Goal: Task Accomplishment & Management: Manage account settings

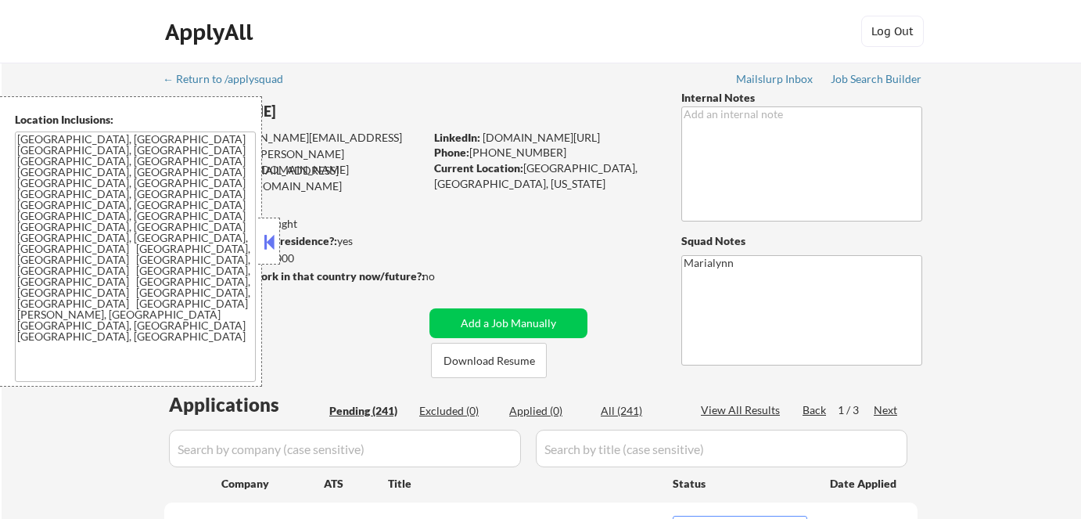
select select ""pending""
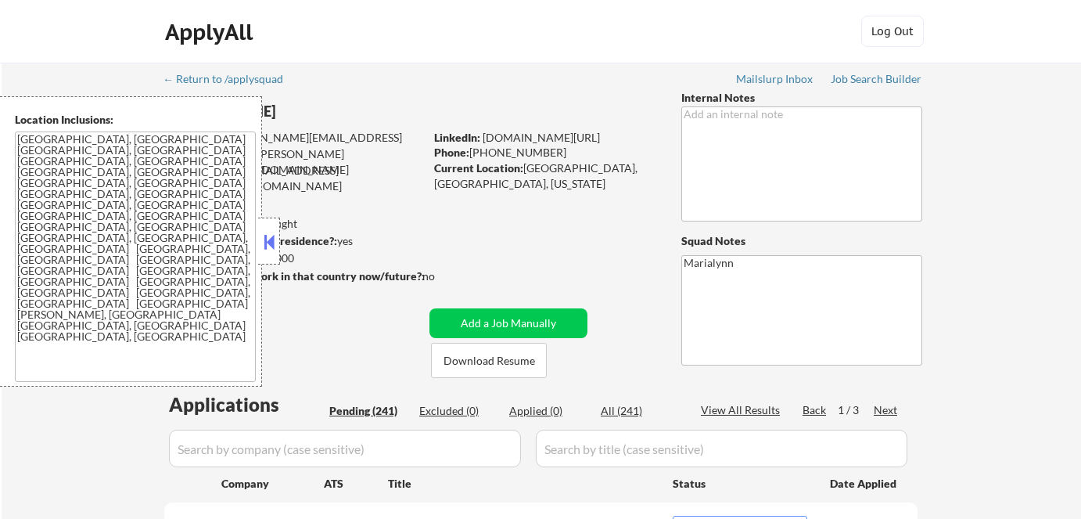
select select ""pending""
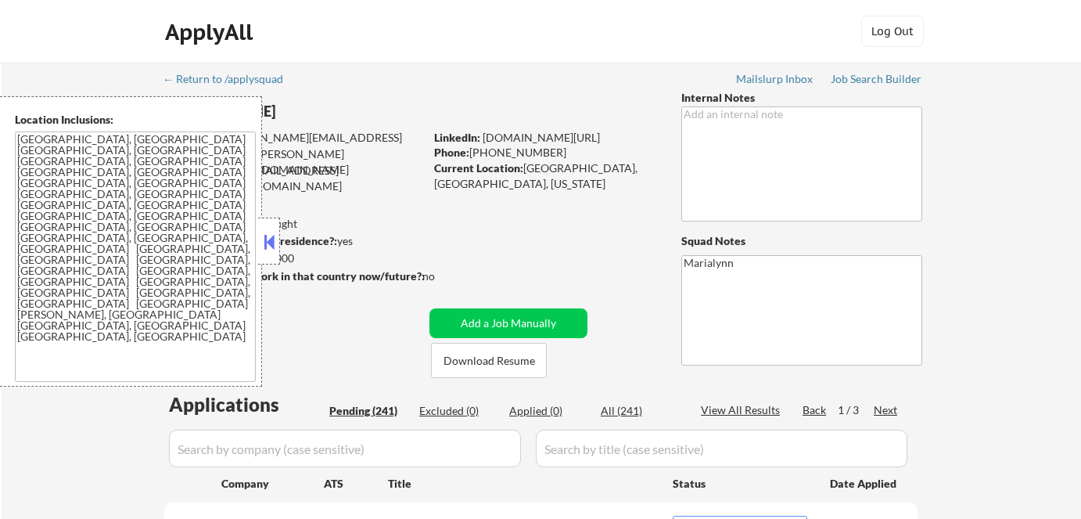
select select ""pending""
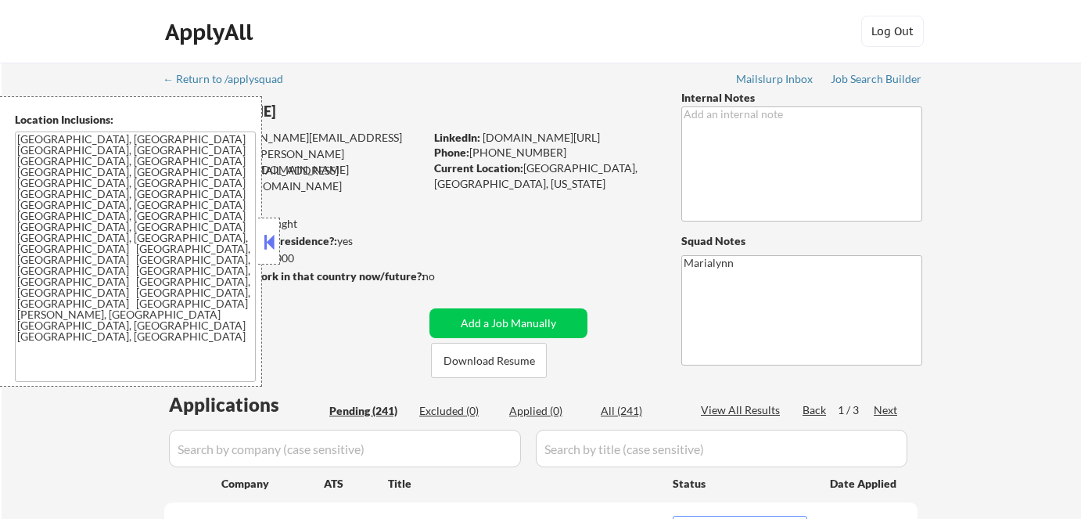
select select ""pending""
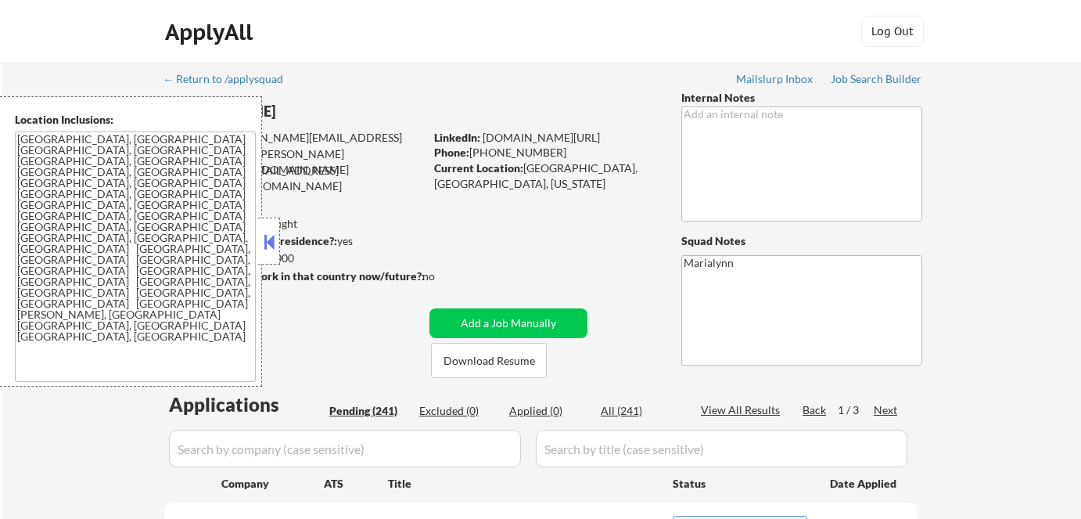
select select ""pending""
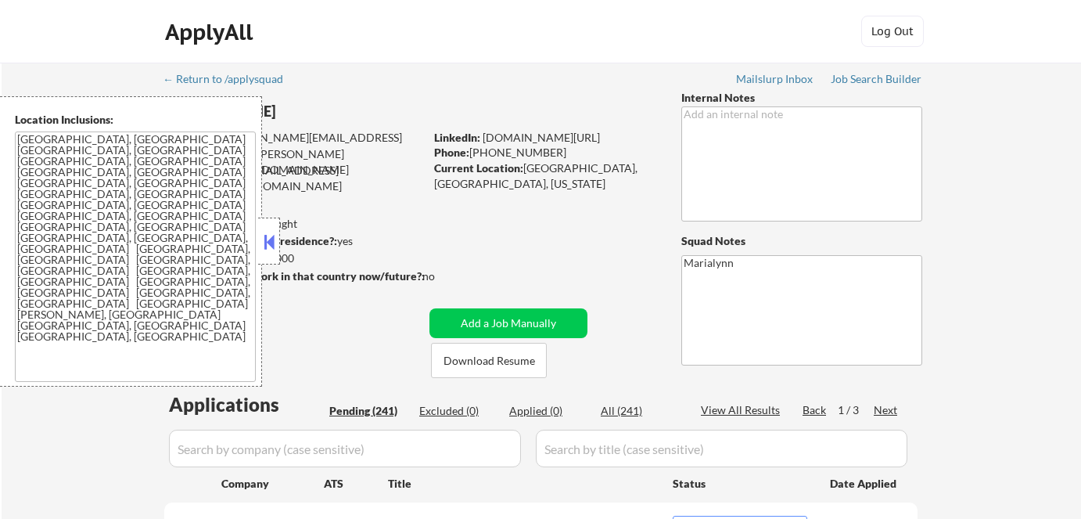
select select ""pending""
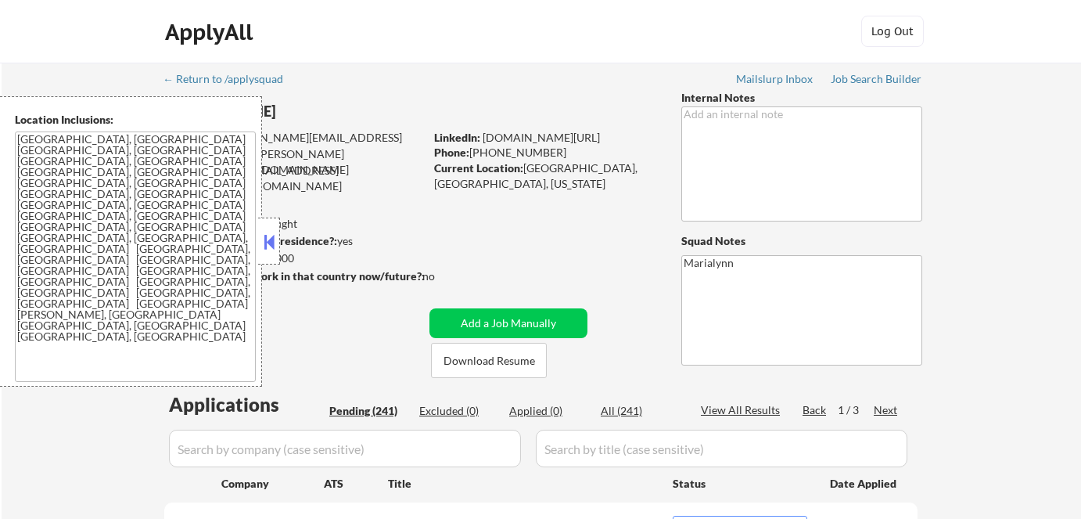
select select ""pending""
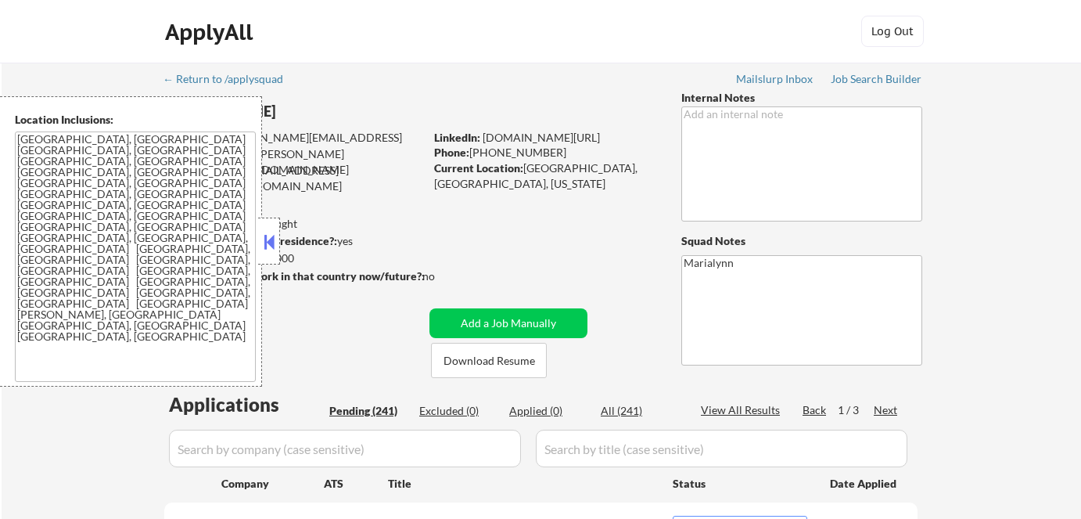
select select ""pending""
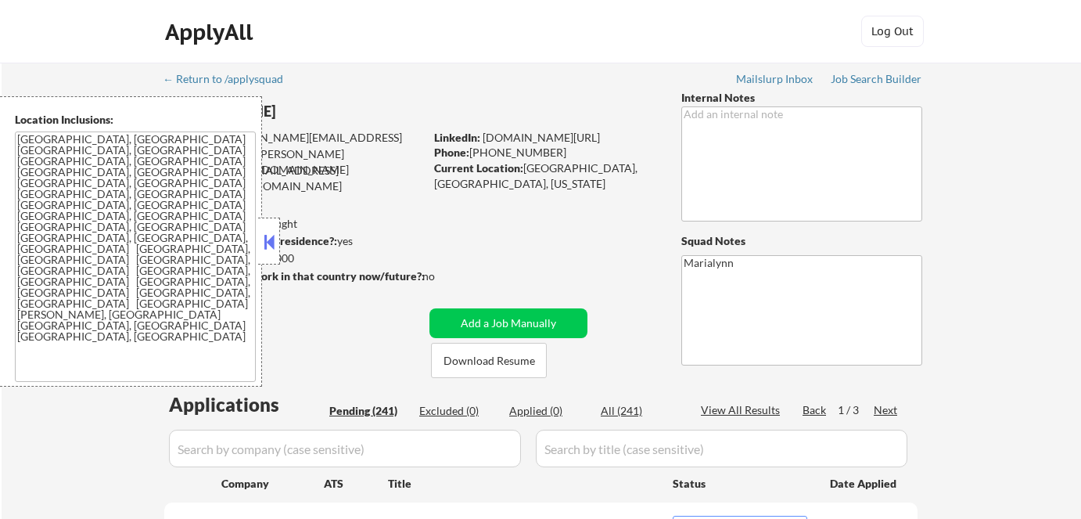
select select ""pending""
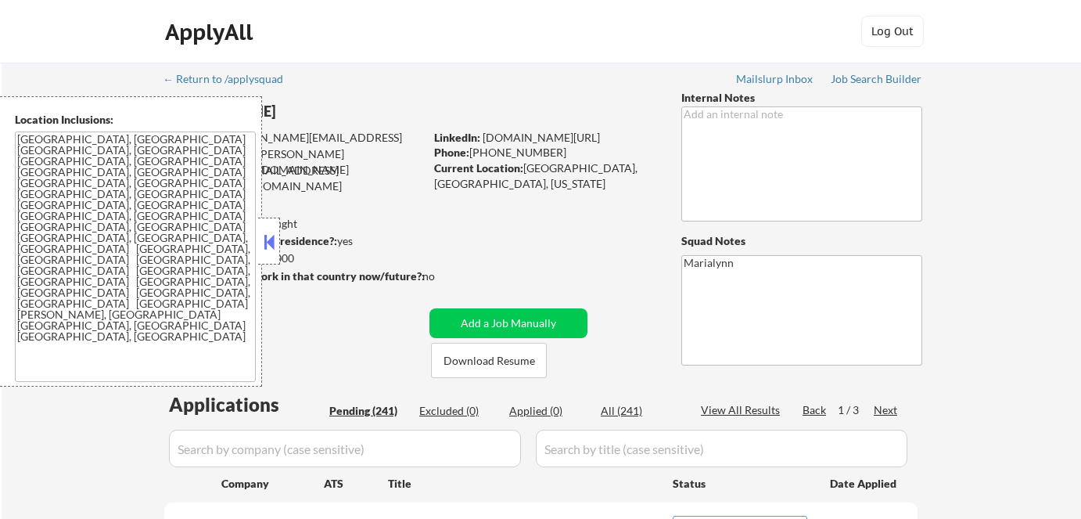
select select ""pending""
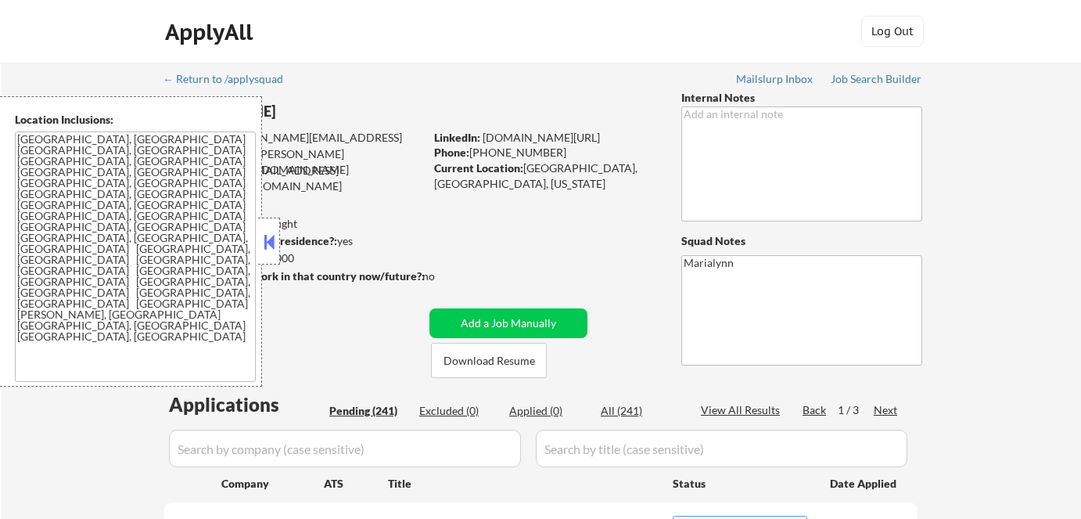
select select ""pending""
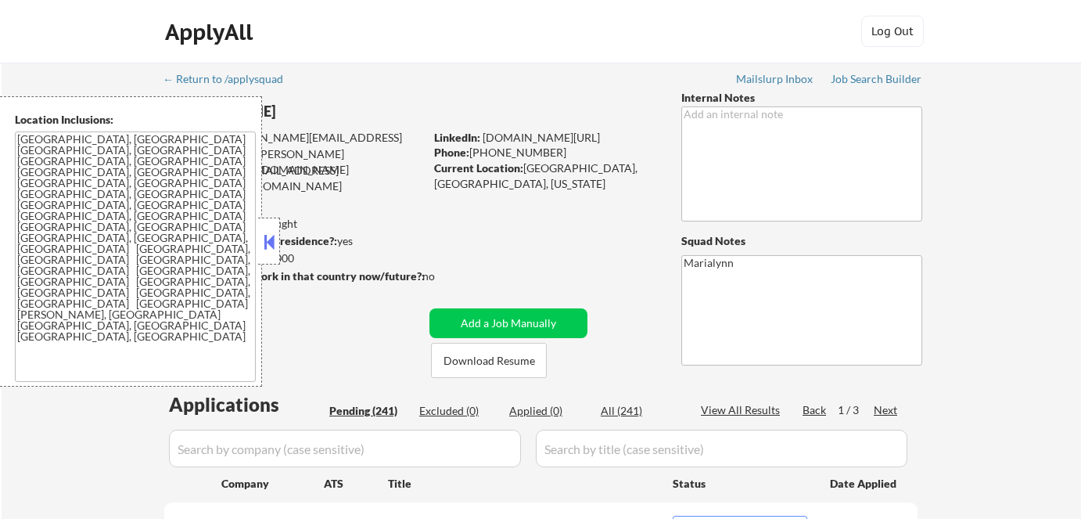
select select ""pending""
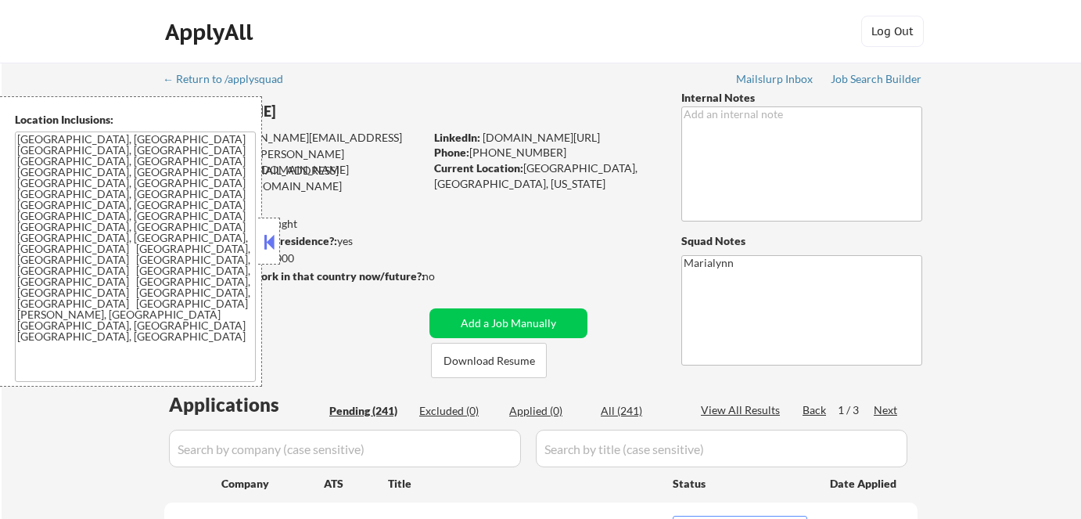
select select ""pending""
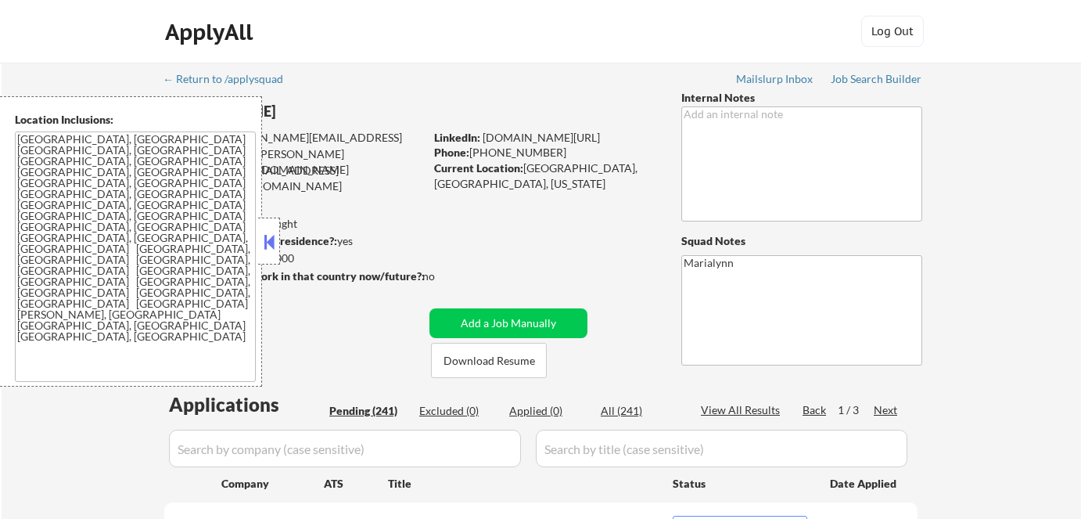
select select ""pending""
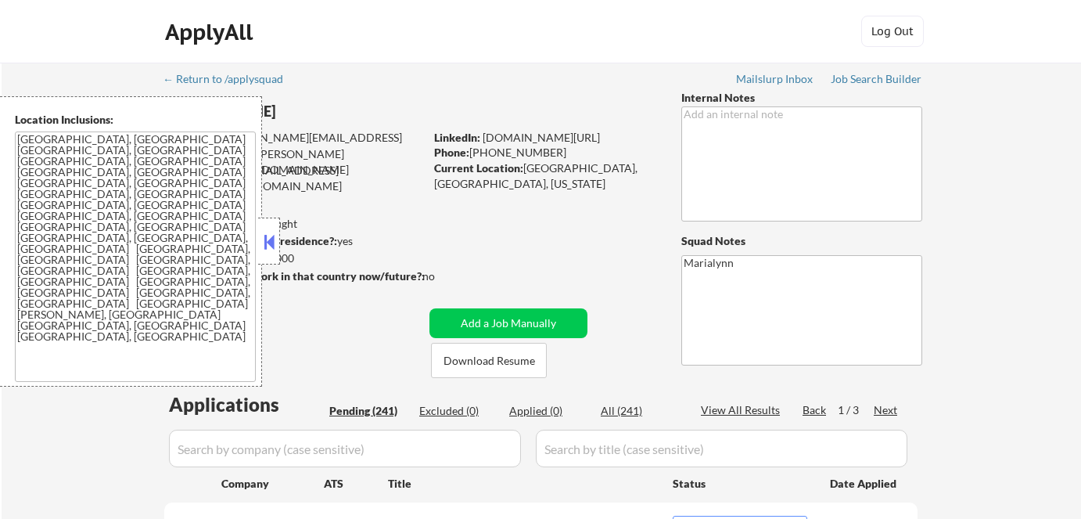
select select ""pending""
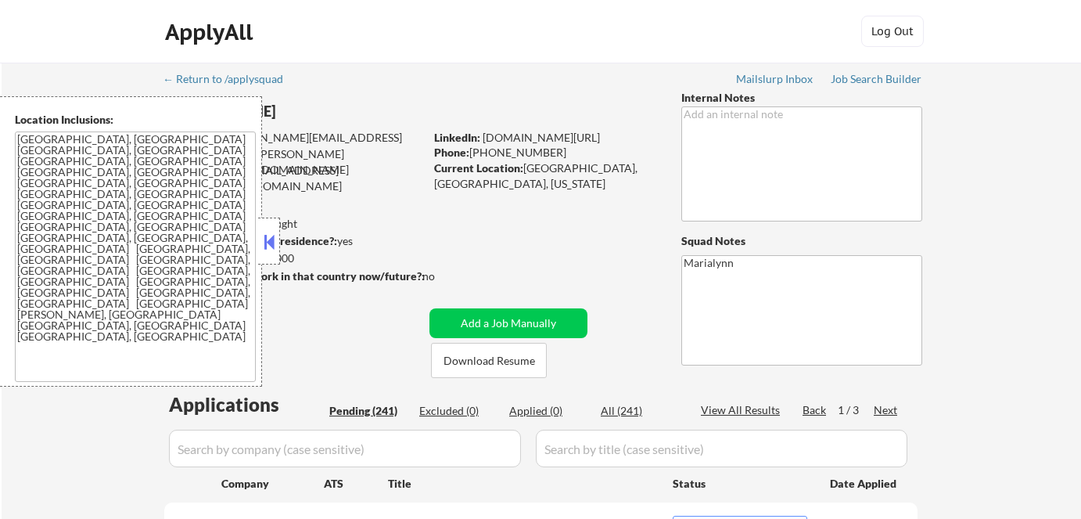
select select ""pending""
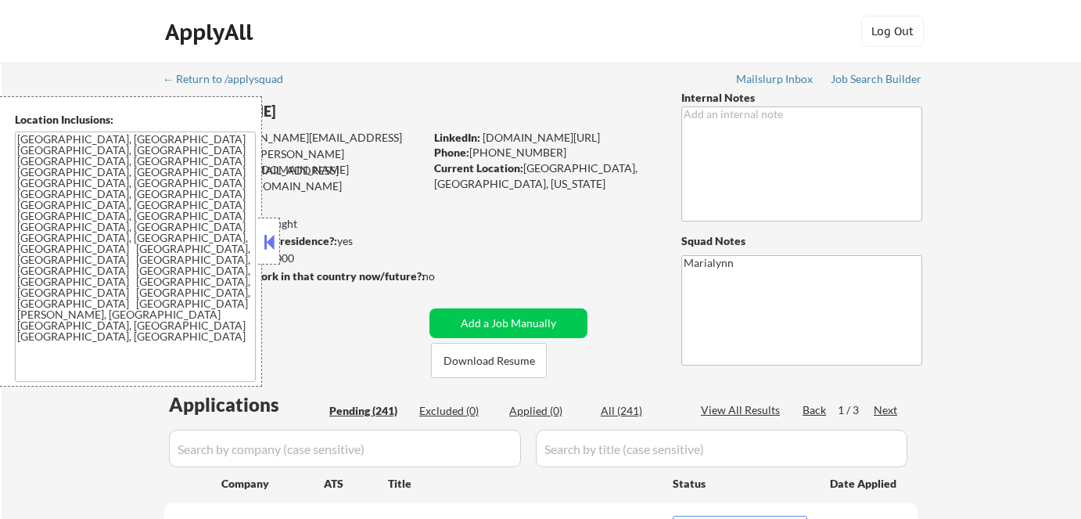
select select ""pending""
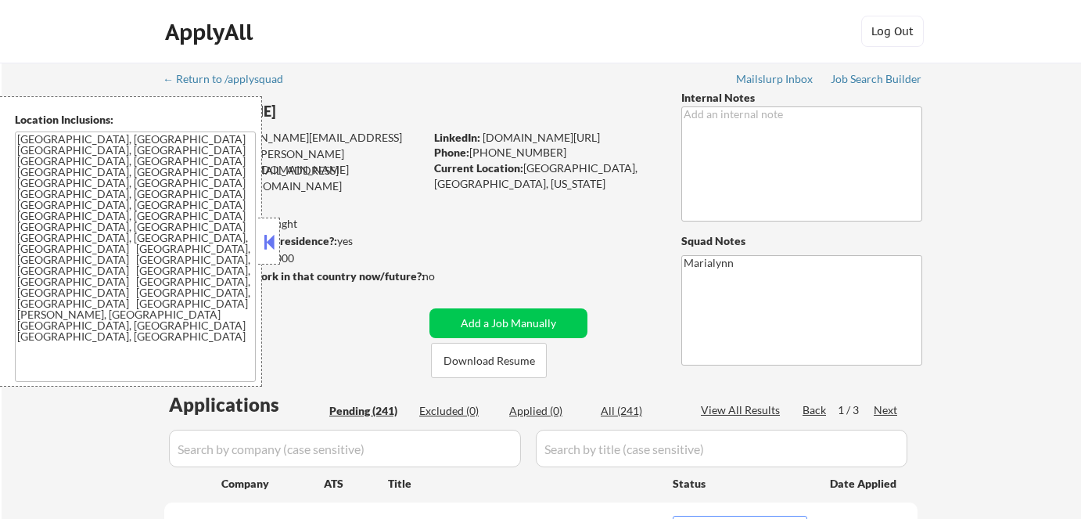
select select ""pending""
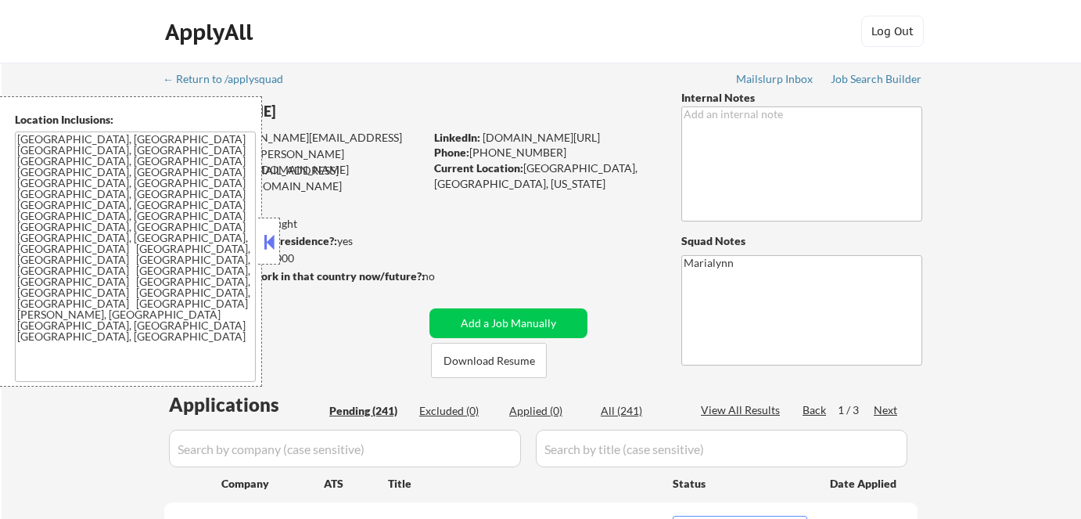
select select ""pending""
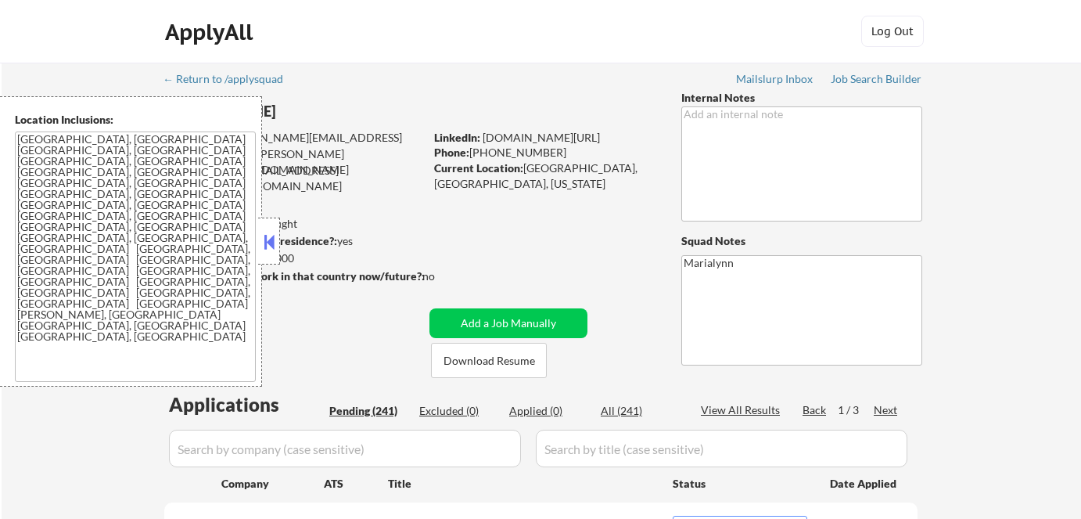
select select ""pending""
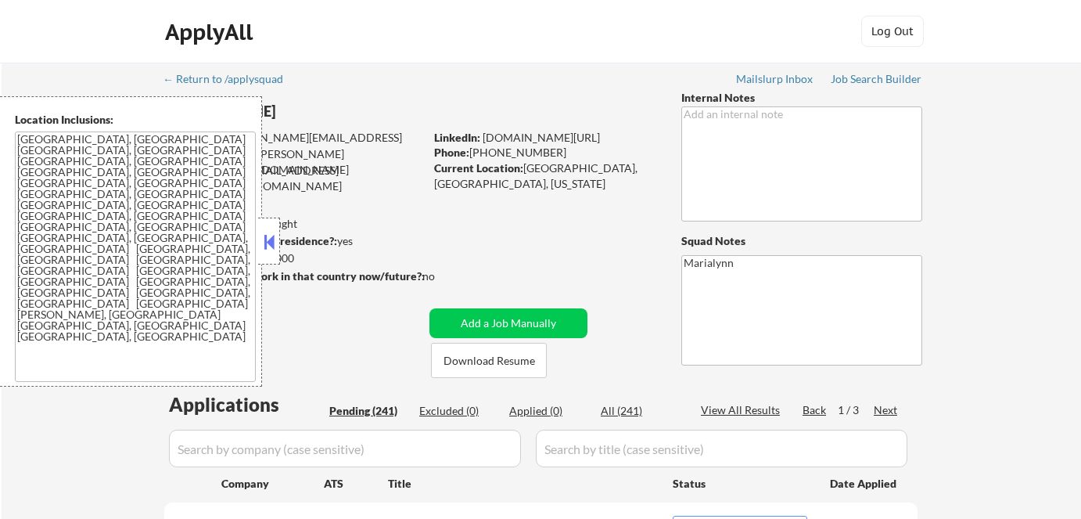
scroll to position [56, 0]
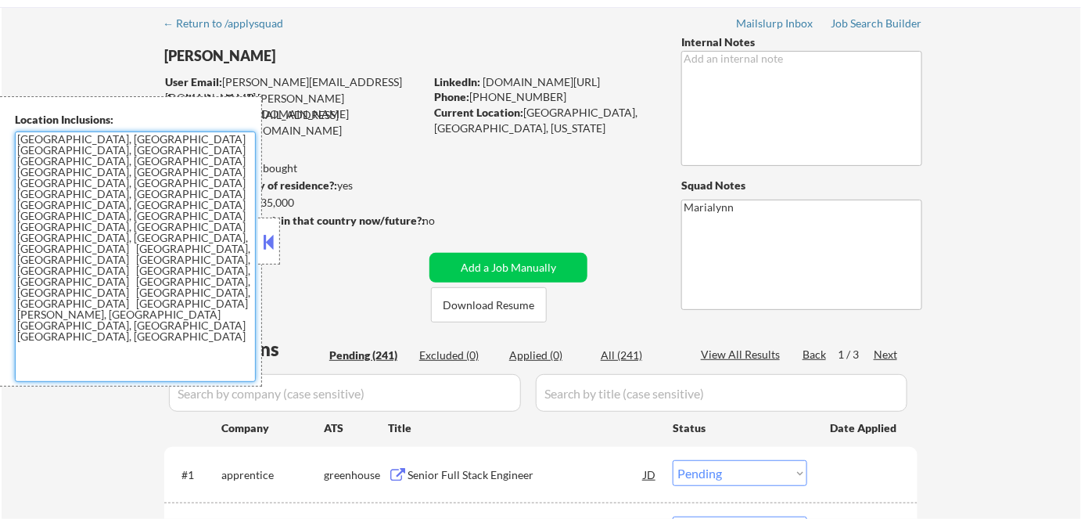
drag, startPoint x: 213, startPoint y: 188, endPoint x: 52, endPoint y: 142, distance: 167.4
click at [52, 142] on textarea "[GEOGRAPHIC_DATA], [GEOGRAPHIC_DATA] [GEOGRAPHIC_DATA], [GEOGRAPHIC_DATA] [GEOG…" at bounding box center [135, 256] width 241 height 250
click at [24, 136] on textarea "[GEOGRAPHIC_DATA], [GEOGRAPHIC_DATA] [GEOGRAPHIC_DATA], [GEOGRAPHIC_DATA] [GEOG…" at bounding box center [135, 256] width 241 height 250
drag, startPoint x: 18, startPoint y: 136, endPoint x: 239, endPoint y: 210, distance: 232.5
click at [239, 210] on textarea "[GEOGRAPHIC_DATA], [GEOGRAPHIC_DATA] [GEOGRAPHIC_DATA], [GEOGRAPHIC_DATA] [GEOG…" at bounding box center [135, 256] width 241 height 250
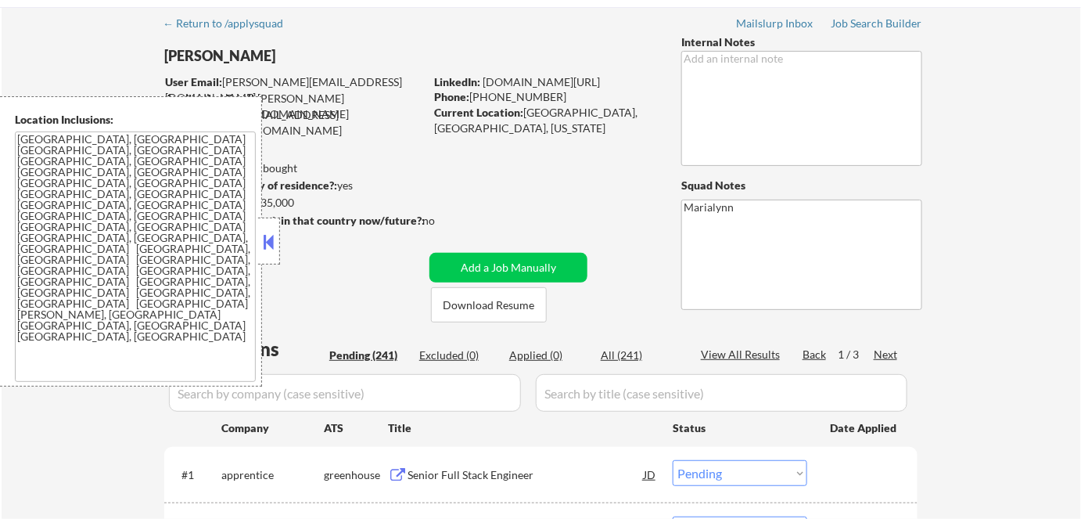
click at [271, 236] on button at bounding box center [268, 241] width 17 height 23
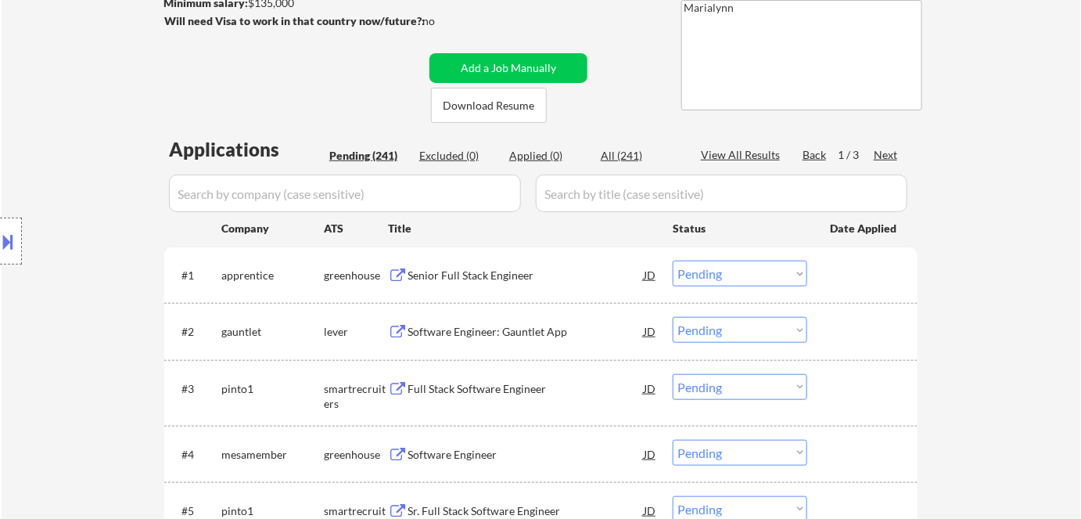
scroll to position [317, 0]
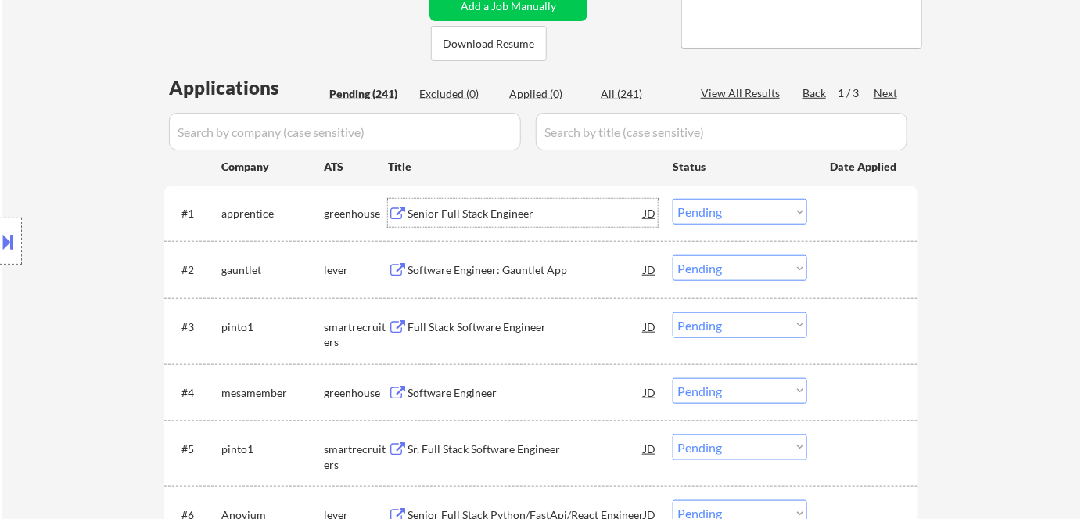
click at [451, 207] on div "Senior Full Stack Engineer" at bounding box center [526, 214] width 236 height 16
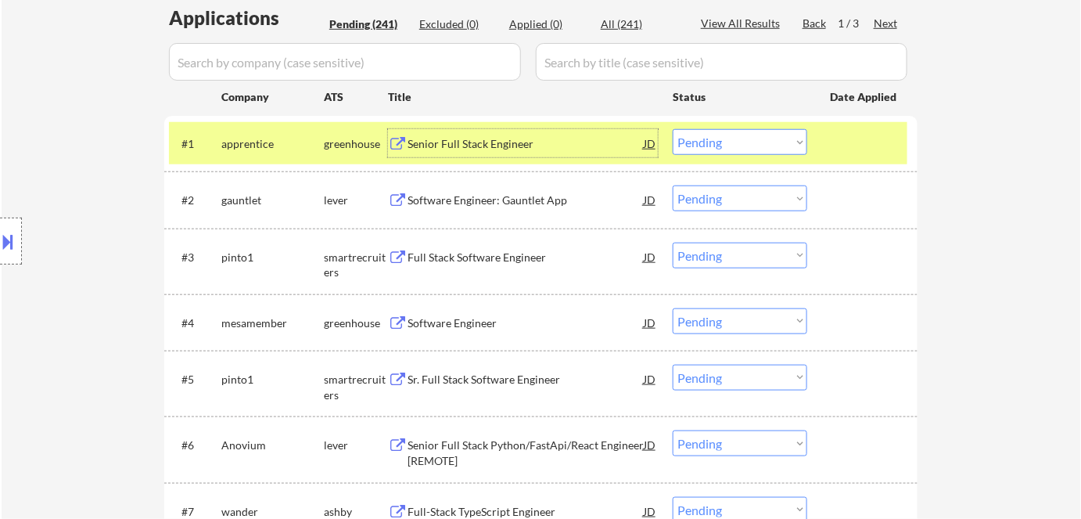
scroll to position [388, 0]
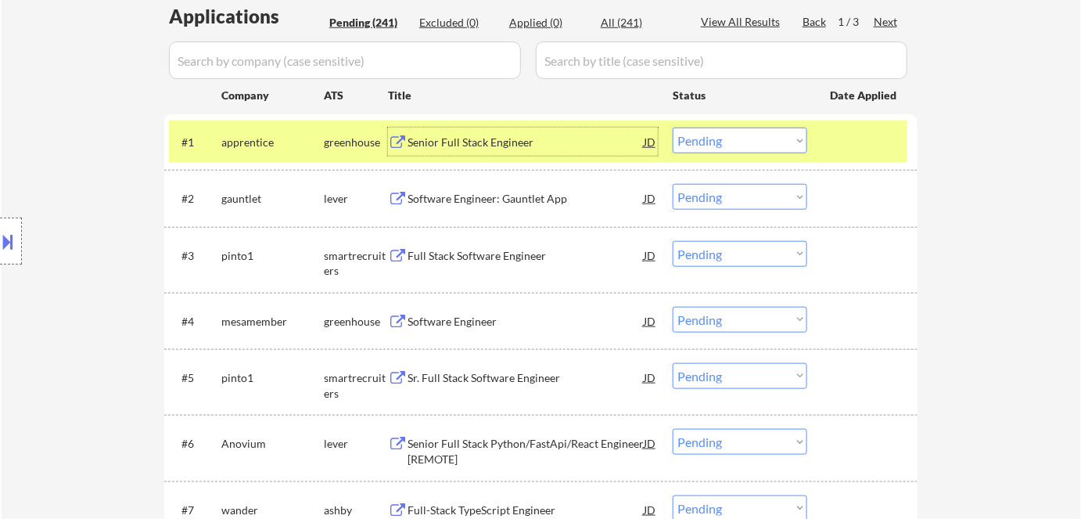
click at [745, 139] on select "Choose an option... Pending Applied Excluded (Questions) Excluded (Expired) Exc…" at bounding box center [740, 141] width 135 height 26
click at [673, 128] on select "Choose an option... Pending Applied Excluded (Questions) Excluded (Expired) Exc…" at bounding box center [740, 141] width 135 height 26
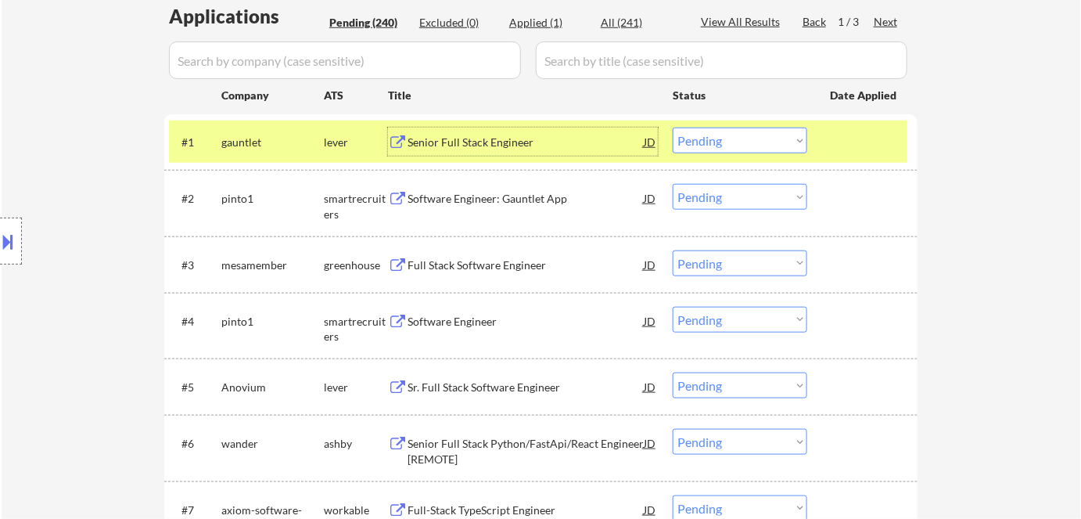
click at [423, 131] on div "Senior Full Stack Engineer" at bounding box center [526, 142] width 236 height 28
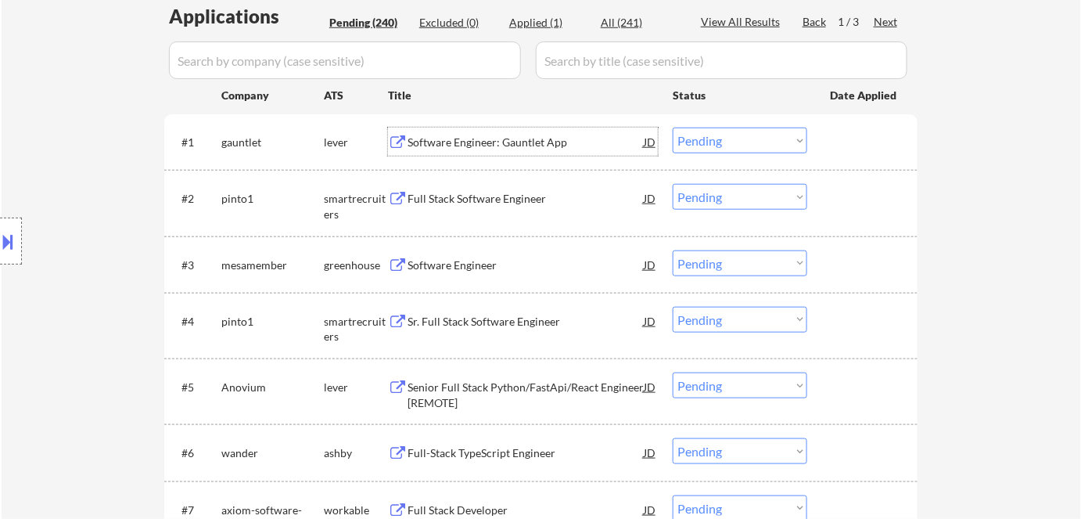
click at [770, 140] on select "Choose an option... Pending Applied Excluded (Questions) Excluded (Expired) Exc…" at bounding box center [740, 141] width 135 height 26
click at [673, 128] on select "Choose an option... Pending Applied Excluded (Questions) Excluded (Expired) Exc…" at bounding box center [740, 141] width 135 height 26
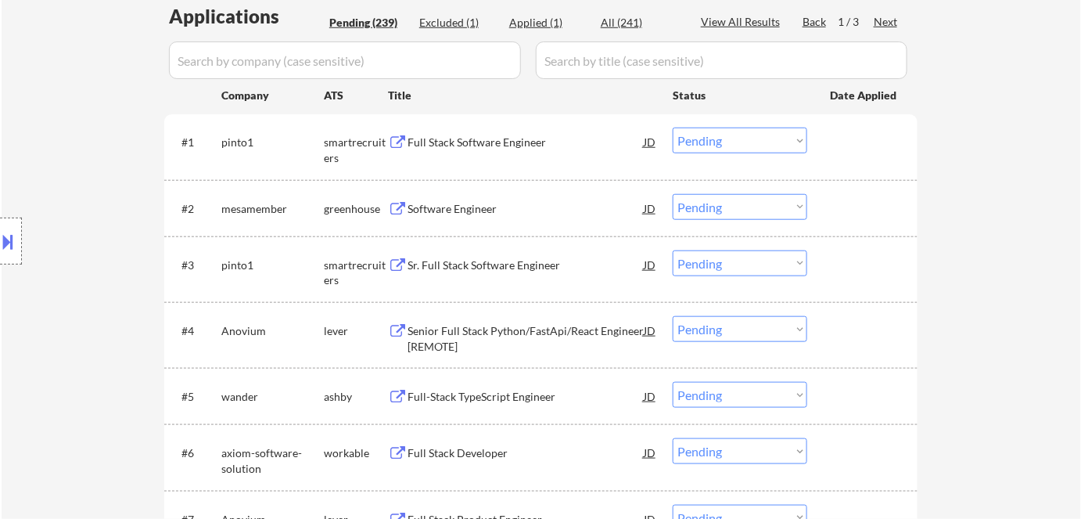
click at [415, 140] on div "Full Stack Software Engineer" at bounding box center [526, 143] width 236 height 16
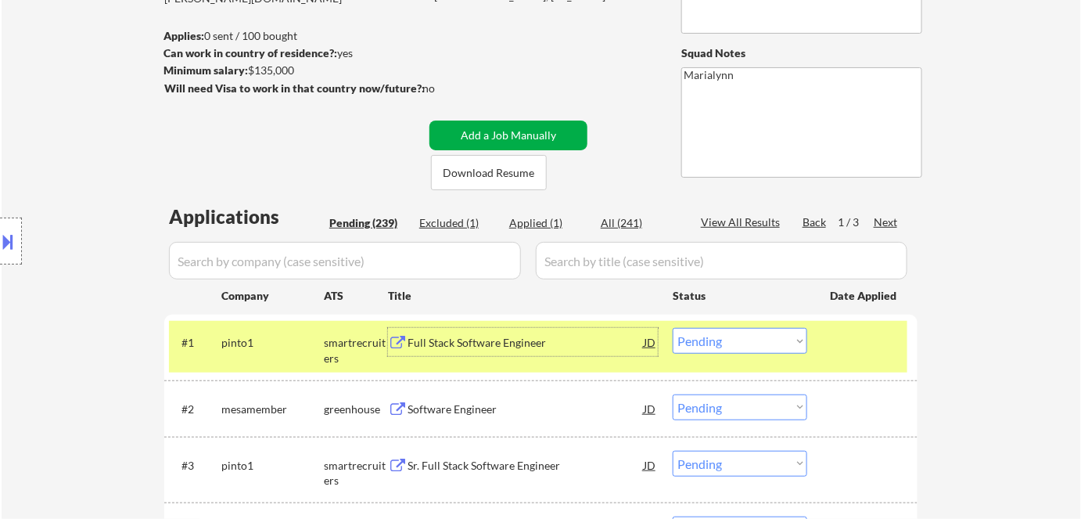
scroll to position [213, 0]
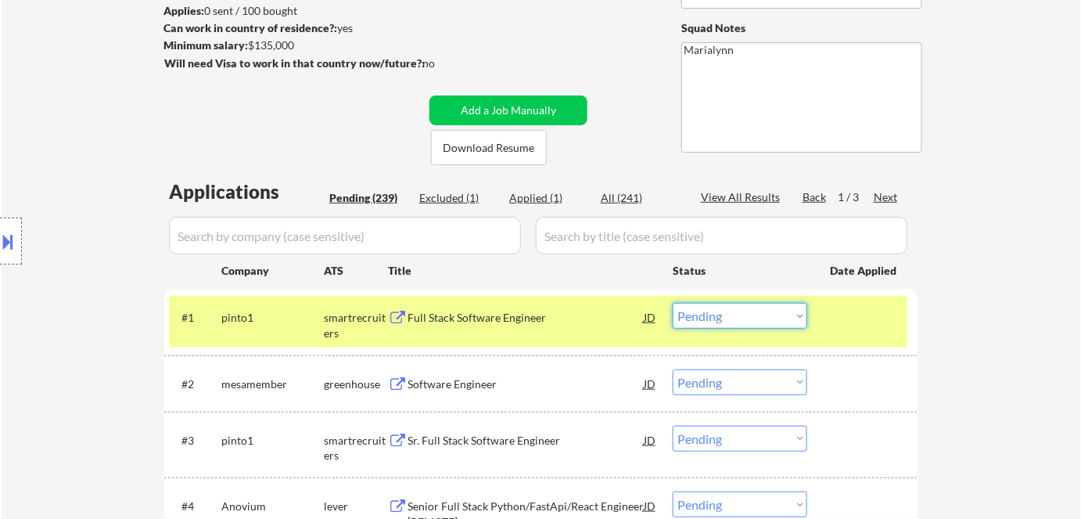
drag, startPoint x: 735, startPoint y: 307, endPoint x: 742, endPoint y: 325, distance: 19.3
click at [736, 307] on select "Choose an option... Pending Applied Excluded (Questions) Excluded (Expired) Exc…" at bounding box center [740, 316] width 135 height 26
click at [673, 303] on select "Choose an option... Pending Applied Excluded (Questions) Excluded (Expired) Exc…" at bounding box center [740, 316] width 135 height 26
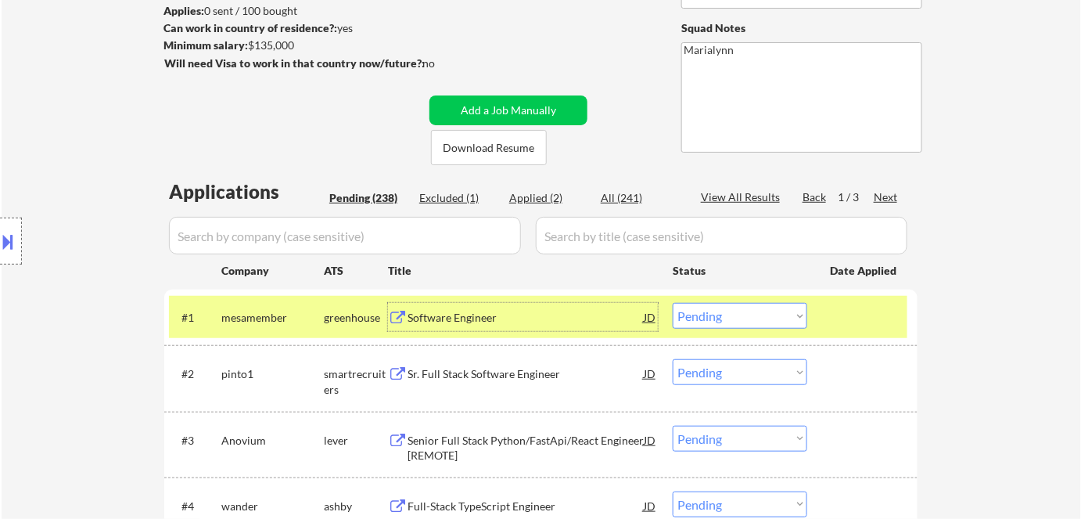
click at [453, 324] on div "Software Engineer" at bounding box center [526, 318] width 236 height 16
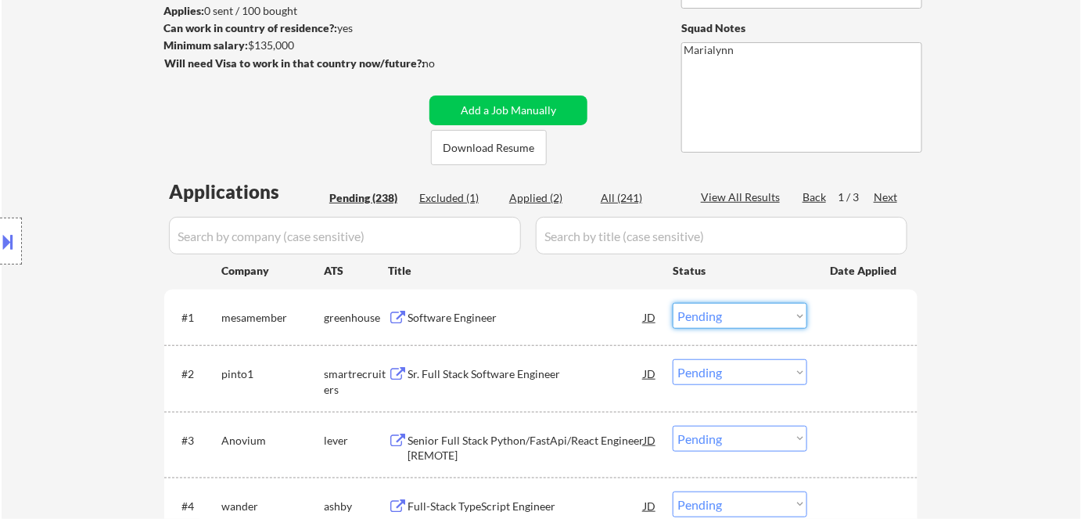
click at [736, 317] on select "Choose an option... Pending Applied Excluded (Questions) Excluded (Expired) Exc…" at bounding box center [740, 316] width 135 height 26
click at [673, 303] on select "Choose an option... Pending Applied Excluded (Questions) Excluded (Expired) Exc…" at bounding box center [740, 316] width 135 height 26
select select ""pending""
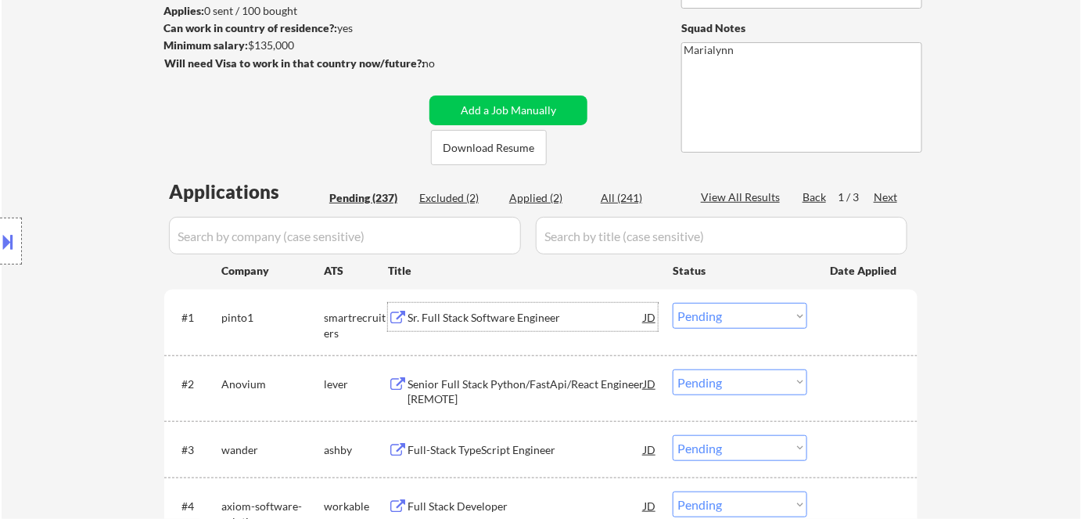
click at [436, 318] on div "Sr. Full Stack Software Engineer" at bounding box center [526, 318] width 236 height 16
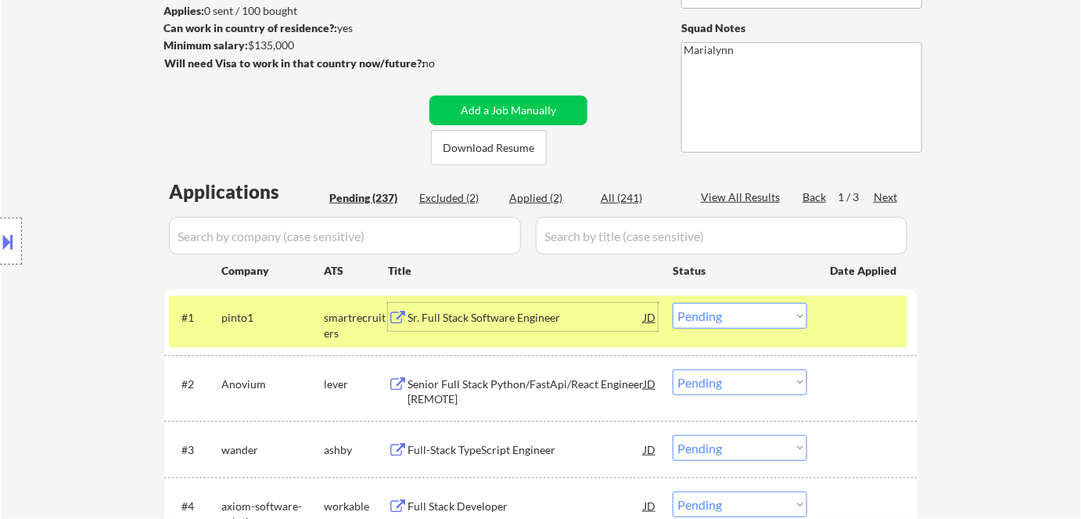
drag, startPoint x: 334, startPoint y: 320, endPoint x: 361, endPoint y: 352, distance: 41.7
click at [338, 324] on div "smartrecruiters" at bounding box center [356, 325] width 64 height 31
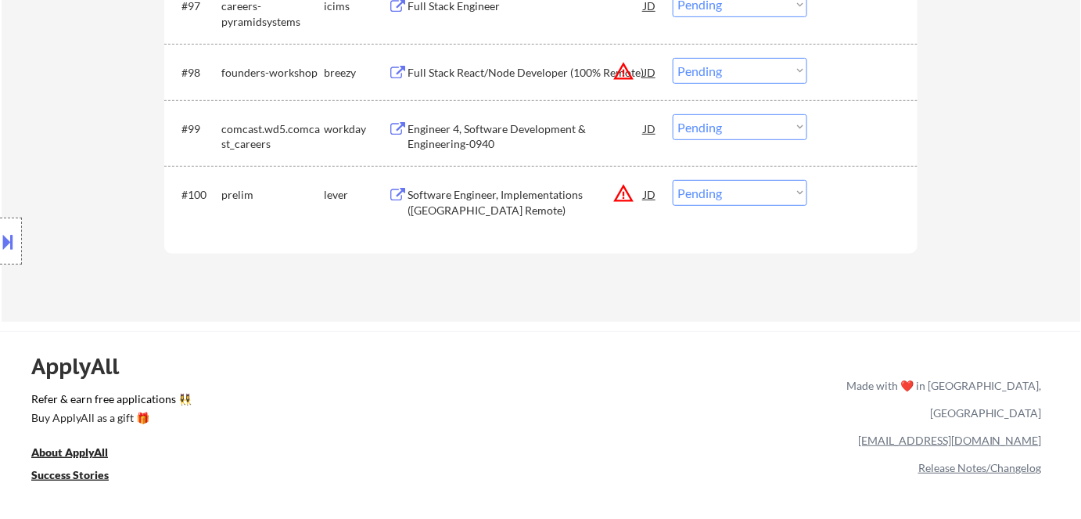
scroll to position [5973, 0]
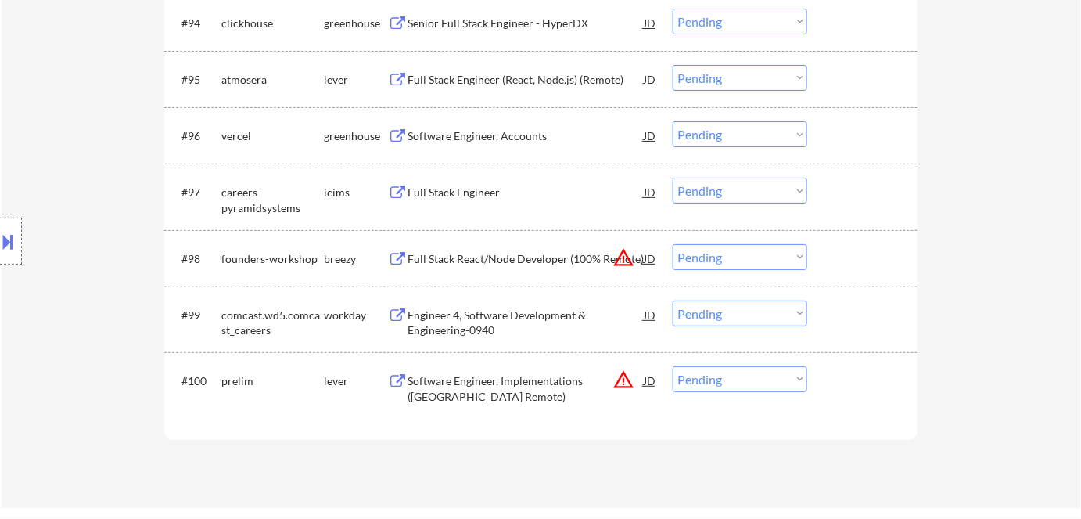
click at [450, 317] on div "Engineer 4, Software Development & Engineering-0940" at bounding box center [526, 322] width 236 height 31
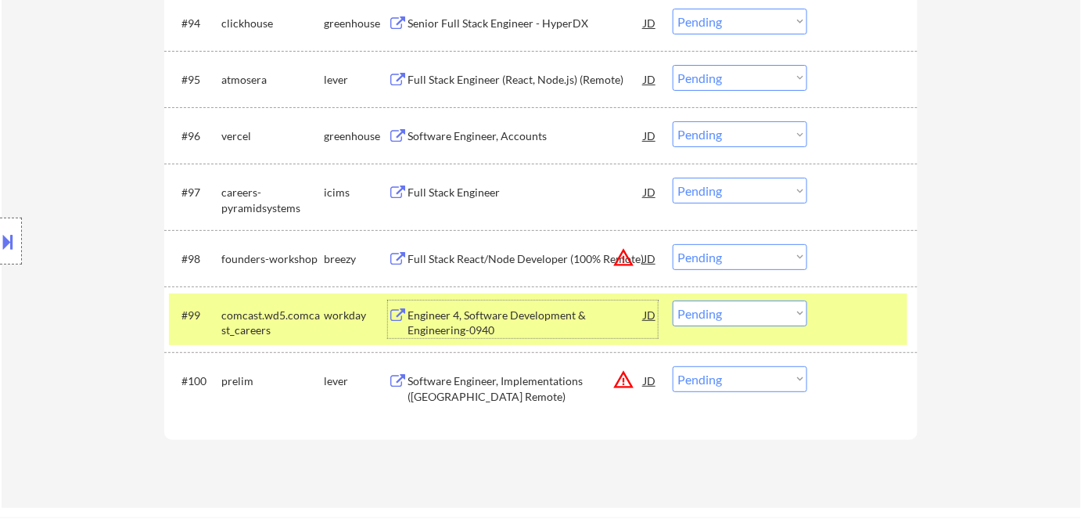
click at [751, 309] on select "Choose an option... Pending Applied Excluded (Questions) Excluded (Expired) Exc…" at bounding box center [740, 313] width 135 height 26
click at [673, 300] on select "Choose an option... Pending Applied Excluded (Questions) Excluded (Expired) Exc…" at bounding box center [740, 313] width 135 height 26
select select ""pending""
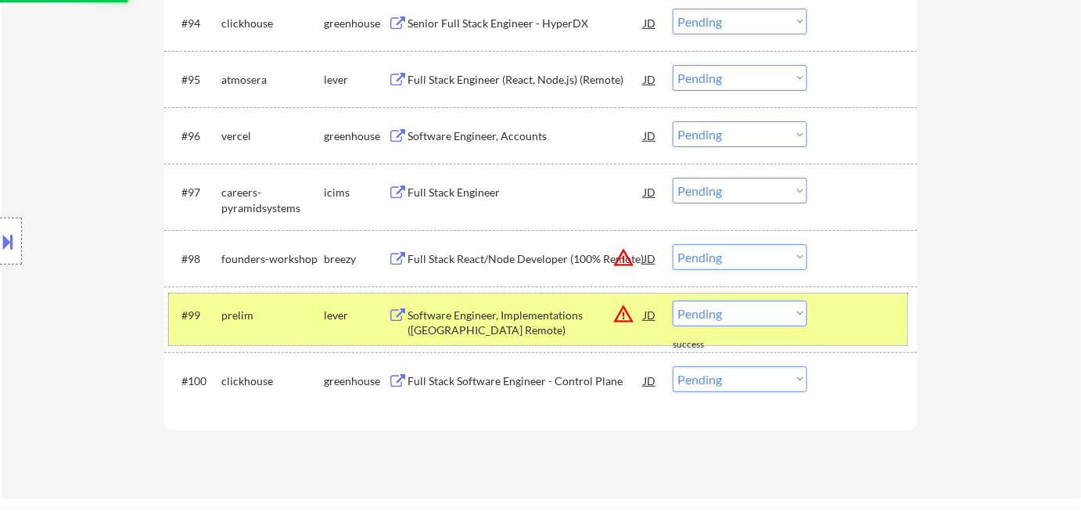
click at [345, 315] on div "lever" at bounding box center [356, 315] width 64 height 16
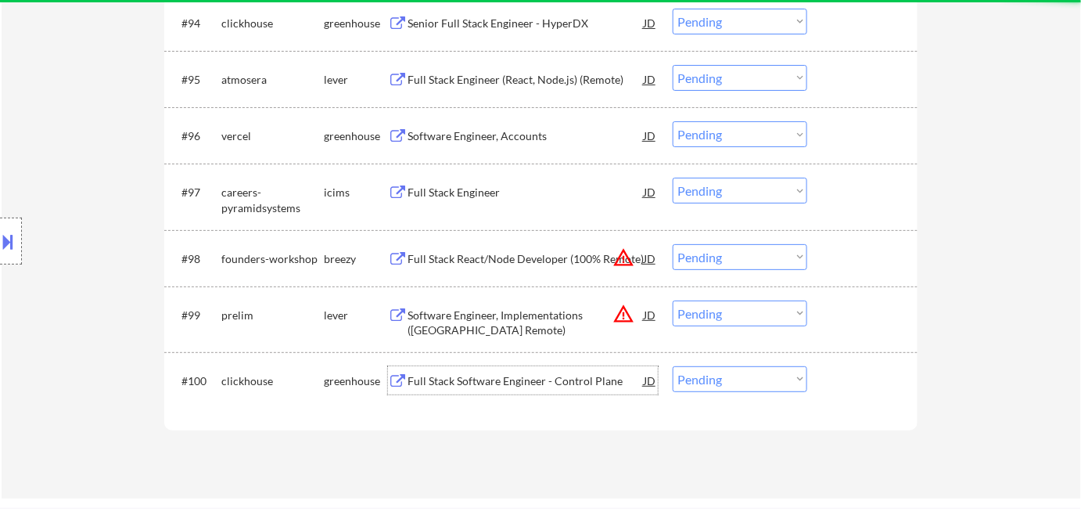
click at [452, 386] on div "Full Stack Software Engineer - Control Plane" at bounding box center [526, 381] width 236 height 16
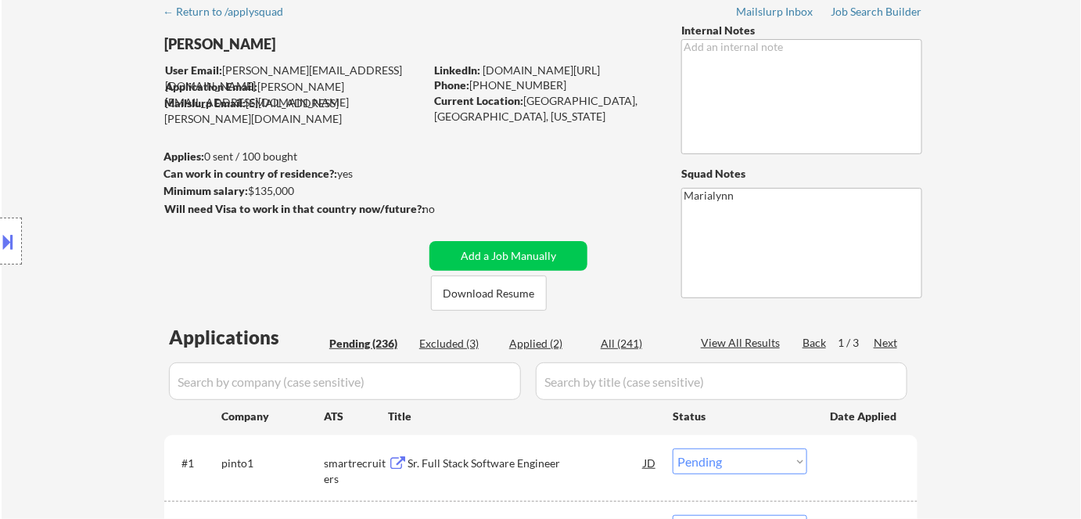
scroll to position [0, 0]
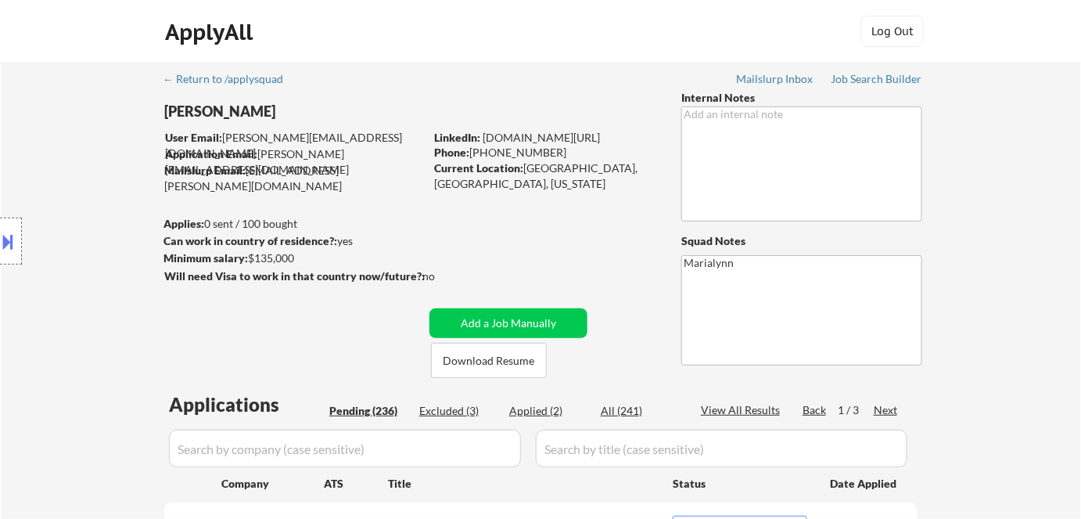
click at [439, 416] on div "Excluded (3)" at bounding box center [458, 411] width 78 height 16
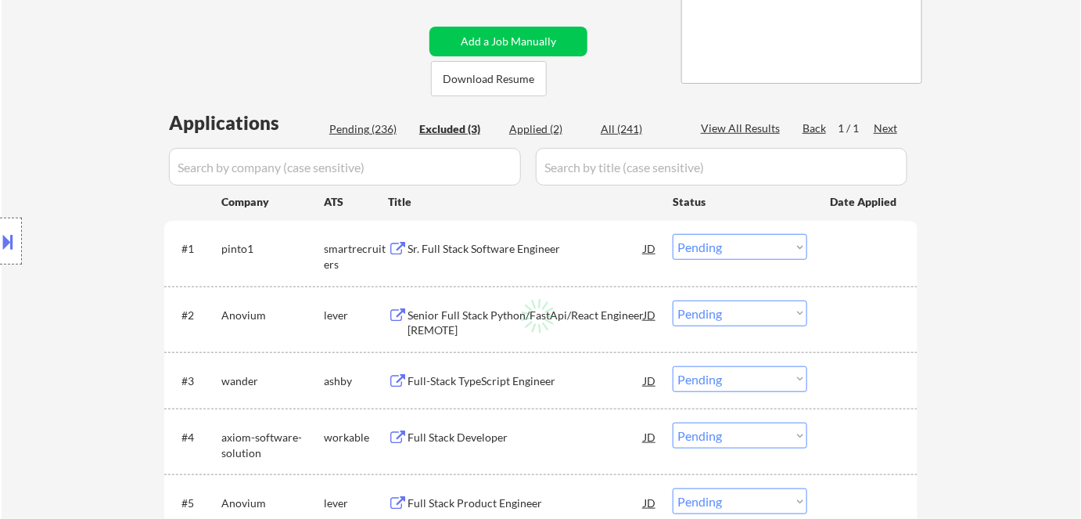
scroll to position [284, 0]
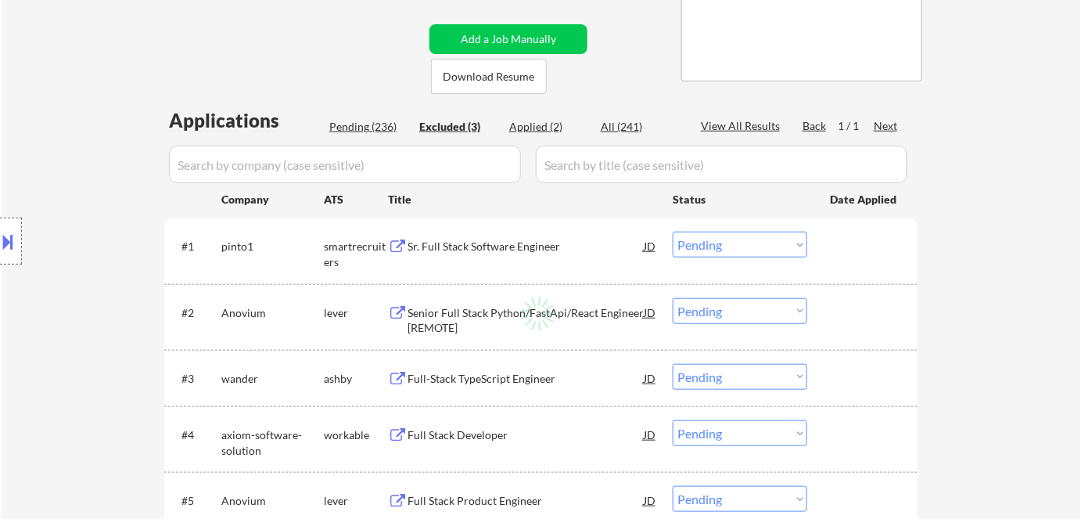
select select ""excluded""
select select ""excluded__bad_match_""
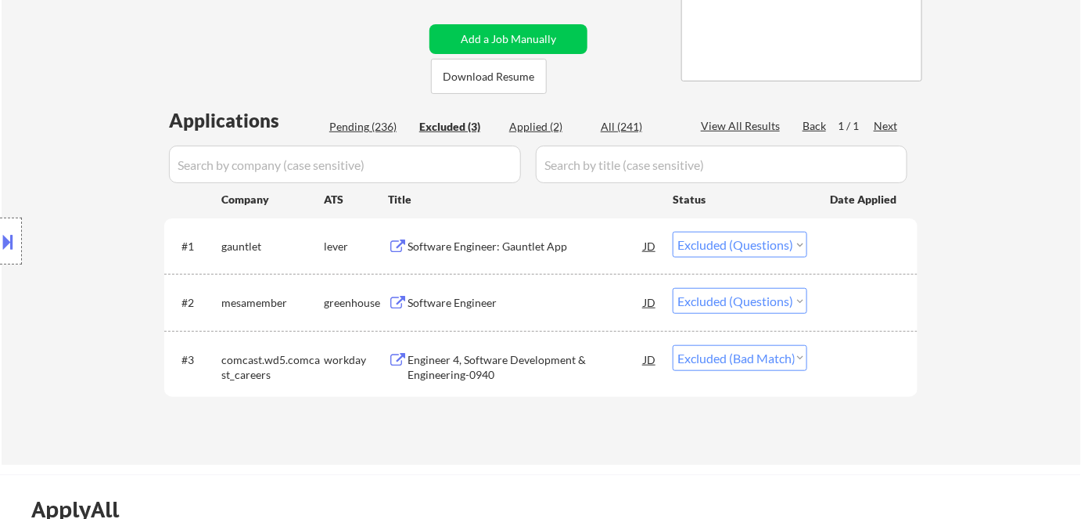
click at [798, 244] on select "Choose an option... Pending Applied Excluded (Questions) Excluded (Expired) Exc…" at bounding box center [740, 245] width 135 height 26
click at [673, 232] on select "Choose an option... Pending Applied Excluded (Questions) Excluded (Expired) Exc…" at bounding box center [740, 245] width 135 height 26
click at [801, 303] on select "Choose an option... Pending Applied Excluded (Questions) Excluded (Expired) Exc…" at bounding box center [740, 301] width 135 height 26
select select ""excluded""
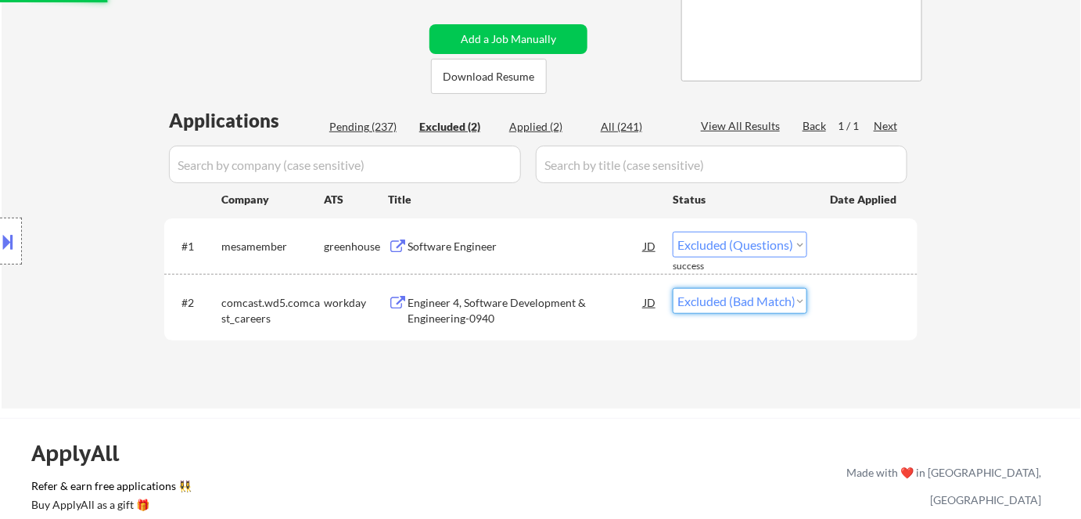
select select ""pending""
click at [673, 288] on select "Choose an option... Pending Applied Excluded (Questions) Excluded (Expired) Exc…" at bounding box center [740, 301] width 135 height 26
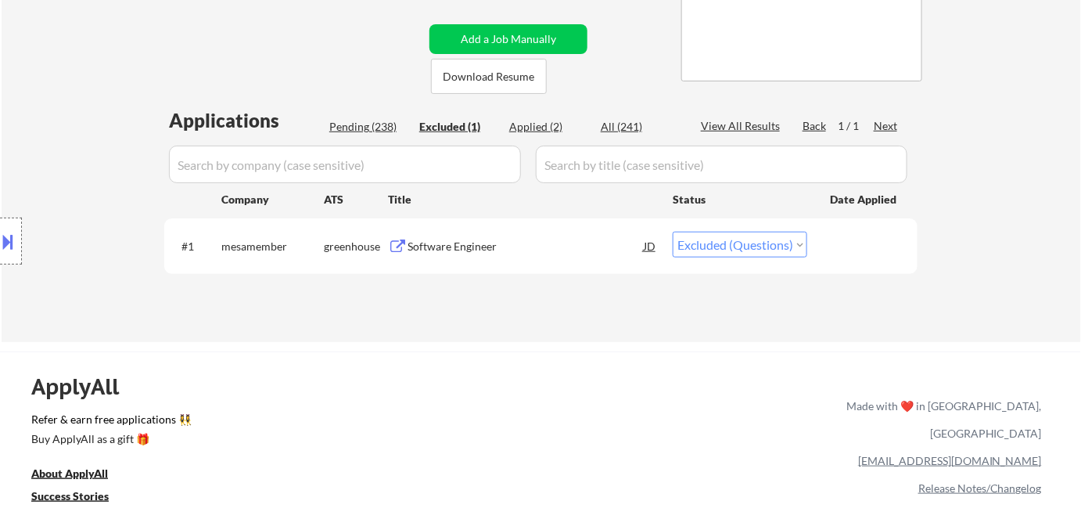
click at [796, 245] on select "Choose an option... Pending Applied Excluded (Questions) Excluded (Expired) Exc…" at bounding box center [740, 245] width 135 height 26
click at [673, 232] on select "Choose an option... Pending Applied Excluded (Questions) Excluded (Expired) Exc…" at bounding box center [740, 245] width 135 height 26
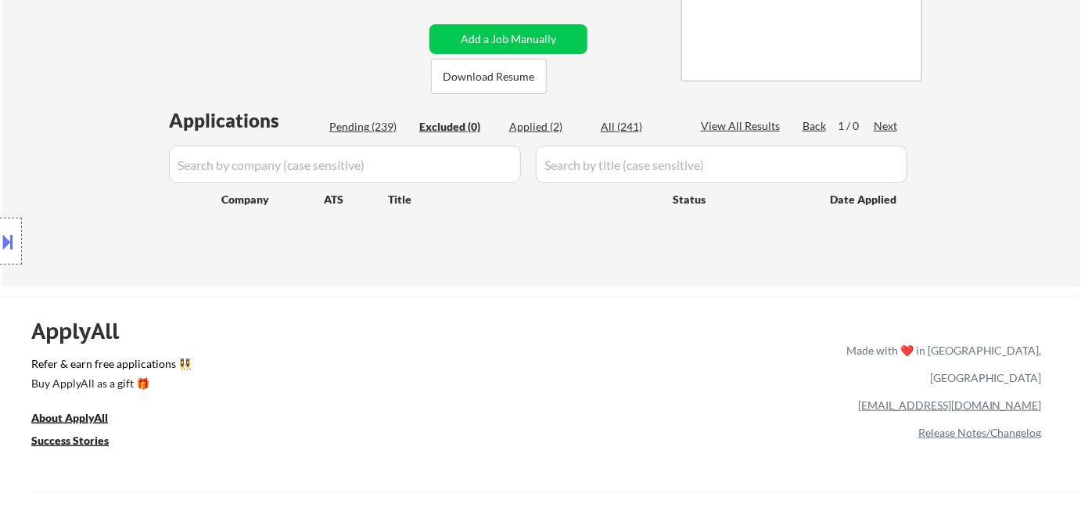
select select ""excluded__bad_match_""
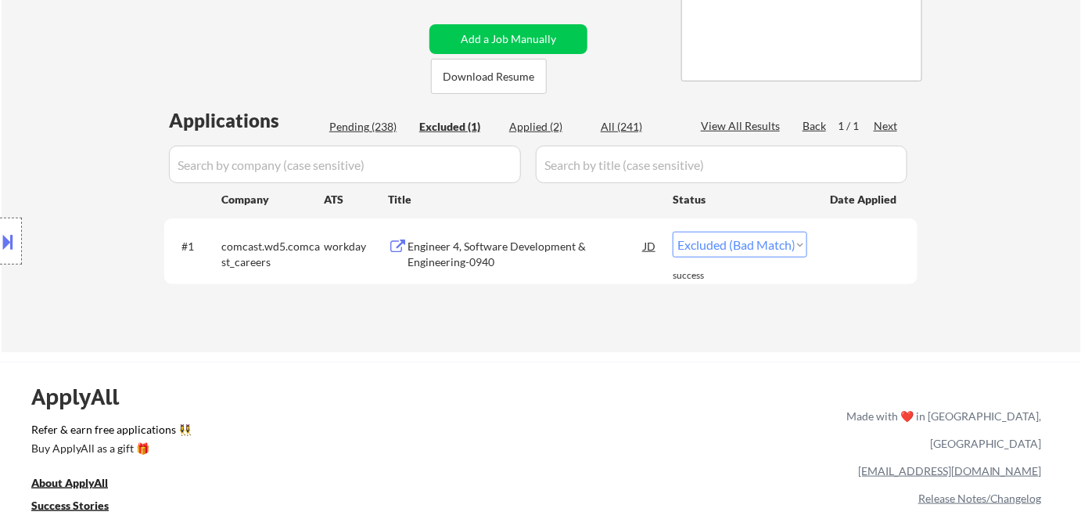
select select ""excluded__expired_""
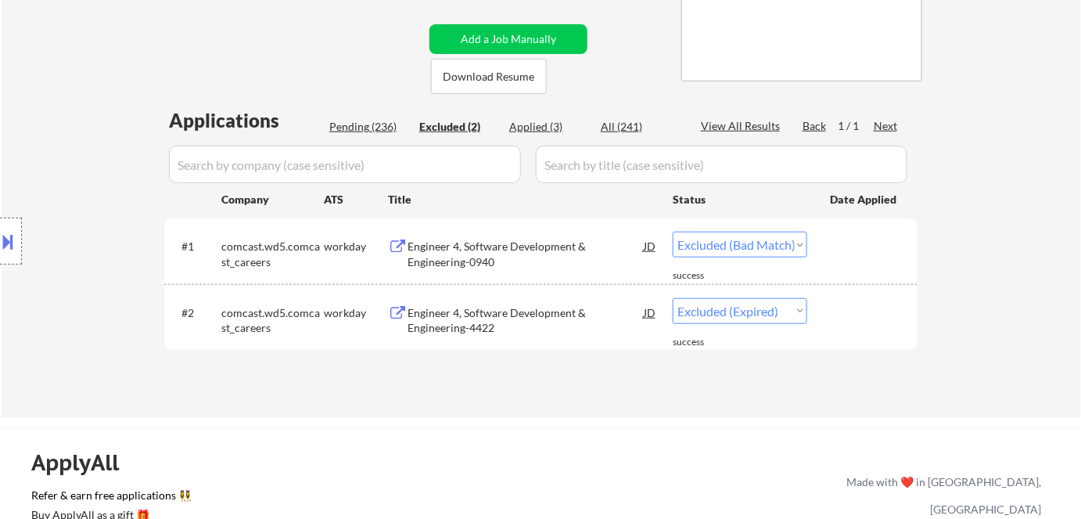
click at [378, 130] on div "Pending (236)" at bounding box center [368, 127] width 78 height 16
select select ""pending""
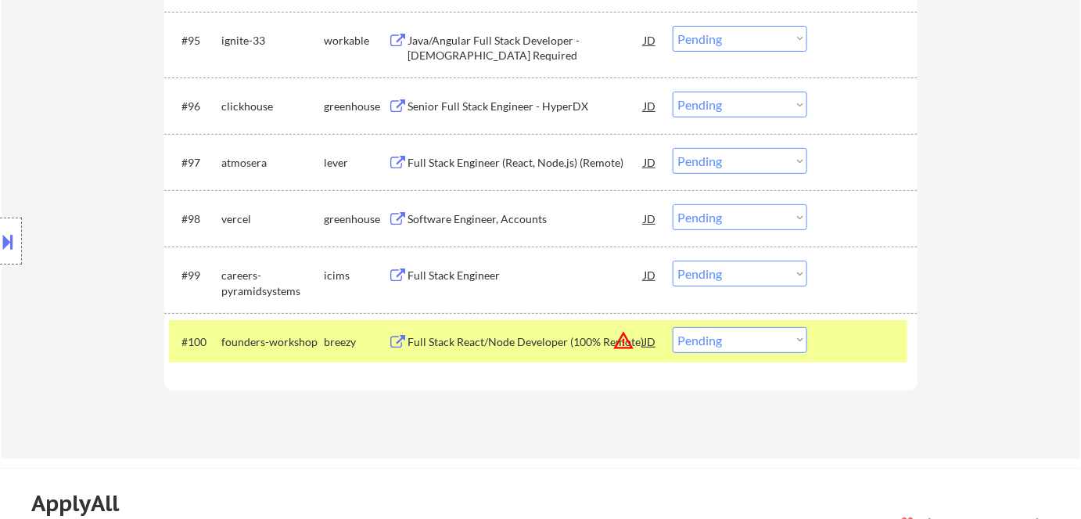
scroll to position [5969, 0]
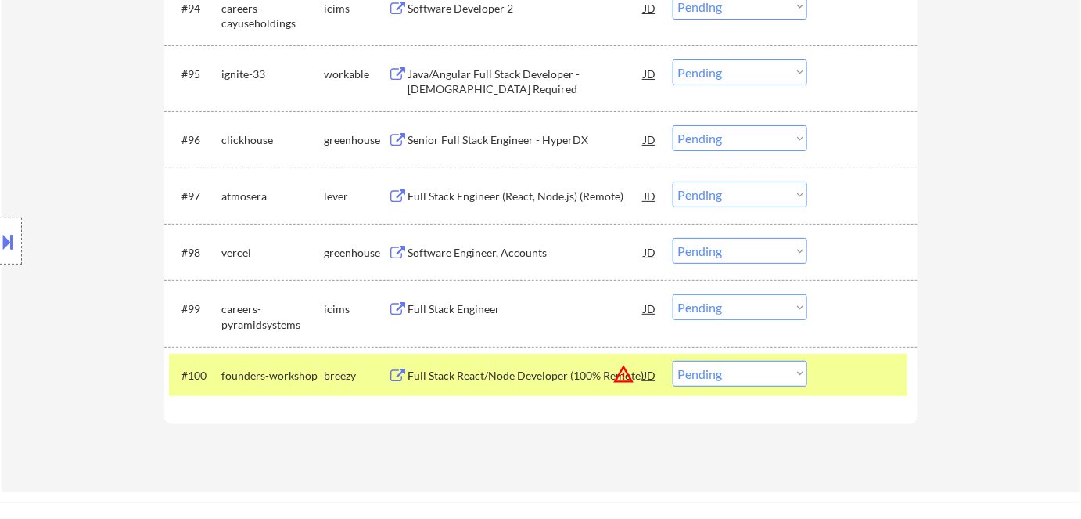
click at [287, 379] on div "founders-workshop" at bounding box center [272, 376] width 102 height 16
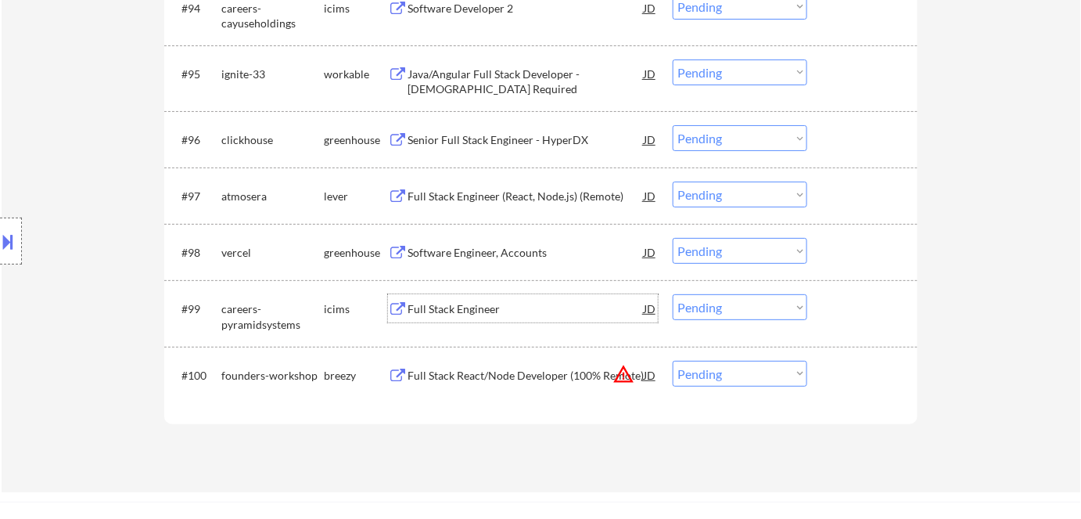
click at [449, 308] on div "Full Stack Engineer" at bounding box center [526, 309] width 236 height 16
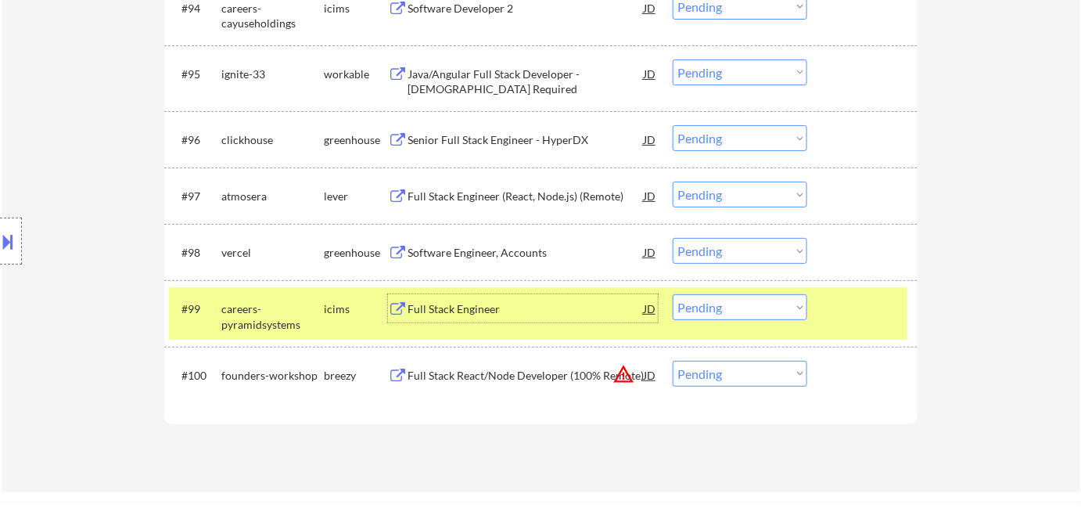
click at [705, 313] on select "Choose an option... Pending Applied Excluded (Questions) Excluded (Expired) Exc…" at bounding box center [740, 307] width 135 height 26
click at [673, 294] on select "Choose an option... Pending Applied Excluded (Questions) Excluded (Expired) Exc…" at bounding box center [740, 307] width 135 height 26
select select ""pending""
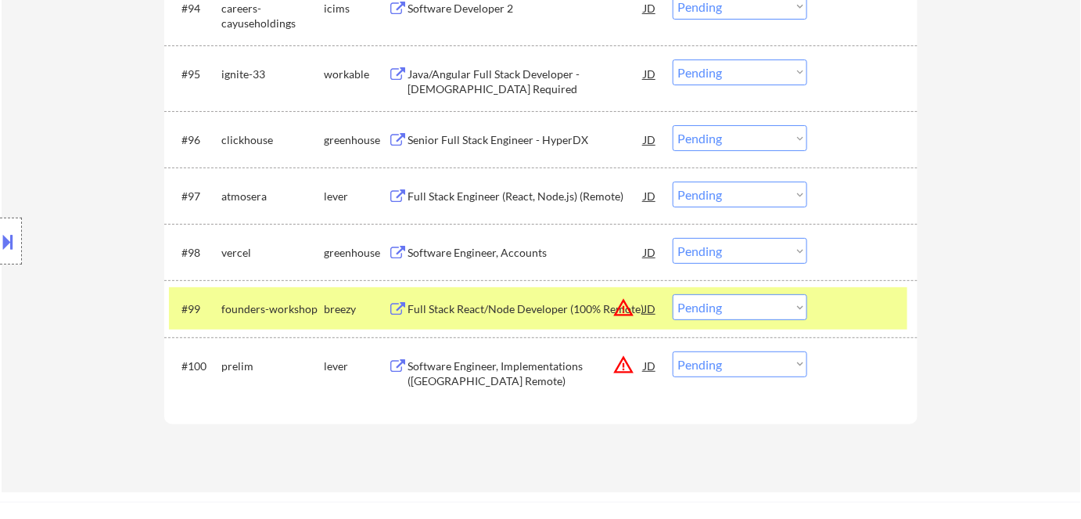
click at [499, 247] on div "Software Engineer, Accounts" at bounding box center [526, 253] width 236 height 16
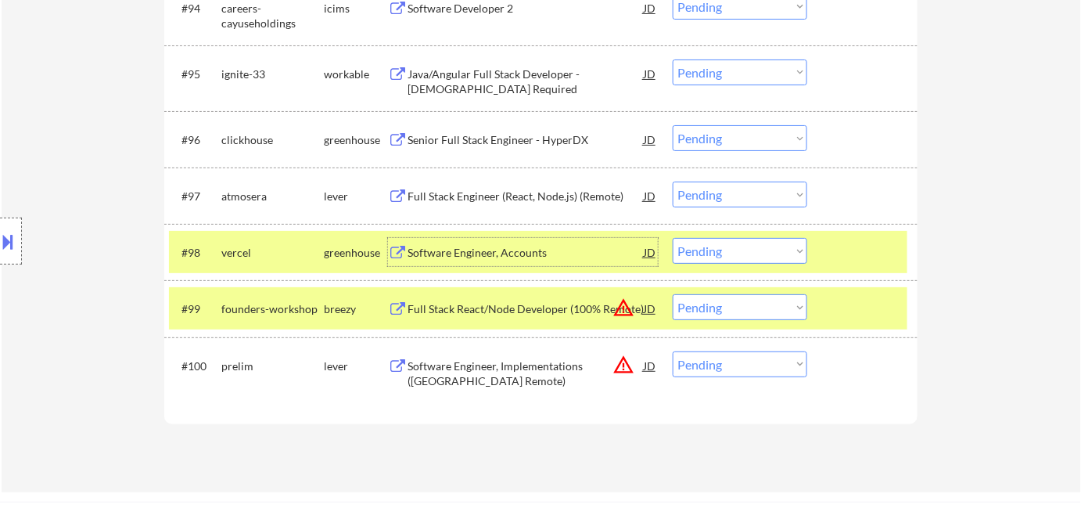
click at [759, 248] on select "Choose an option... Pending Applied Excluded (Questions) Excluded (Expired) Exc…" at bounding box center [740, 251] width 135 height 26
click at [673, 238] on select "Choose an option... Pending Applied Excluded (Questions) Excluded (Expired) Exc…" at bounding box center [740, 251] width 135 height 26
drag, startPoint x: 343, startPoint y: 238, endPoint x: 347, endPoint y: 270, distance: 32.3
click at [344, 239] on div "greenhouse" at bounding box center [356, 252] width 64 height 28
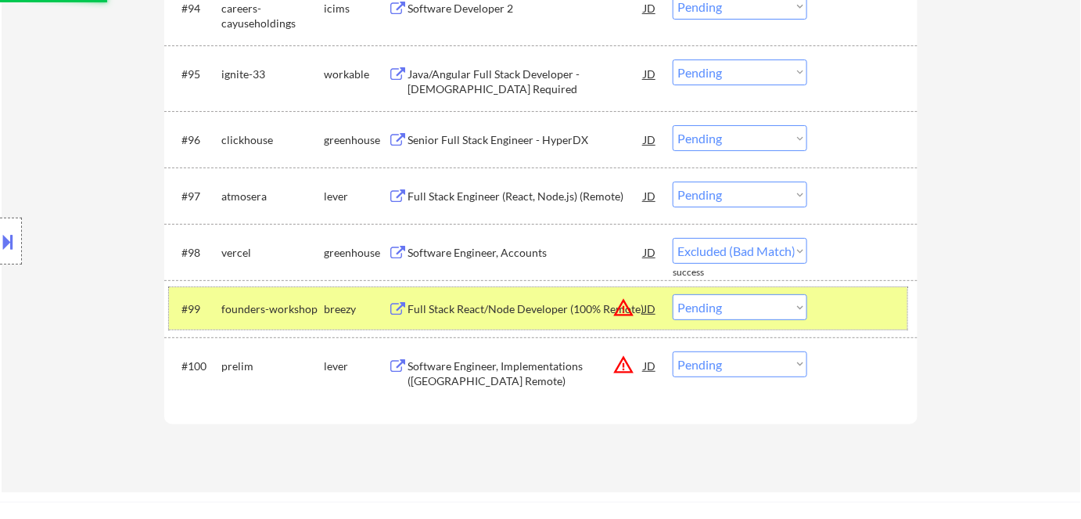
click at [350, 299] on div "breezy" at bounding box center [356, 308] width 64 height 28
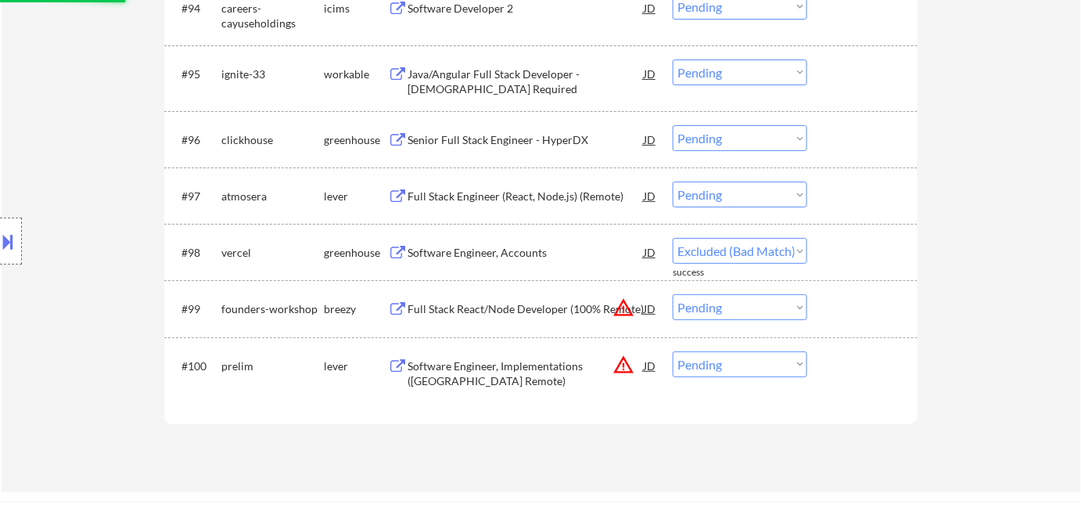
select select ""pending""
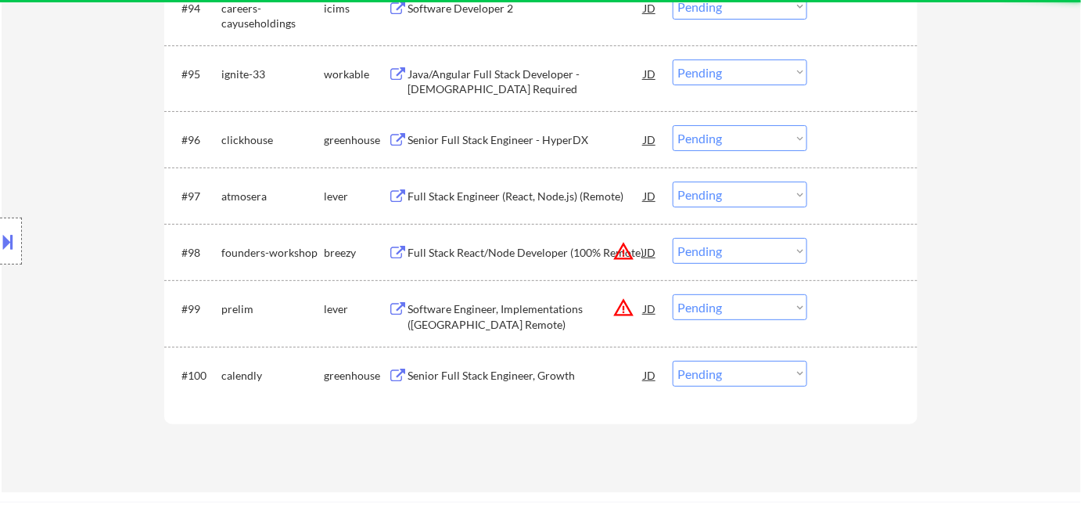
click at [473, 371] on div "Senior Full Stack Engineer, Growth" at bounding box center [526, 376] width 236 height 16
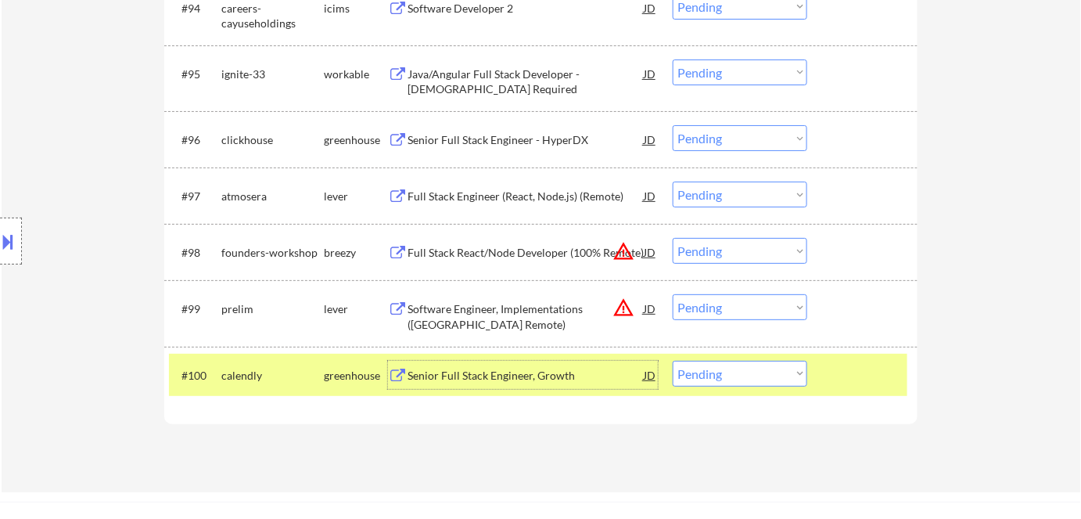
click at [696, 375] on select "Choose an option... Pending Applied Excluded (Questions) Excluded (Expired) Exc…" at bounding box center [740, 374] width 135 height 26
click at [673, 361] on select "Choose an option... Pending Applied Excluded (Questions) Excluded (Expired) Exc…" at bounding box center [740, 374] width 135 height 26
click at [567, 376] on div "Senior Software Engineer I, [GEOGRAPHIC_DATA]" at bounding box center [526, 383] width 236 height 31
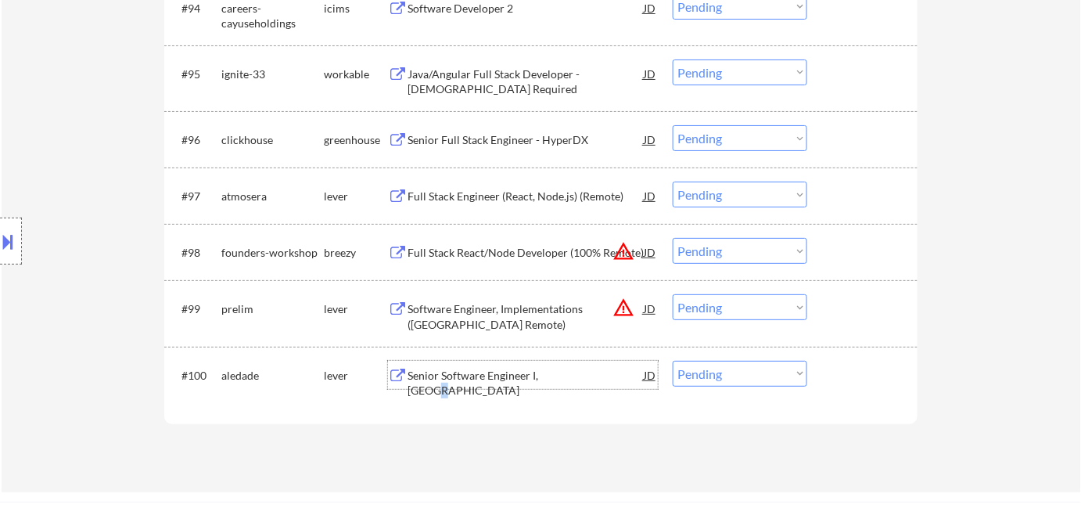
click at [704, 378] on select "Choose an option... Pending Applied Excluded (Questions) Excluded (Expired) Exc…" at bounding box center [740, 374] width 135 height 26
click at [673, 361] on select "Choose an option... Pending Applied Excluded (Questions) Excluded (Expired) Exc…" at bounding box center [740, 374] width 135 height 26
click at [447, 375] on div "Senior Software Engineer #DFL" at bounding box center [526, 376] width 236 height 16
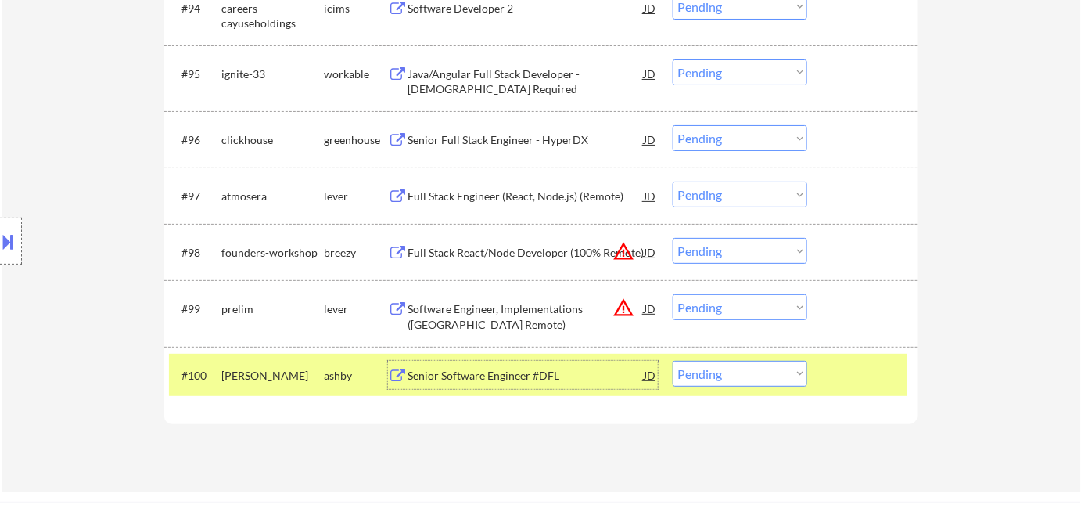
click at [721, 374] on select "Choose an option... Pending Applied Excluded (Questions) Excluded (Expired) Exc…" at bounding box center [740, 374] width 135 height 26
click at [673, 361] on select "Choose an option... Pending Applied Excluded (Questions) Excluded (Expired) Exc…" at bounding box center [740, 374] width 135 height 26
click at [562, 372] on div "Software Engineer, Platform - [GEOGRAPHIC_DATA], [GEOGRAPHIC_DATA]" at bounding box center [526, 383] width 236 height 31
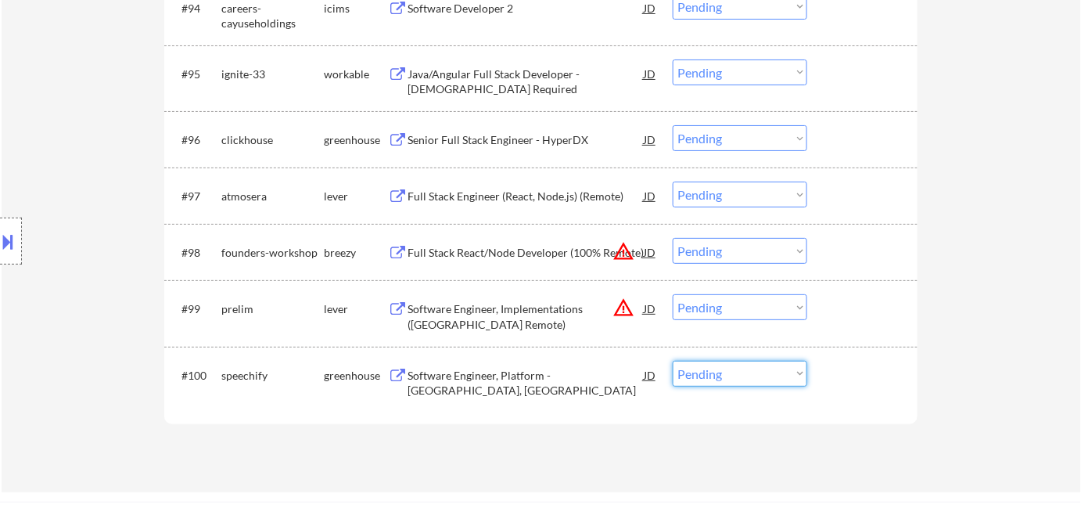
click at [702, 376] on select "Choose an option... Pending Applied Excluded (Questions) Excluded (Expired) Exc…" at bounding box center [740, 374] width 135 height 26
click at [673, 361] on select "Choose an option... Pending Applied Excluded (Questions) Excluded (Expired) Exc…" at bounding box center [740, 374] width 135 height 26
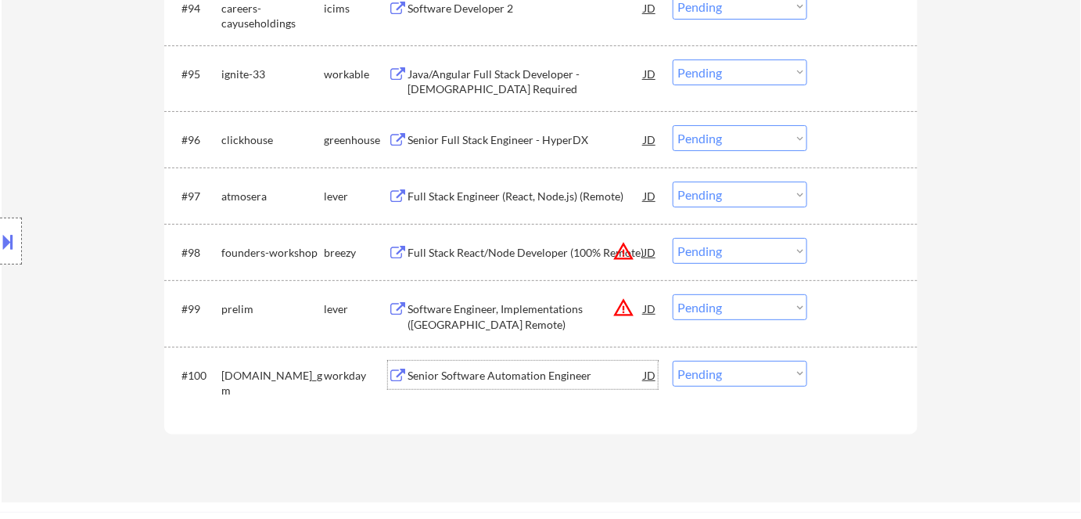
click at [488, 383] on div "Senior Software Automation Engineer" at bounding box center [526, 375] width 236 height 28
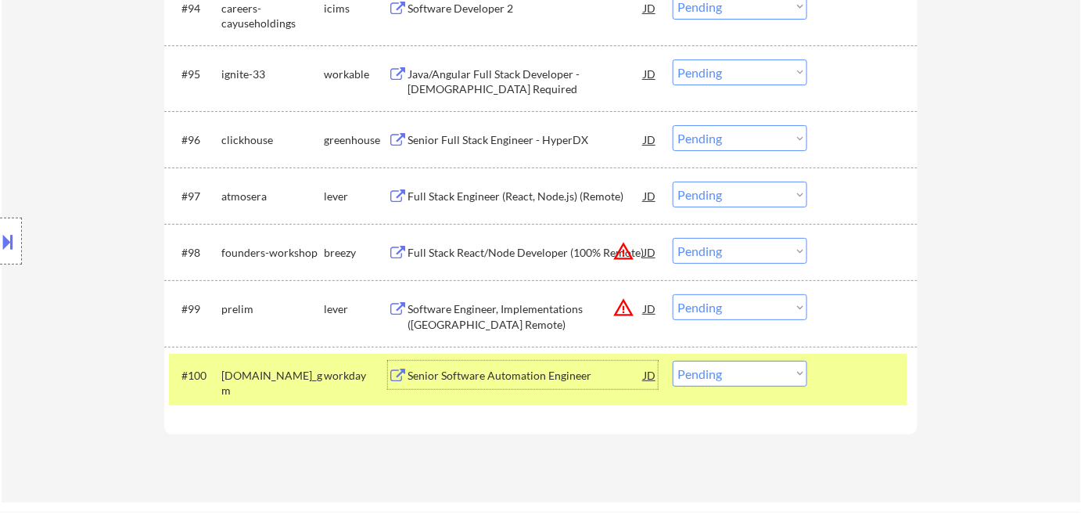
click at [727, 372] on select "Choose an option... Pending Applied Excluded (Questions) Excluded (Expired) Exc…" at bounding box center [740, 374] width 135 height 26
click at [673, 361] on select "Choose an option... Pending Applied Excluded (Questions) Excluded (Expired) Exc…" at bounding box center [740, 374] width 135 height 26
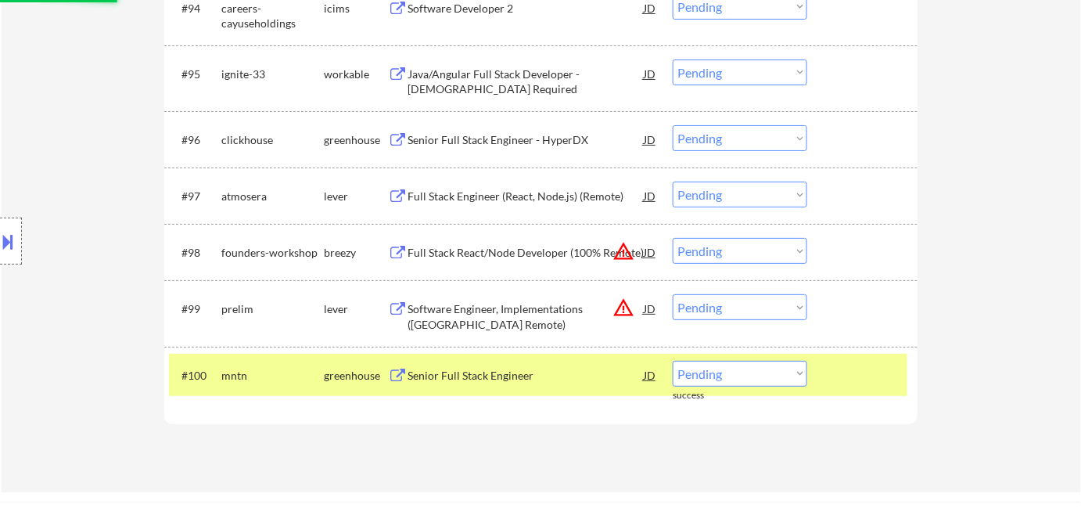
click at [522, 377] on div "Senior Full Stack Engineer" at bounding box center [526, 376] width 236 height 16
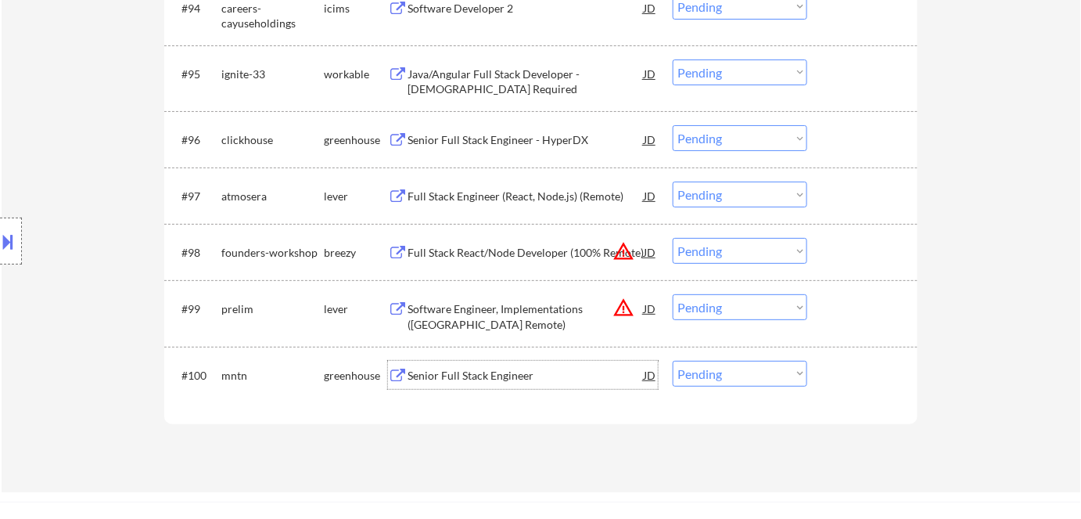
click at [695, 375] on select "Choose an option... Pending Applied Excluded (Questions) Excluded (Expired) Exc…" at bounding box center [740, 374] width 135 height 26
click at [673, 361] on select "Choose an option... Pending Applied Excluded (Questions) Excluded (Expired) Exc…" at bounding box center [740, 374] width 135 height 26
click at [587, 375] on div "Senior Full Stack Software Engineer (B2B SaaS)" at bounding box center [526, 376] width 236 height 16
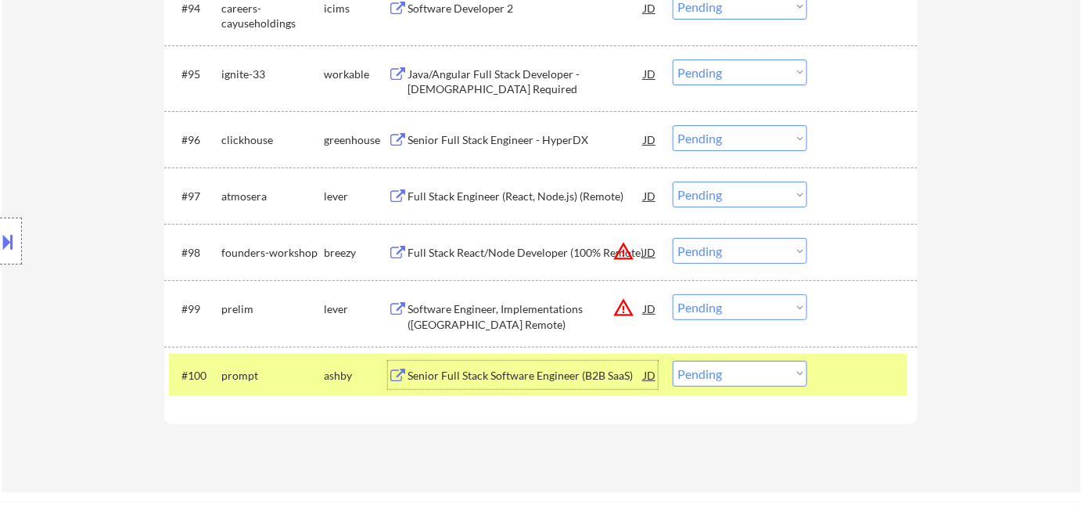
click at [729, 361] on select "Choose an option... Pending Applied Excluded (Questions) Excluded (Expired) Exc…" at bounding box center [740, 374] width 135 height 26
click at [732, 370] on select "Choose an option... Pending Applied Excluded (Questions) Excluded (Expired) Exc…" at bounding box center [740, 374] width 135 height 26
click at [732, 369] on select "Choose an option... Pending Applied Excluded (Questions) Excluded (Expired) Exc…" at bounding box center [740, 374] width 135 height 26
click at [673, 361] on select "Choose an option... Pending Applied Excluded (Questions) Excluded (Expired) Exc…" at bounding box center [740, 374] width 135 height 26
click at [499, 374] on div "Senior Full Stack Developer" at bounding box center [526, 376] width 236 height 16
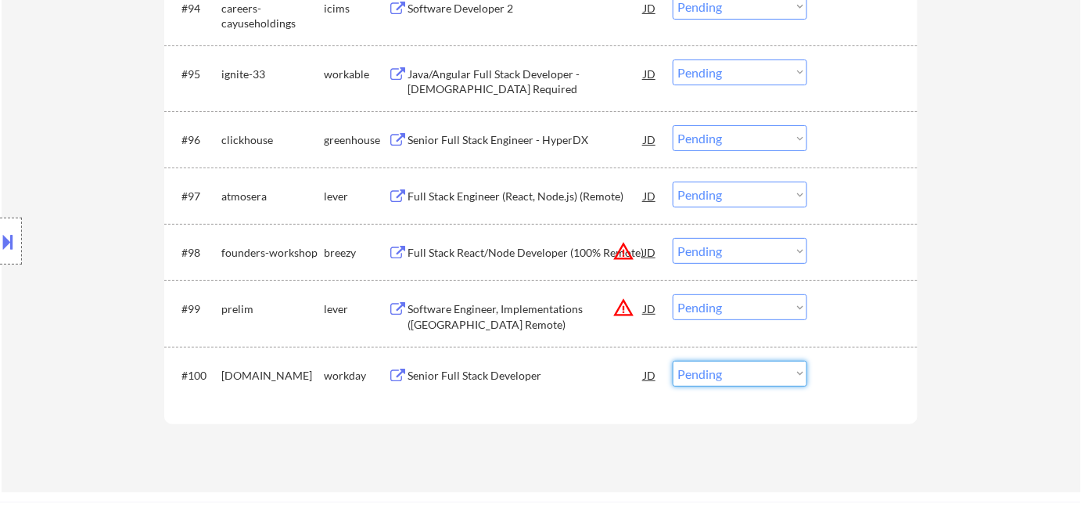
click at [749, 380] on select "Choose an option... Pending Applied Excluded (Questions) Excluded (Expired) Exc…" at bounding box center [740, 374] width 135 height 26
click at [673, 361] on select "Choose an option... Pending Applied Excluded (Questions) Excluded (Expired) Exc…" at bounding box center [740, 374] width 135 height 26
select select ""pending""
click at [488, 186] on div "Full Stack Engineer (React, Node.js) (Remote)" at bounding box center [526, 195] width 236 height 28
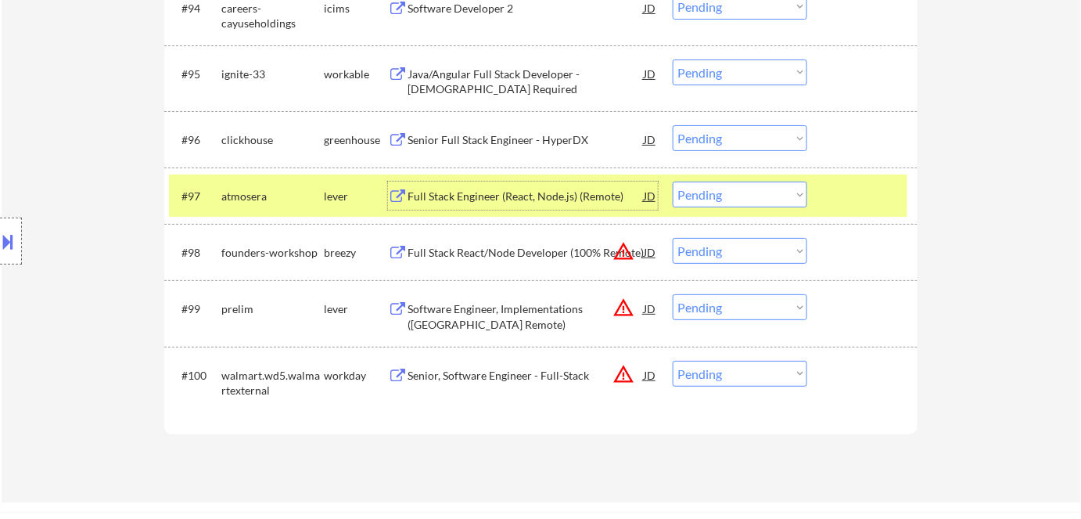
click at [695, 192] on select "Choose an option... Pending Applied Excluded (Questions) Excluded (Expired) Exc…" at bounding box center [740, 194] width 135 height 26
click at [673, 181] on select "Choose an option... Pending Applied Excluded (Questions) Excluded (Expired) Exc…" at bounding box center [740, 194] width 135 height 26
select select ""pending""
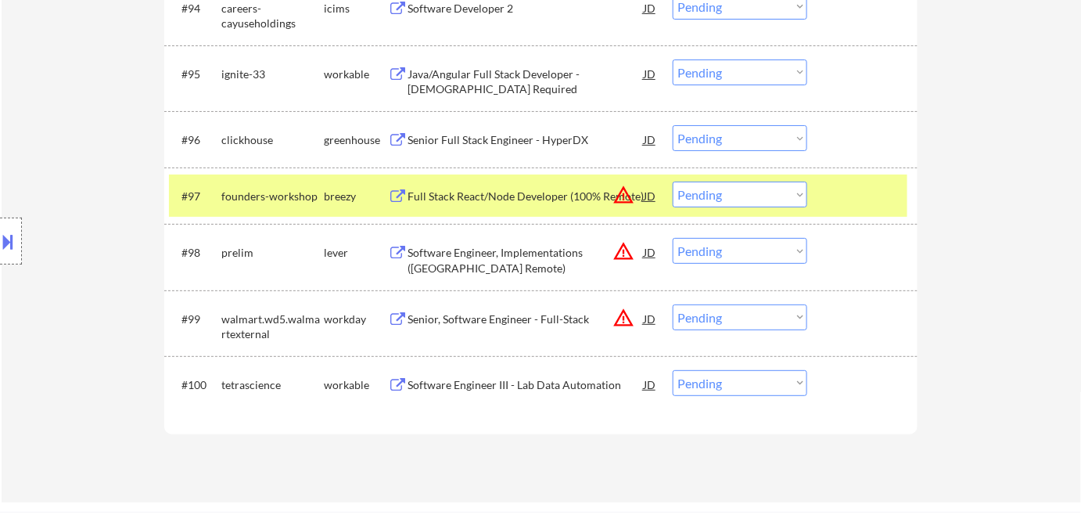
click at [521, 383] on div "Software Engineer III - Lab Data Automation" at bounding box center [526, 385] width 236 height 16
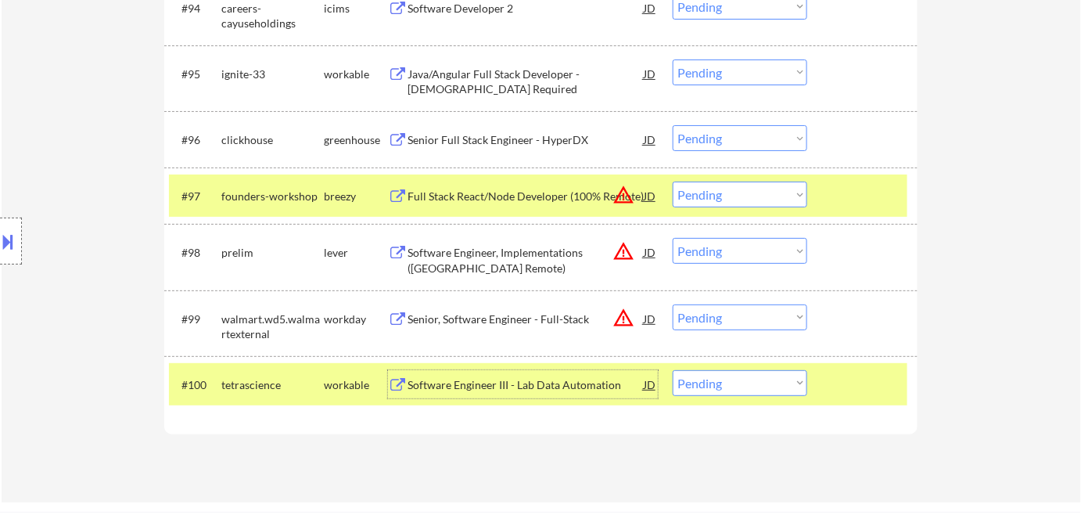
click at [321, 199] on div "founders-workshop" at bounding box center [272, 197] width 102 height 16
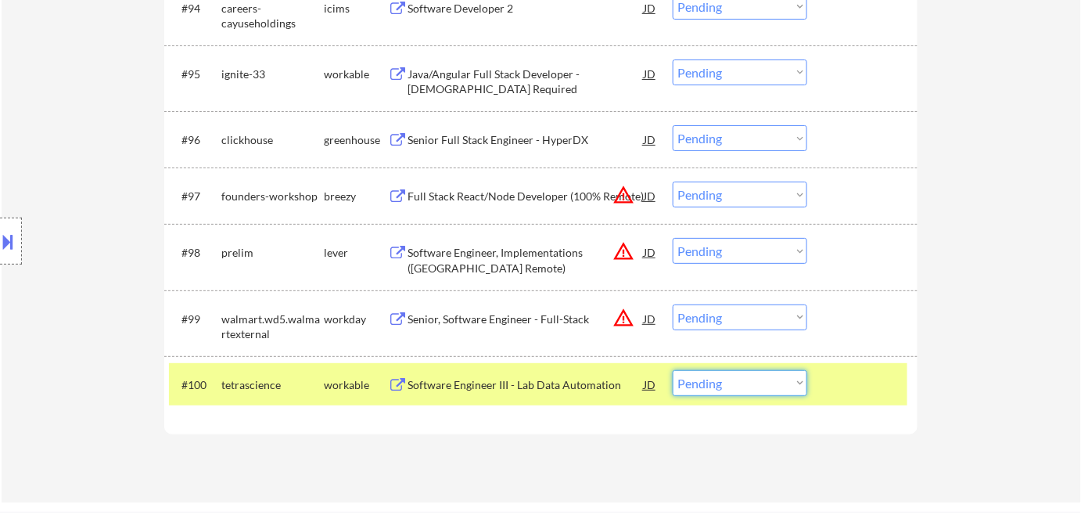
click at [738, 392] on select "Choose an option... Pending Applied Excluded (Questions) Excluded (Expired) Exc…" at bounding box center [740, 383] width 135 height 26
click at [673, 370] on select "Choose an option... Pending Applied Excluded (Questions) Excluded (Expired) Exc…" at bounding box center [740, 383] width 135 height 26
click at [492, 385] on div "Full Stack Senior Software Developer" at bounding box center [526, 385] width 236 height 16
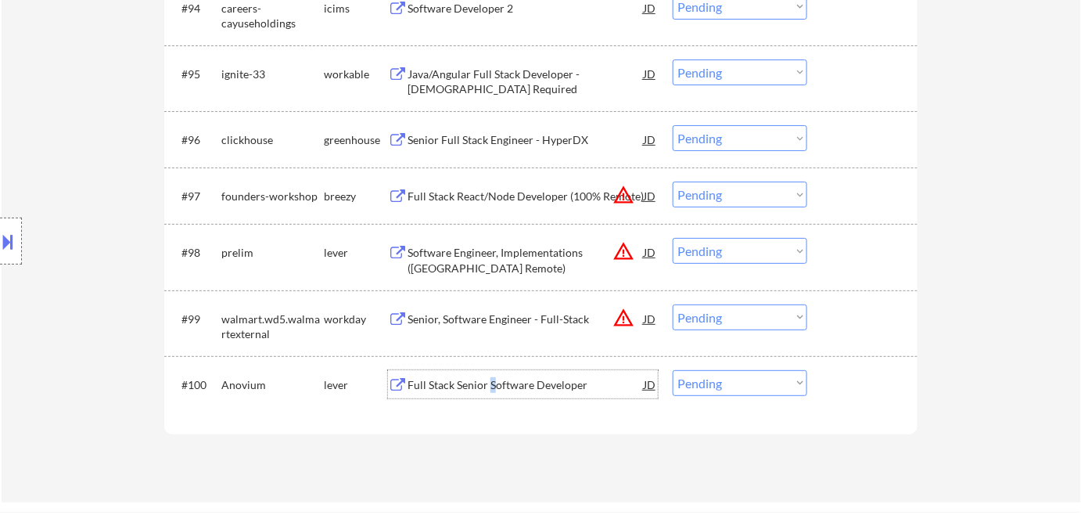
click at [774, 386] on select "Choose an option... Pending Applied Excluded (Questions) Excluded (Expired) Exc…" at bounding box center [740, 383] width 135 height 26
click at [673, 370] on select "Choose an option... Pending Applied Excluded (Questions) Excluded (Expired) Exc…" at bounding box center [740, 383] width 135 height 26
select select ""pending""
click at [496, 143] on div "Senior Full Stack Engineer - HyperDX" at bounding box center [526, 140] width 236 height 16
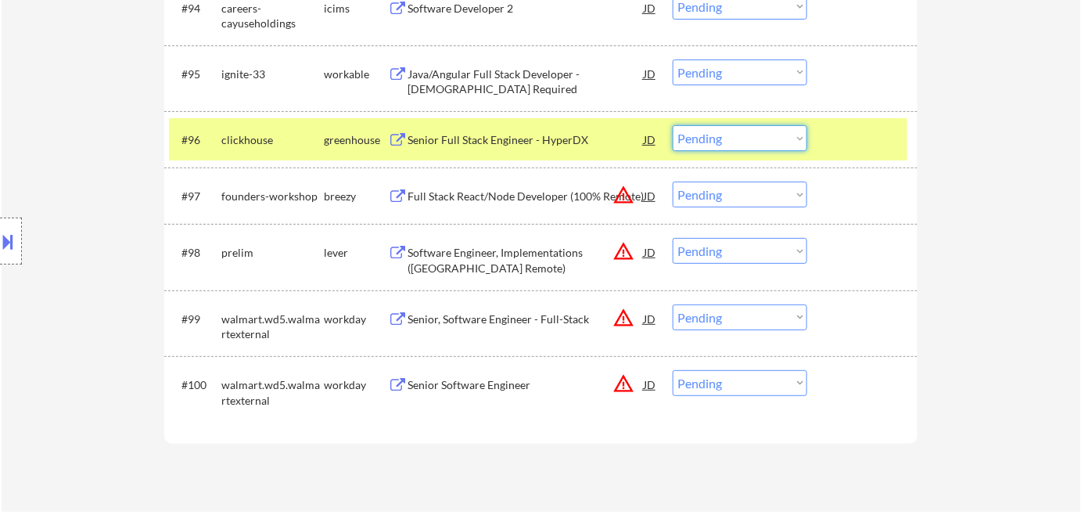
click at [765, 143] on select "Choose an option... Pending Applied Excluded (Questions) Excluded (Expired) Exc…" at bounding box center [740, 138] width 135 height 26
click at [673, 125] on select "Choose an option... Pending Applied Excluded (Questions) Excluded (Expired) Exc…" at bounding box center [740, 138] width 135 height 26
select select ""pending""
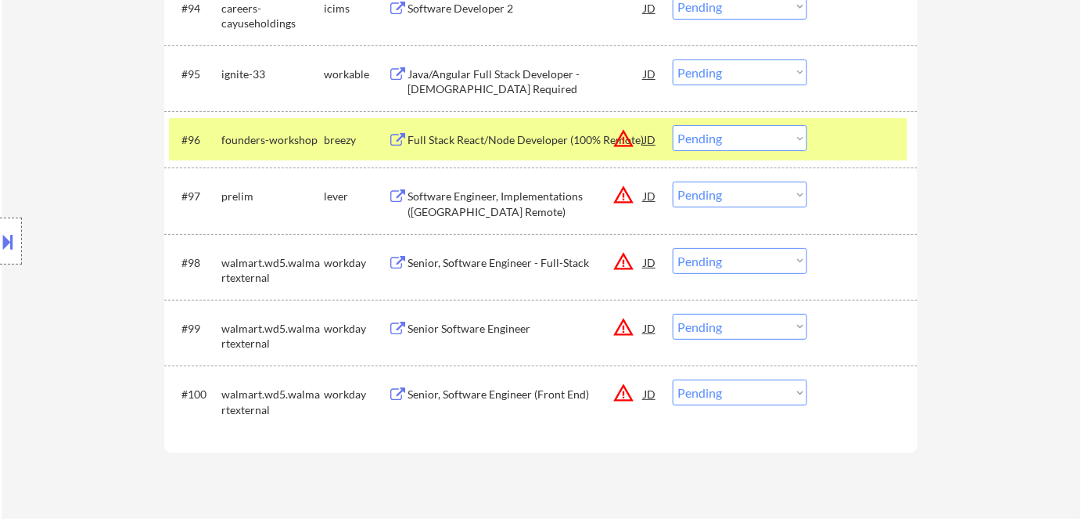
click at [325, 146] on div "breezy" at bounding box center [356, 140] width 64 height 16
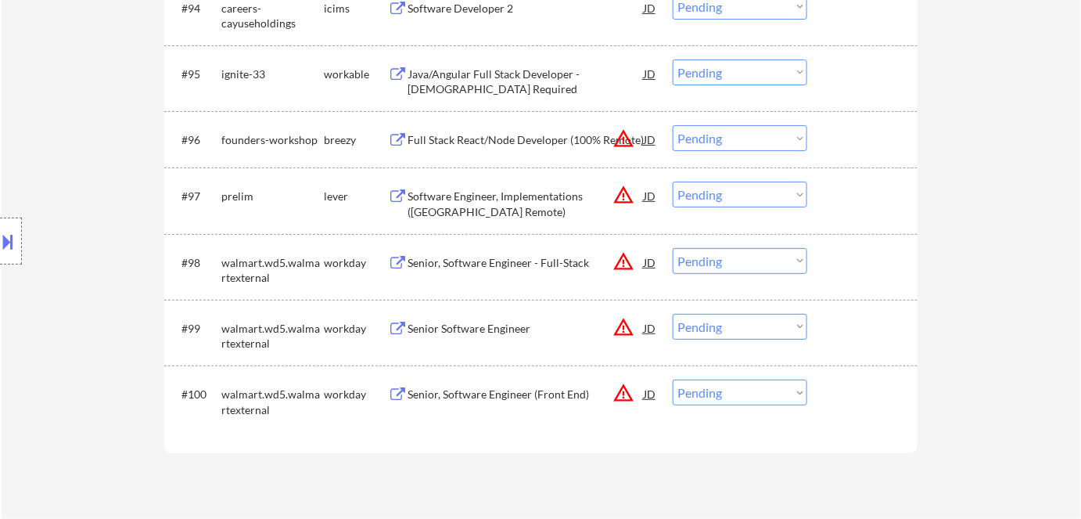
scroll to position [5756, 0]
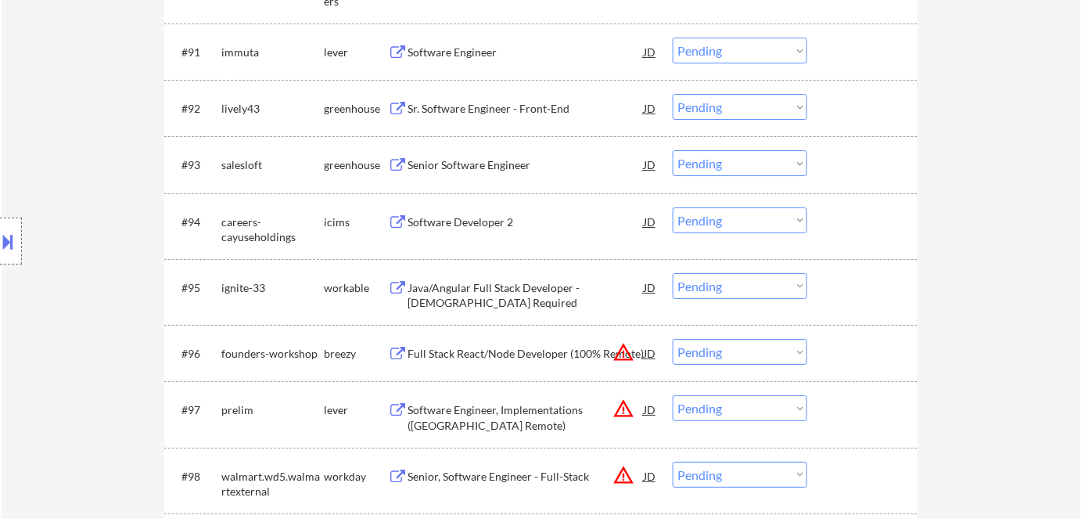
click at [470, 293] on div "Java/Angular Full Stack Developer - [DEMOGRAPHIC_DATA] Required" at bounding box center [526, 295] width 236 height 31
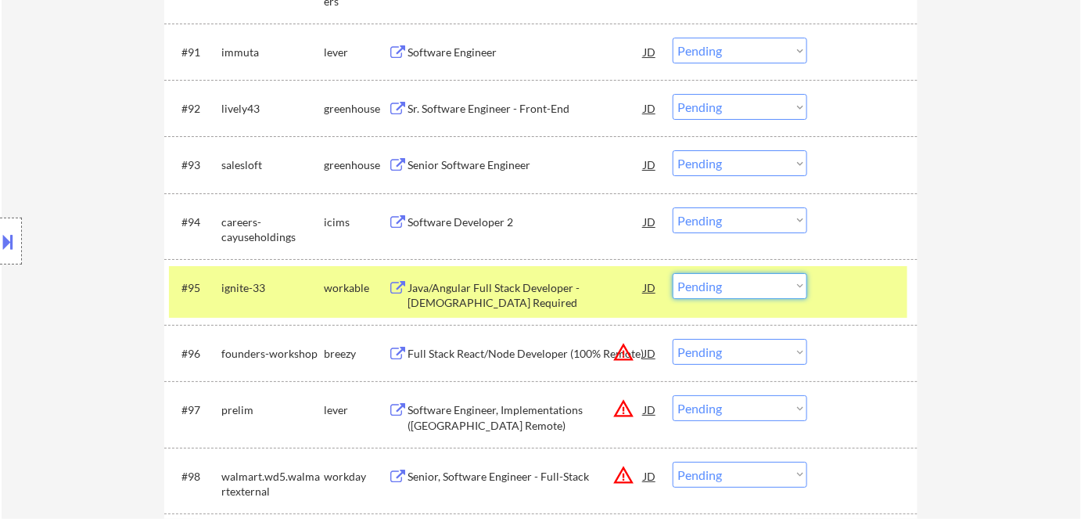
click at [774, 282] on select "Choose an option... Pending Applied Excluded (Questions) Excluded (Expired) Exc…" at bounding box center [740, 286] width 135 height 26
click at [673, 273] on select "Choose an option... Pending Applied Excluded (Questions) Excluded (Expired) Exc…" at bounding box center [740, 286] width 135 height 26
select select ""pending""
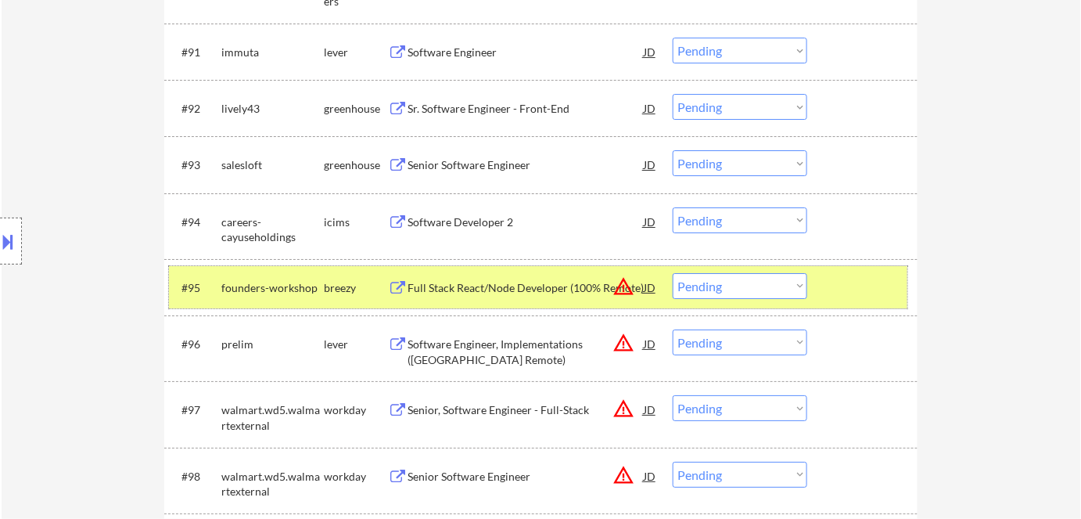
click at [335, 281] on div "breezy" at bounding box center [356, 288] width 64 height 16
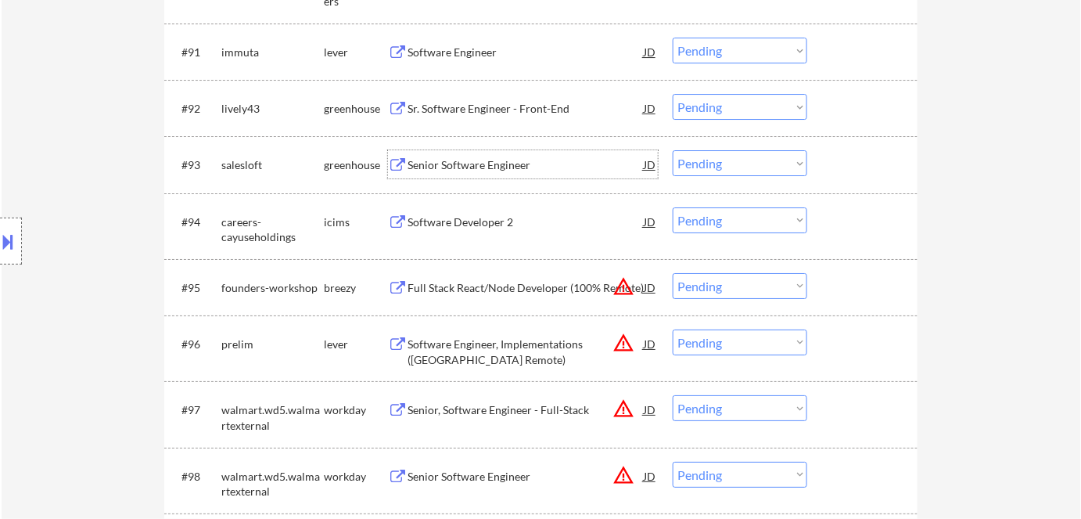
click at [463, 161] on div "Senior Software Engineer" at bounding box center [526, 165] width 236 height 16
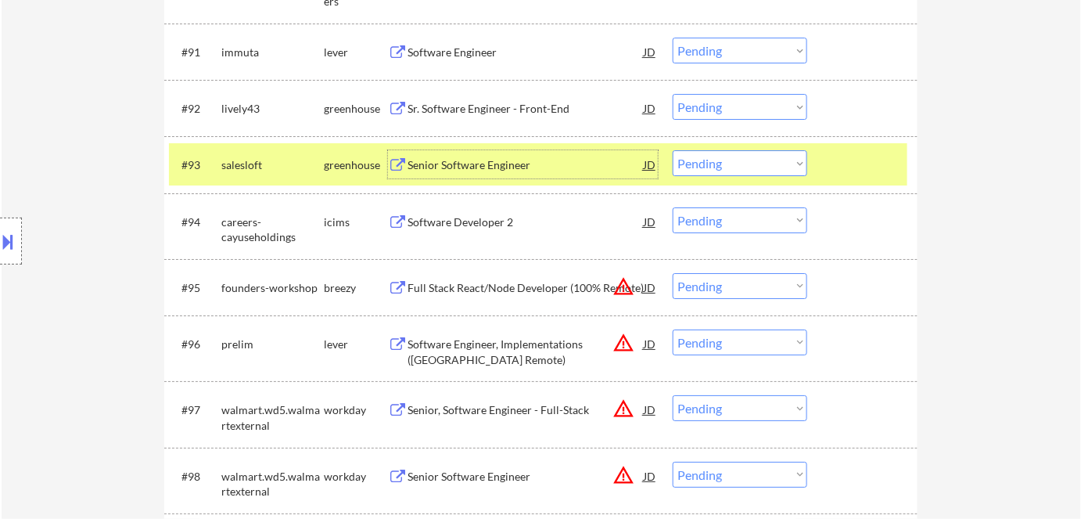
click at [732, 169] on select "Choose an option... Pending Applied Excluded (Questions) Excluded (Expired) Exc…" at bounding box center [740, 163] width 135 height 26
click at [673, 150] on select "Choose an option... Pending Applied Excluded (Questions) Excluded (Expired) Exc…" at bounding box center [740, 163] width 135 height 26
select select ""pending""
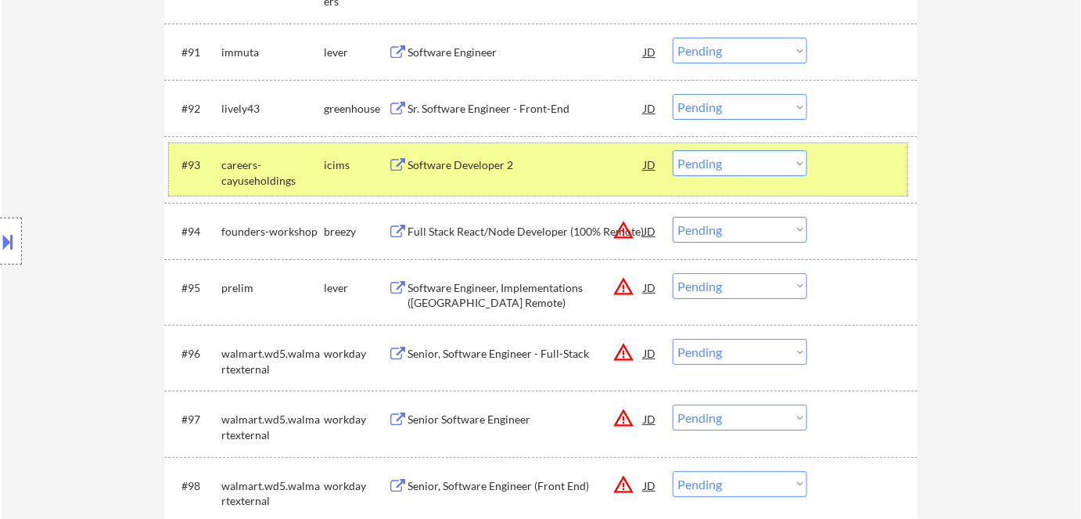
drag, startPoint x: 324, startPoint y: 163, endPoint x: 348, endPoint y: 130, distance: 40.8
click at [324, 160] on div "icims" at bounding box center [356, 165] width 64 height 16
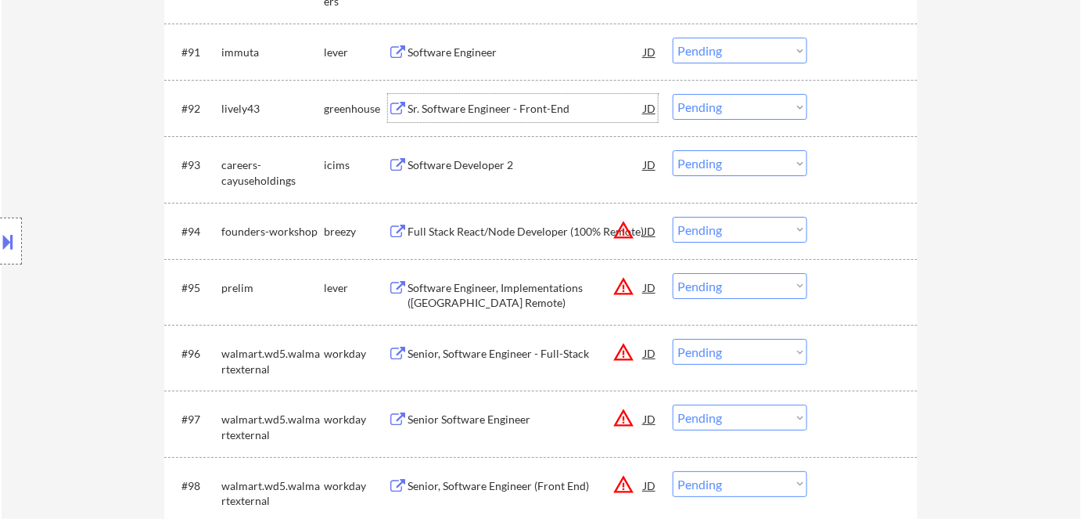
click at [460, 111] on div "Sr. Software Engineer - Front-End" at bounding box center [526, 109] width 236 height 16
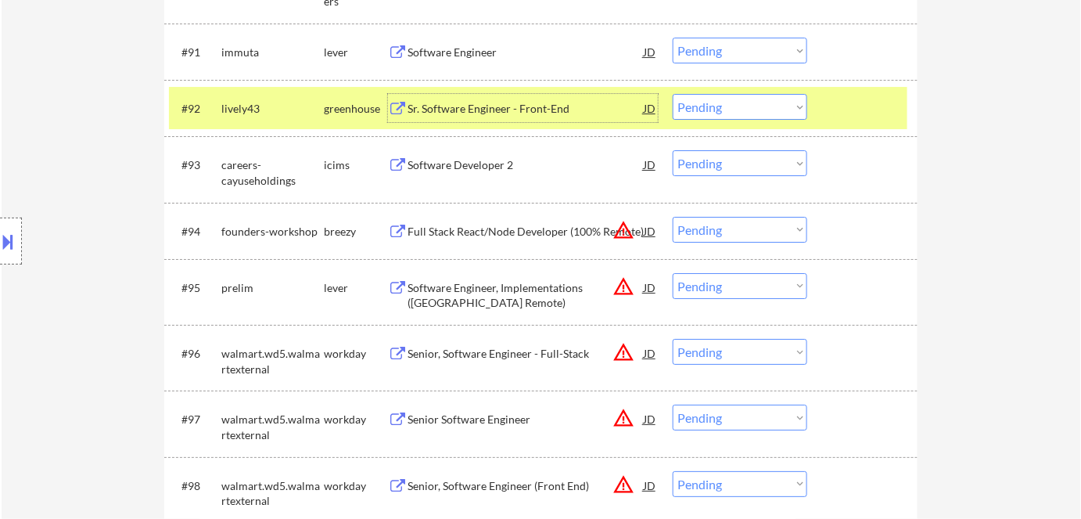
click at [724, 106] on select "Choose an option... Pending Applied Excluded (Questions) Excluded (Expired) Exc…" at bounding box center [740, 107] width 135 height 26
click at [673, 94] on select "Choose an option... Pending Applied Excluded (Questions) Excluded (Expired) Exc…" at bounding box center [740, 107] width 135 height 26
drag, startPoint x: 336, startPoint y: 105, endPoint x: 346, endPoint y: 92, distance: 16.1
click at [336, 102] on div "greenhouse" at bounding box center [356, 109] width 64 height 16
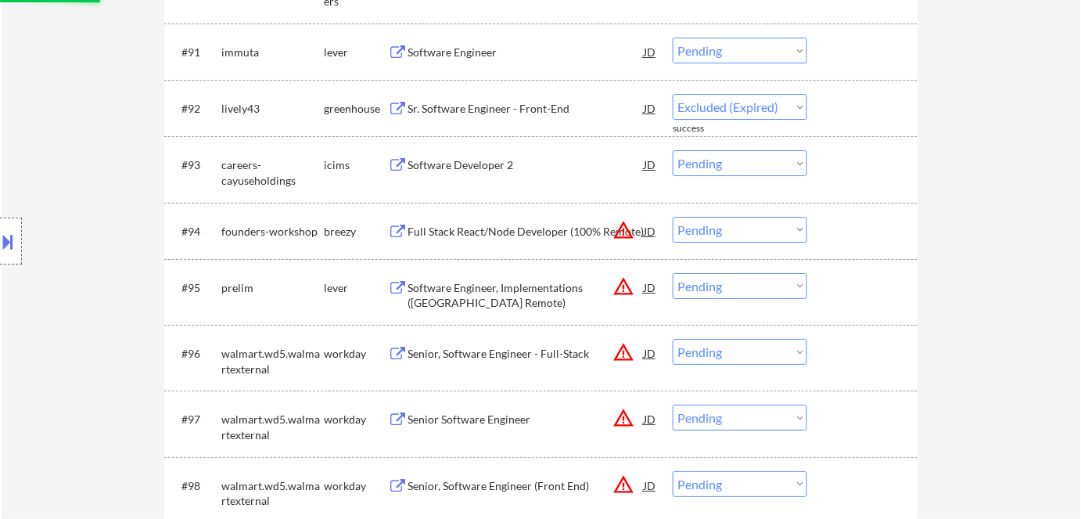
scroll to position [5684, 0]
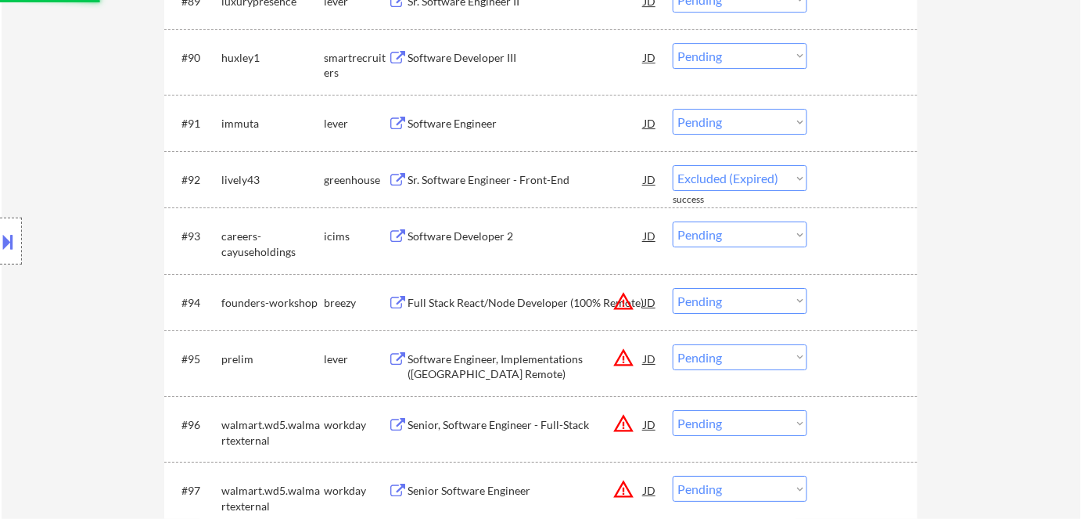
select select ""pending""
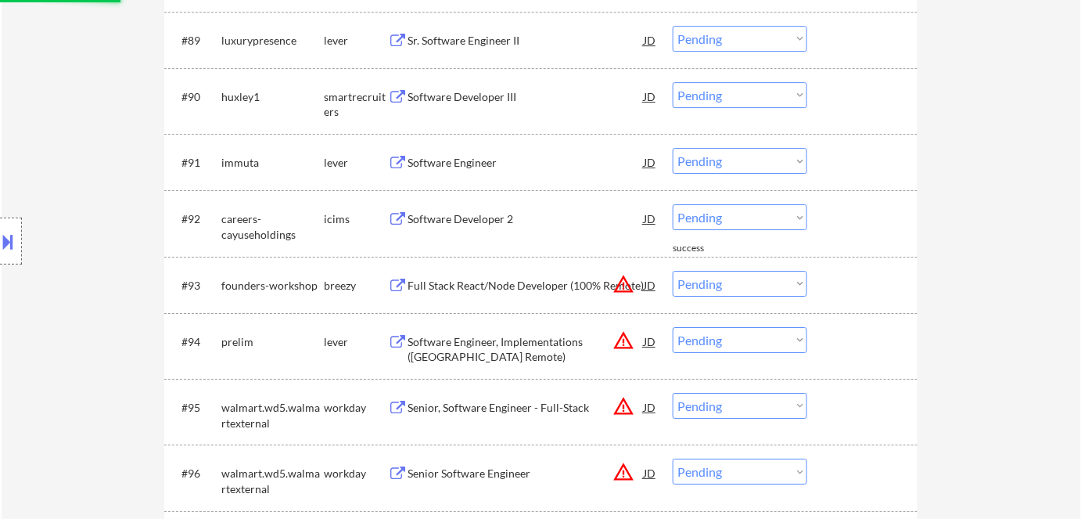
scroll to position [5613, 0]
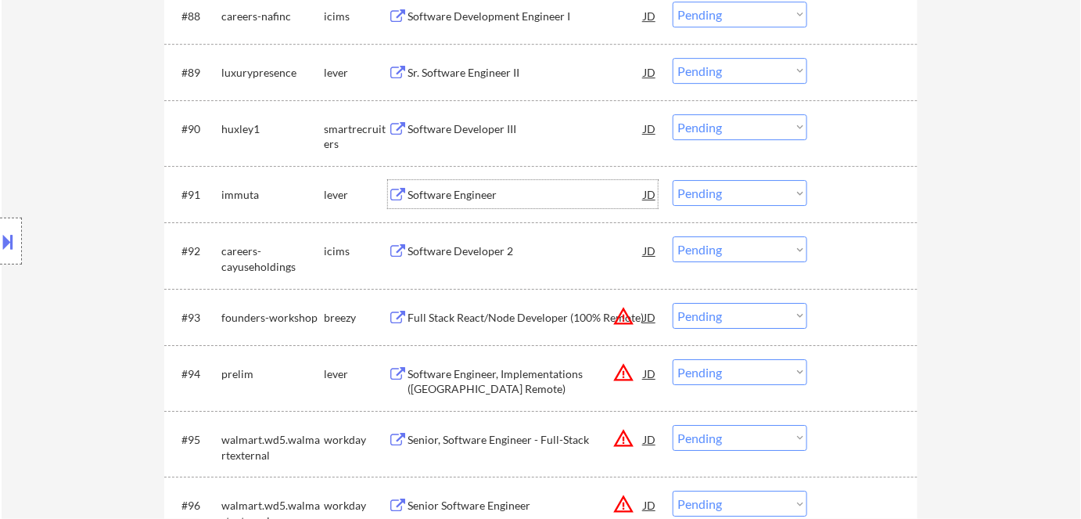
click at [433, 187] on div "Software Engineer" at bounding box center [526, 195] width 236 height 16
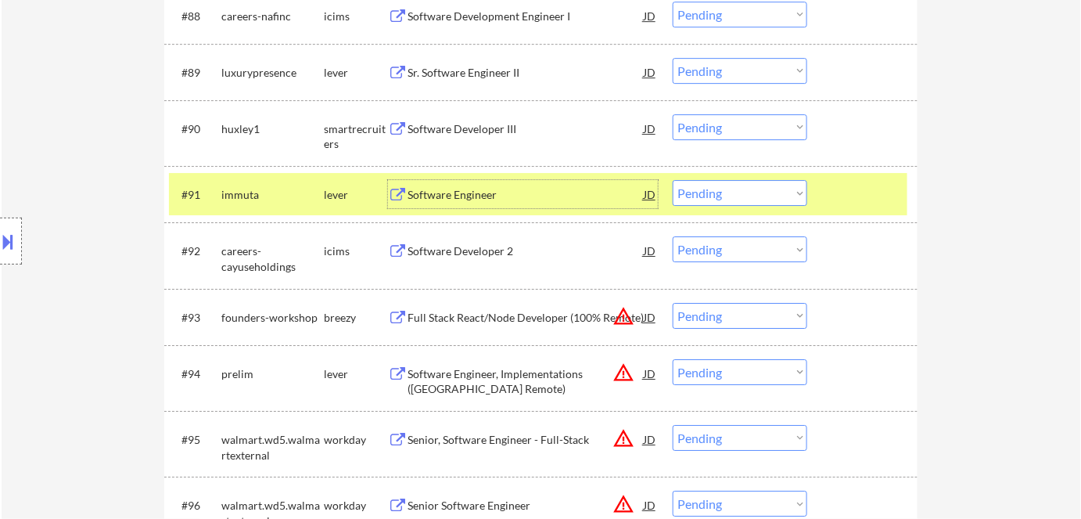
drag, startPoint x: 724, startPoint y: 190, endPoint x: 738, endPoint y: 203, distance: 18.8
click at [724, 190] on select "Choose an option... Pending Applied Excluded (Questions) Excluded (Expired) Exc…" at bounding box center [740, 193] width 135 height 26
click at [673, 180] on select "Choose an option... Pending Applied Excluded (Questions) Excluded (Expired) Exc…" at bounding box center [740, 193] width 135 height 26
click at [324, 190] on div "lever" at bounding box center [356, 195] width 64 height 16
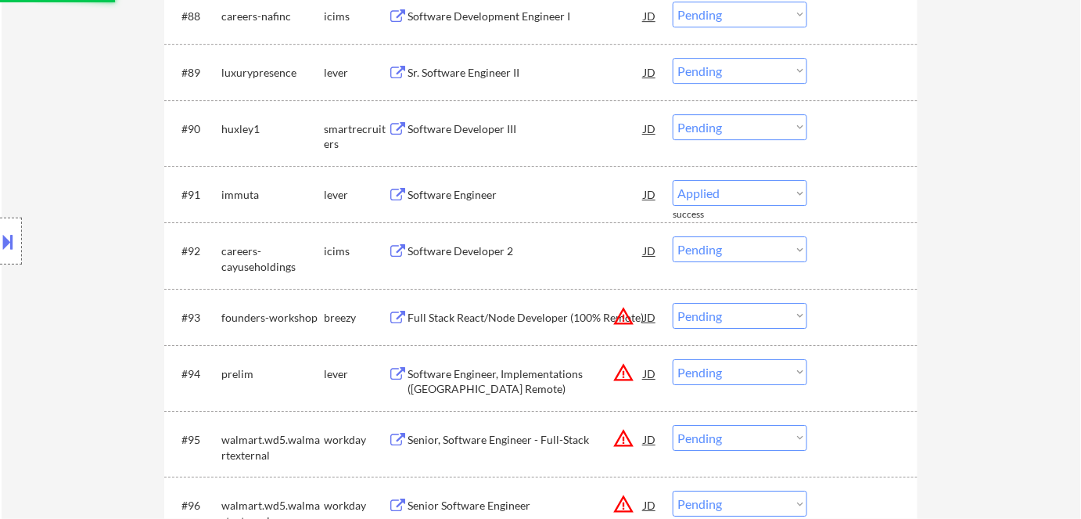
select select ""pending""
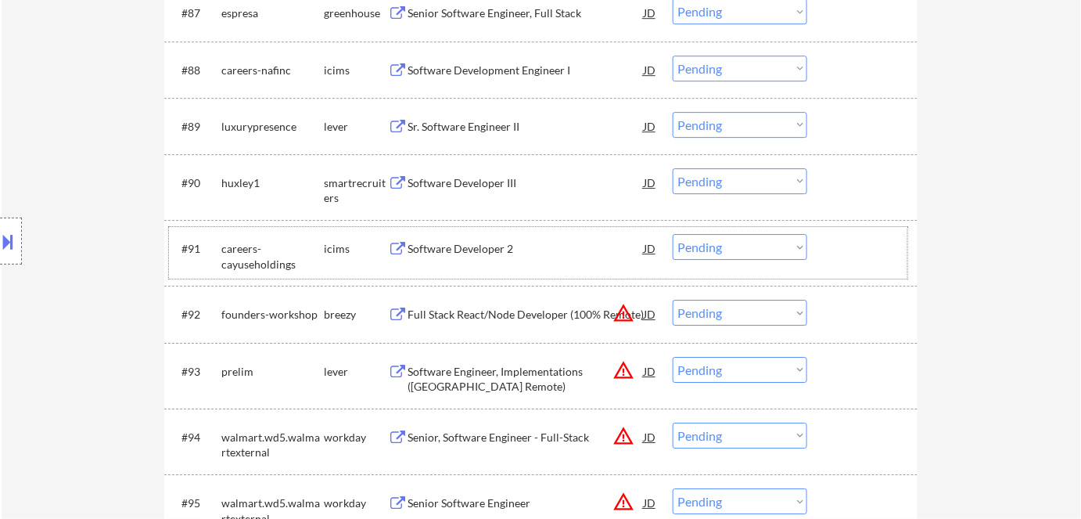
scroll to position [5471, 0]
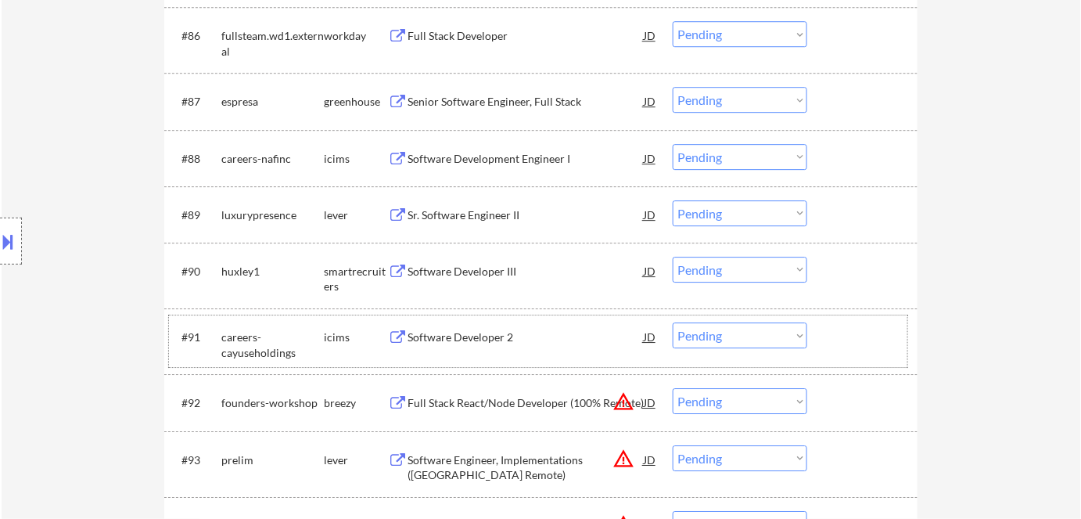
click at [465, 261] on div "Software Developer III" at bounding box center [526, 271] width 236 height 28
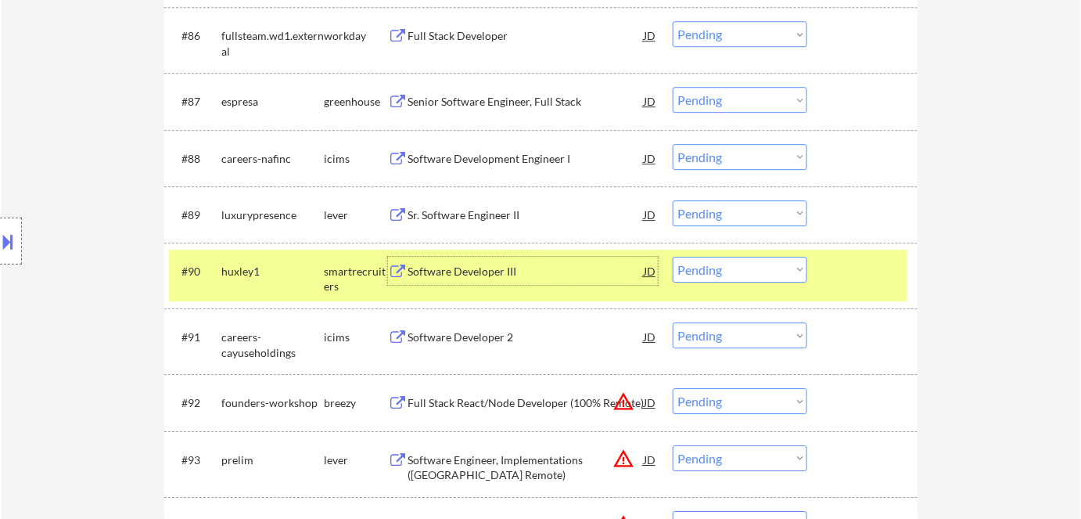
click at [731, 268] on select "Choose an option... Pending Applied Excluded (Questions) Excluded (Expired) Exc…" at bounding box center [740, 270] width 135 height 26
click at [673, 257] on select "Choose an option... Pending Applied Excluded (Questions) Excluded (Expired) Exc…" at bounding box center [740, 270] width 135 height 26
select select ""pending""
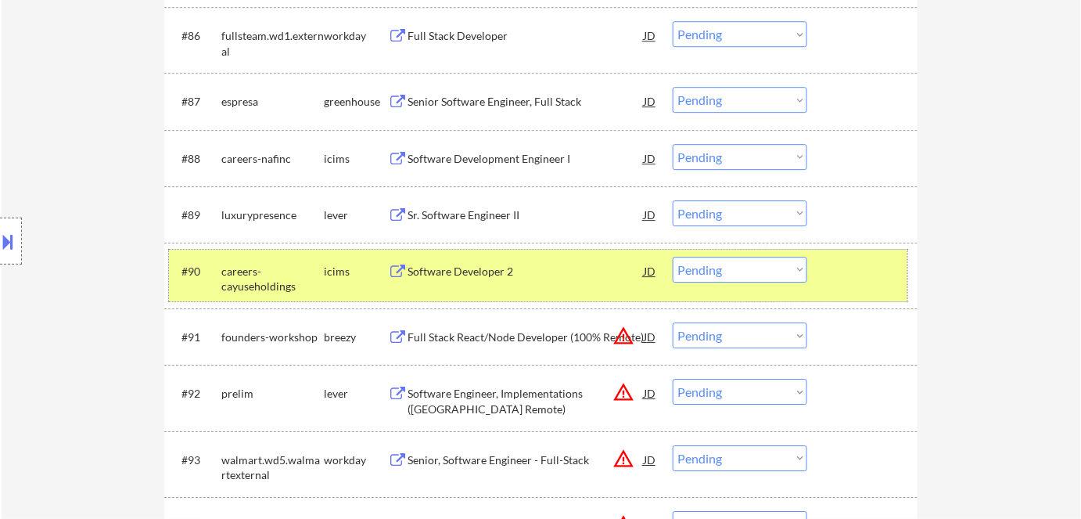
drag, startPoint x: 325, startPoint y: 286, endPoint x: 326, endPoint y: 269, distance: 16.4
click at [325, 280] on div "#90 careers-cayuseholdings icims Software Developer 2 JD Choose an option... Pe…" at bounding box center [538, 276] width 738 height 52
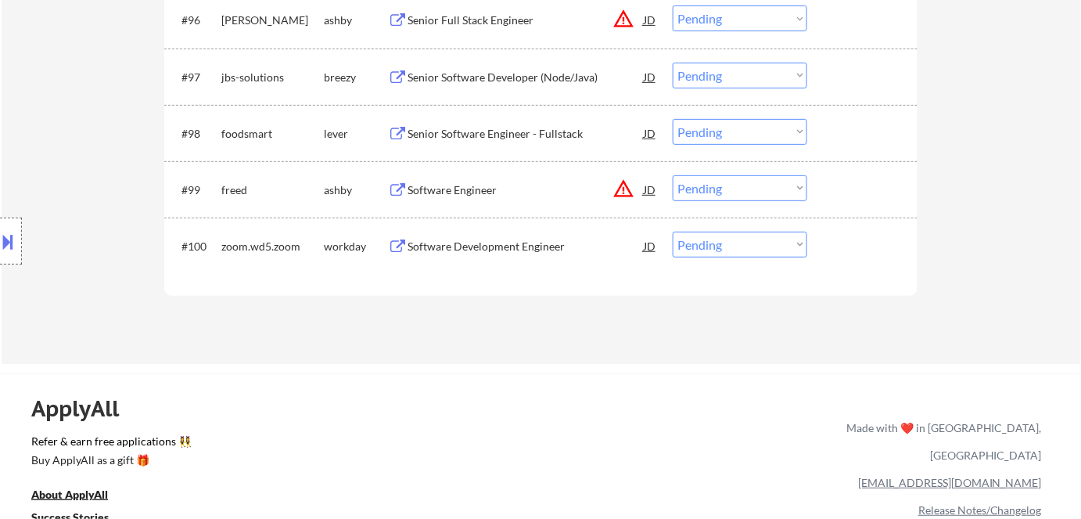
scroll to position [6111, 0]
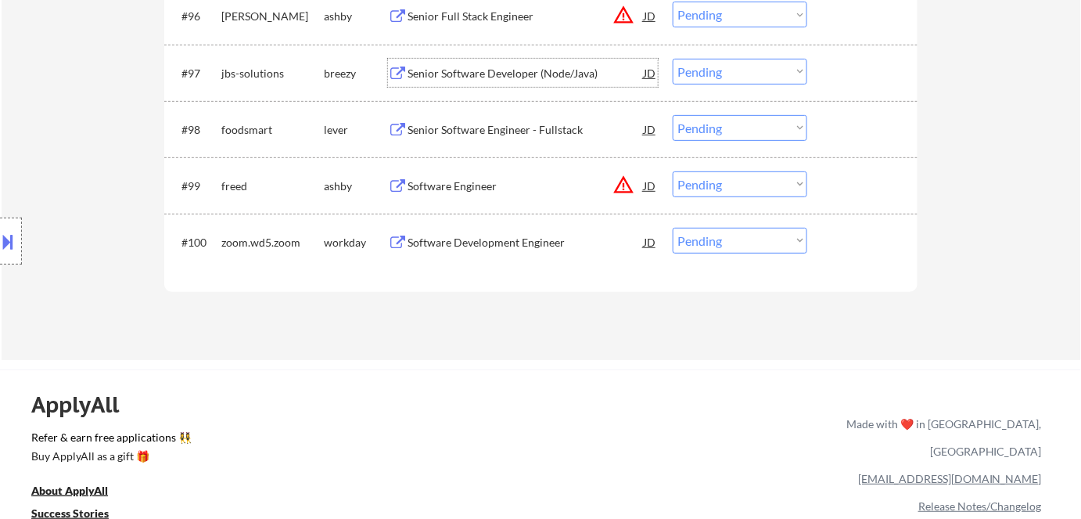
click at [435, 75] on div "Senior Software Developer (Node/Java)" at bounding box center [526, 74] width 236 height 16
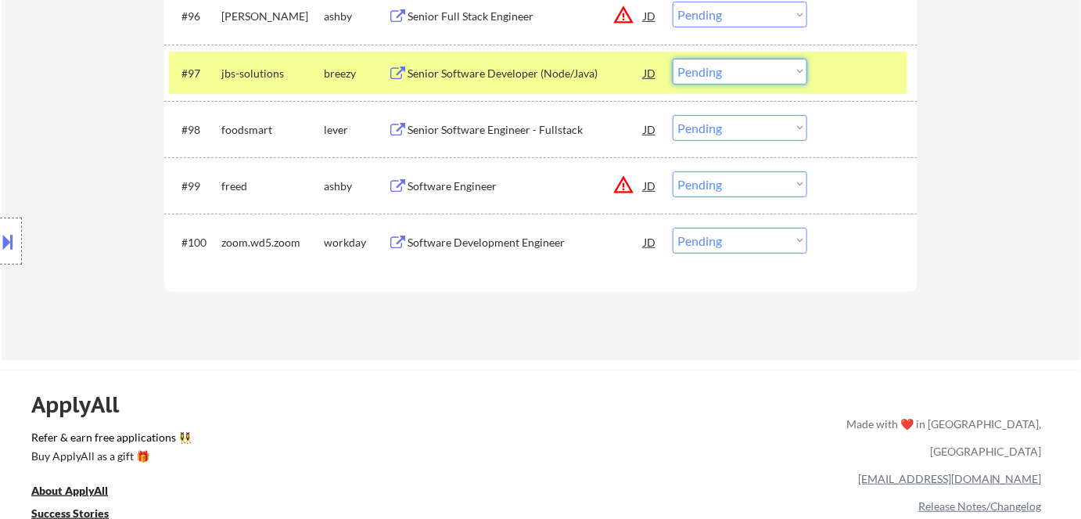
click at [717, 67] on select "Choose an option... Pending Applied Excluded (Questions) Excluded (Expired) Exc…" at bounding box center [740, 72] width 135 height 26
click at [673, 59] on select "Choose an option... Pending Applied Excluded (Questions) Excluded (Expired) Exc…" at bounding box center [740, 72] width 135 height 26
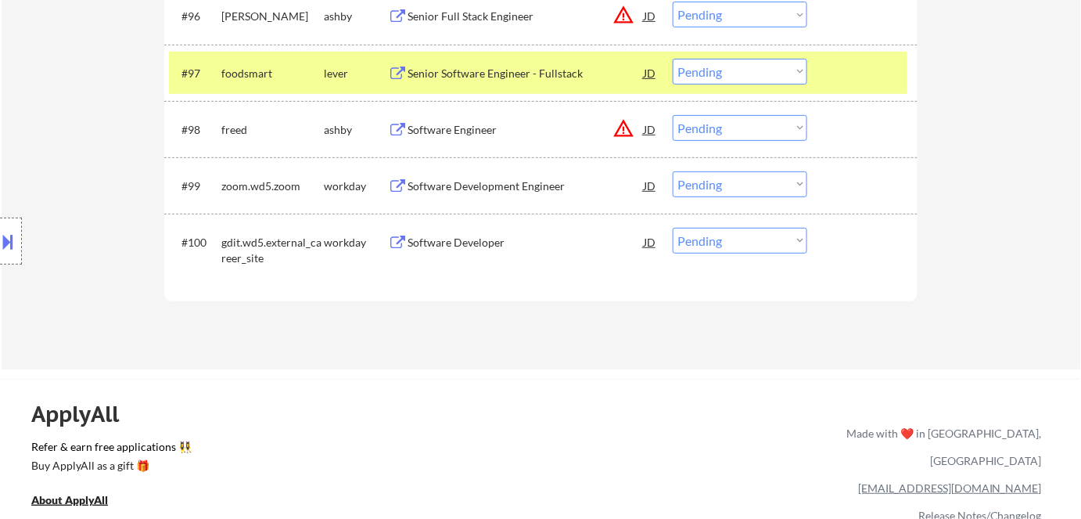
click at [469, 55] on div "#97 foodsmart lever Senior Software Engineer - Fullstack JD warning_amber Choos…" at bounding box center [538, 73] width 738 height 42
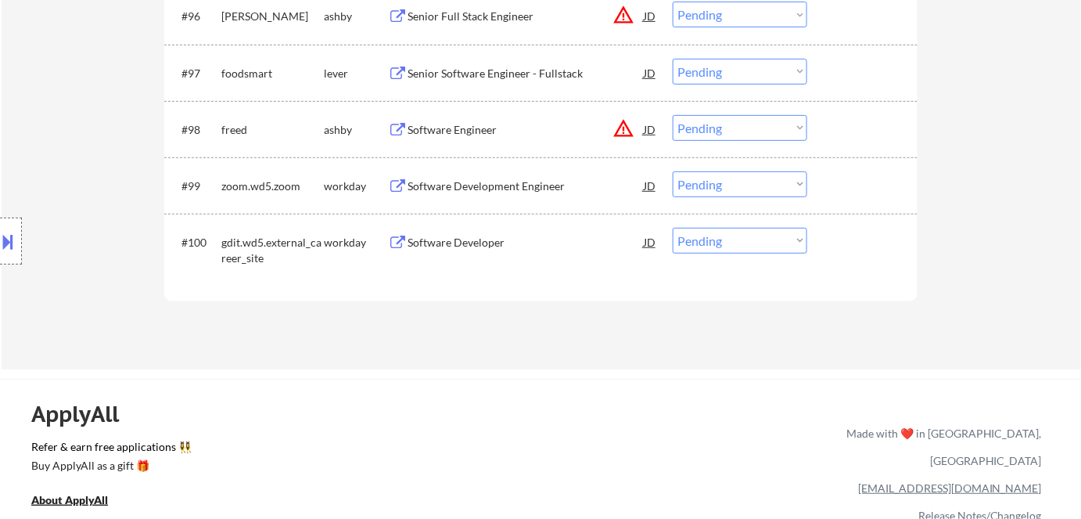
click at [469, 67] on div "Senior Software Engineer - Fullstack" at bounding box center [526, 74] width 236 height 16
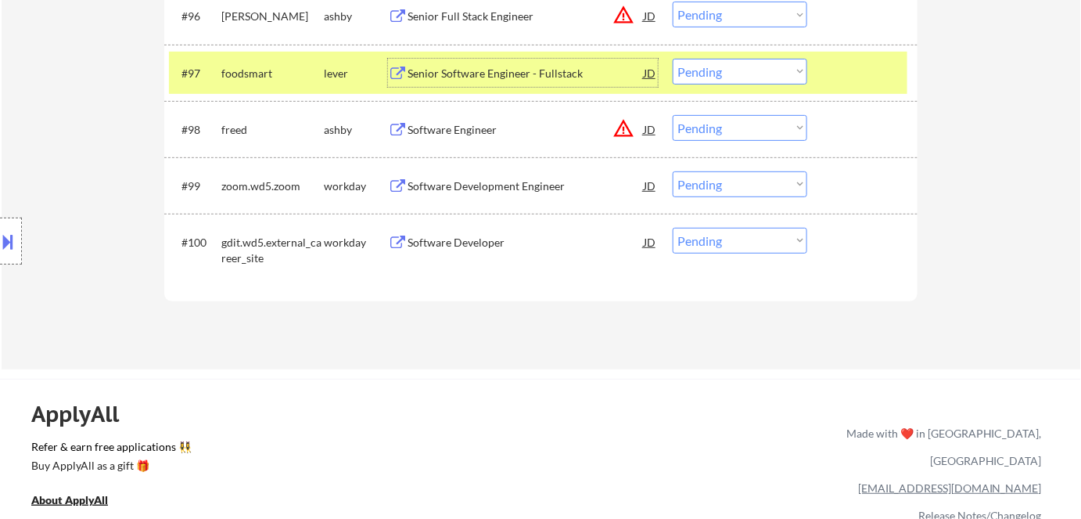
click at [709, 76] on select "Choose an option... Pending Applied Excluded (Questions) Excluded (Expired) Exc…" at bounding box center [740, 72] width 135 height 26
click at [673, 59] on select "Choose an option... Pending Applied Excluded (Questions) Excluded (Expired) Exc…" at bounding box center [740, 72] width 135 height 26
select select ""pending""
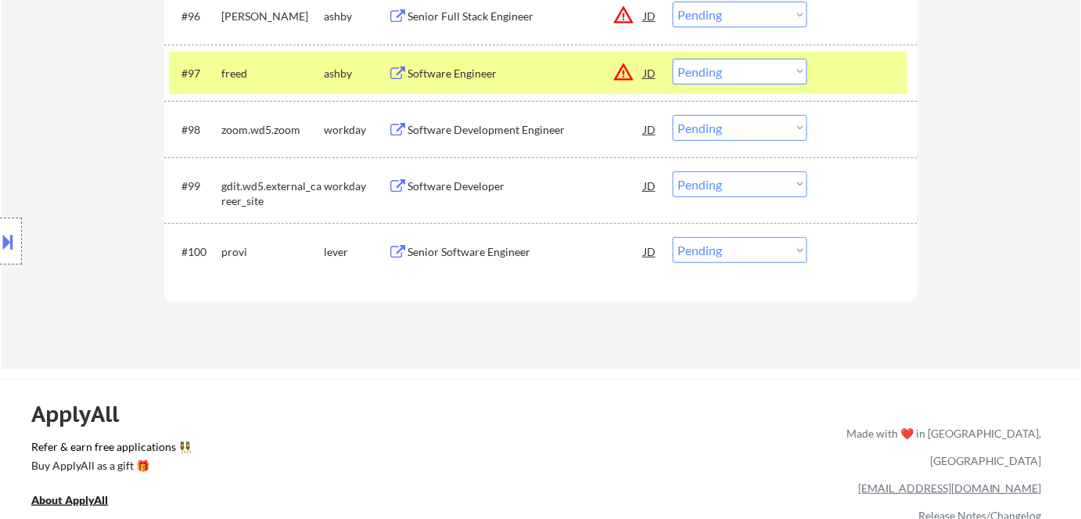
click at [483, 246] on div "Senior Software Engineer" at bounding box center [526, 252] width 236 height 16
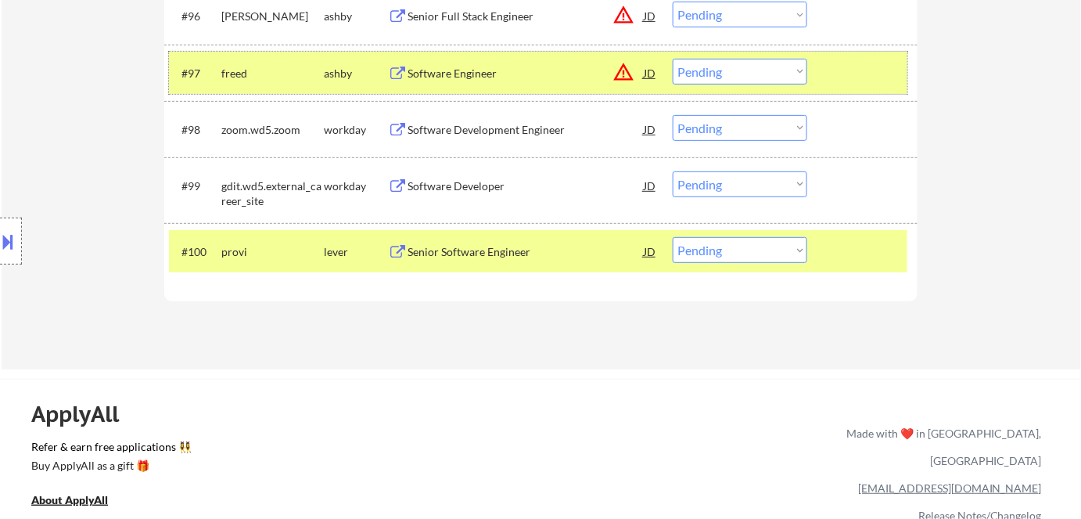
drag, startPoint x: 356, startPoint y: 76, endPoint x: 400, endPoint y: 58, distance: 48.1
click at [356, 75] on div "ashby" at bounding box center [356, 74] width 64 height 16
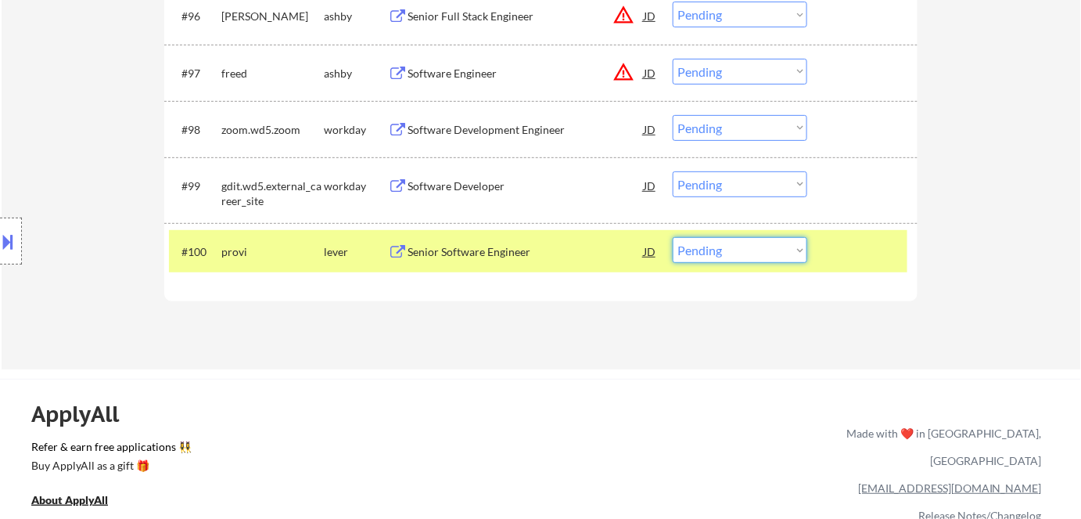
click at [717, 252] on select "Choose an option... Pending Applied Excluded (Questions) Excluded (Expired) Exc…" at bounding box center [740, 250] width 135 height 26
click at [673, 237] on select "Choose an option... Pending Applied Excluded (Questions) Excluded (Expired) Exc…" at bounding box center [740, 250] width 135 height 26
click at [522, 246] on div "Senior Java Full Stack Engineer" at bounding box center [526, 252] width 236 height 16
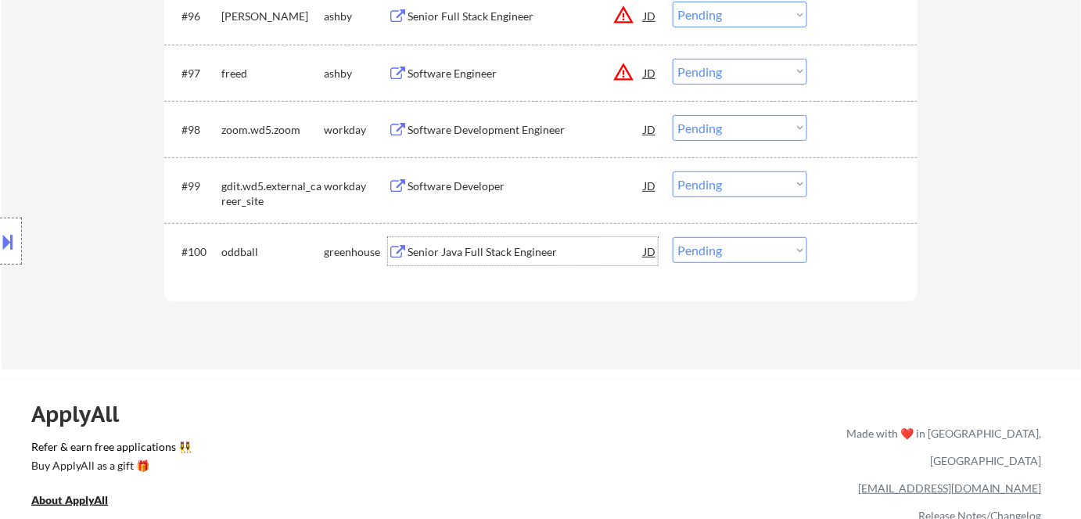
click at [689, 249] on select "Choose an option... Pending Applied Excluded (Questions) Excluded (Expired) Exc…" at bounding box center [740, 250] width 135 height 26
click at [673, 237] on select "Choose an option... Pending Applied Excluded (Questions) Excluded (Expired) Exc…" at bounding box center [740, 250] width 135 height 26
select select ""pending""
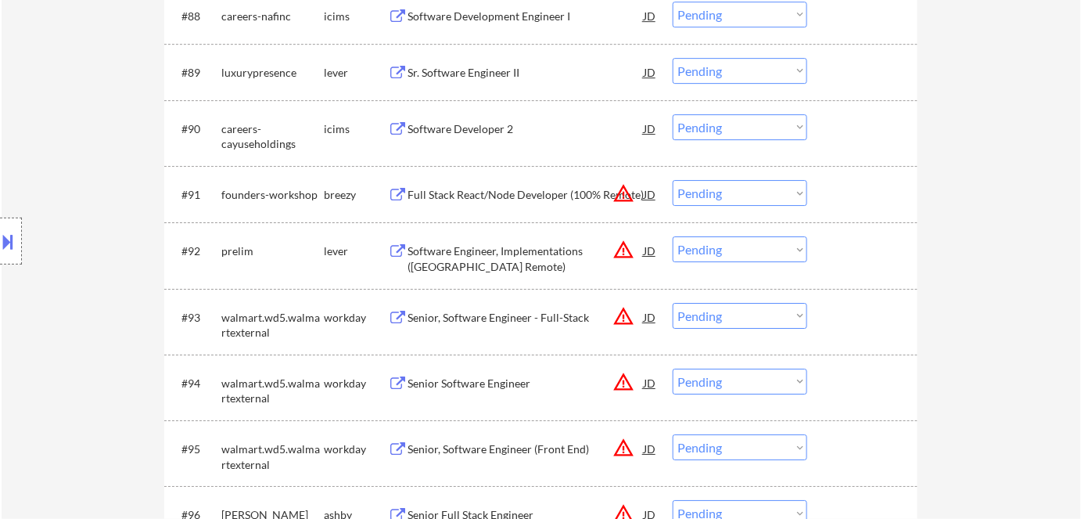
scroll to position [5400, 0]
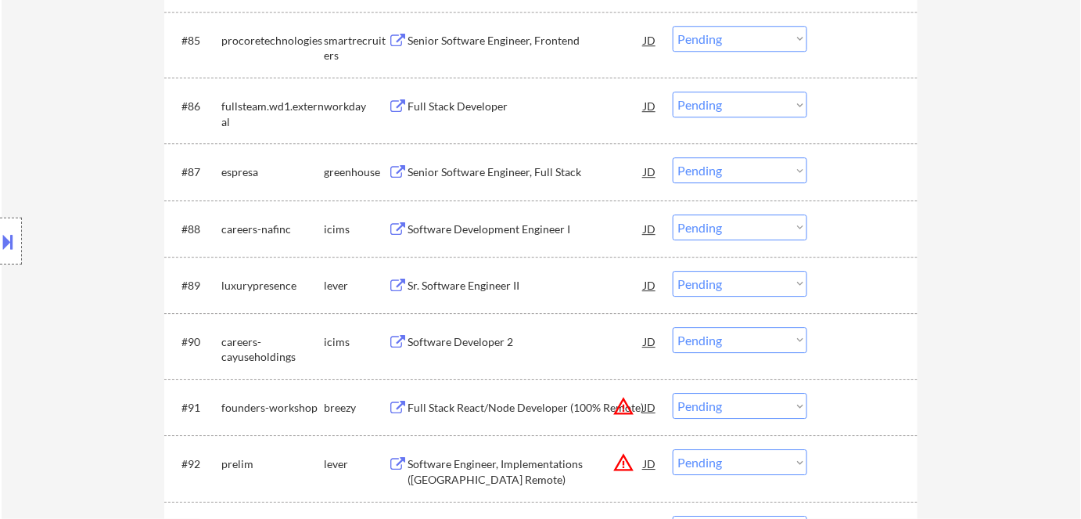
click at [482, 285] on div "Sr. Software Engineer II" at bounding box center [526, 286] width 236 height 16
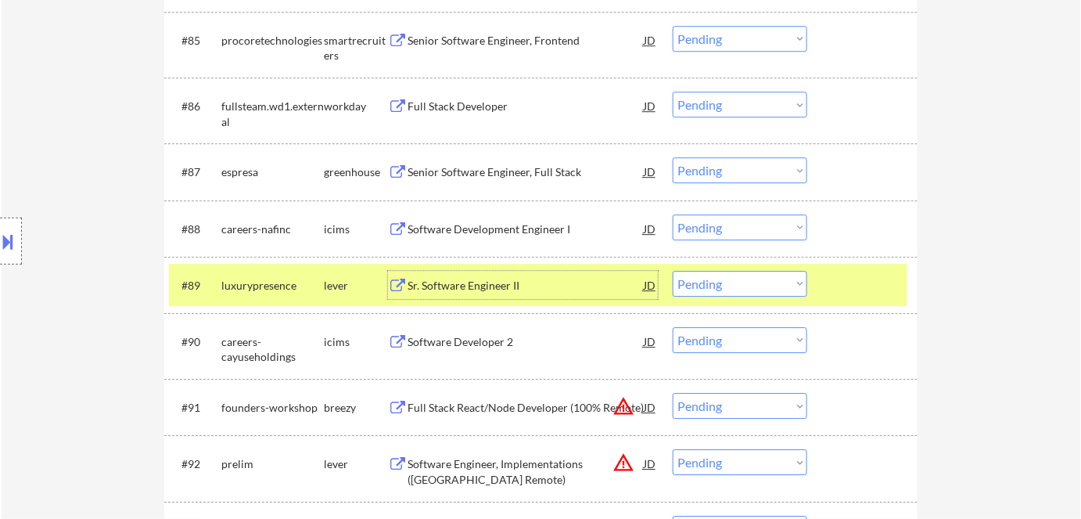
click at [781, 282] on select "Choose an option... Pending Applied Excluded (Questions) Excluded (Expired) Exc…" at bounding box center [740, 284] width 135 height 26
click at [673, 271] on select "Choose an option... Pending Applied Excluded (Questions) Excluded (Expired) Exc…" at bounding box center [740, 284] width 135 height 26
select select ""pending""
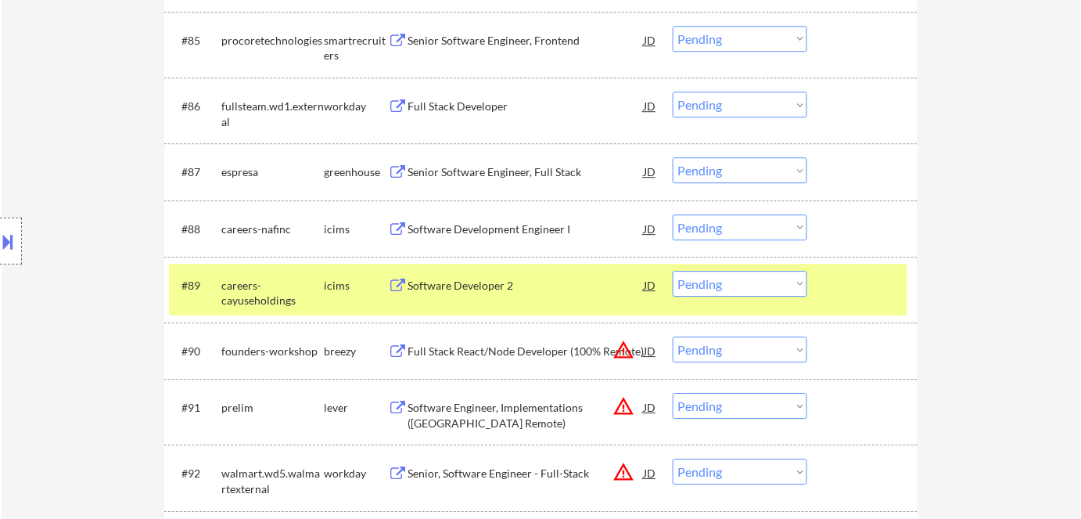
click at [314, 285] on div "careers-cayuseholdings" at bounding box center [272, 293] width 102 height 31
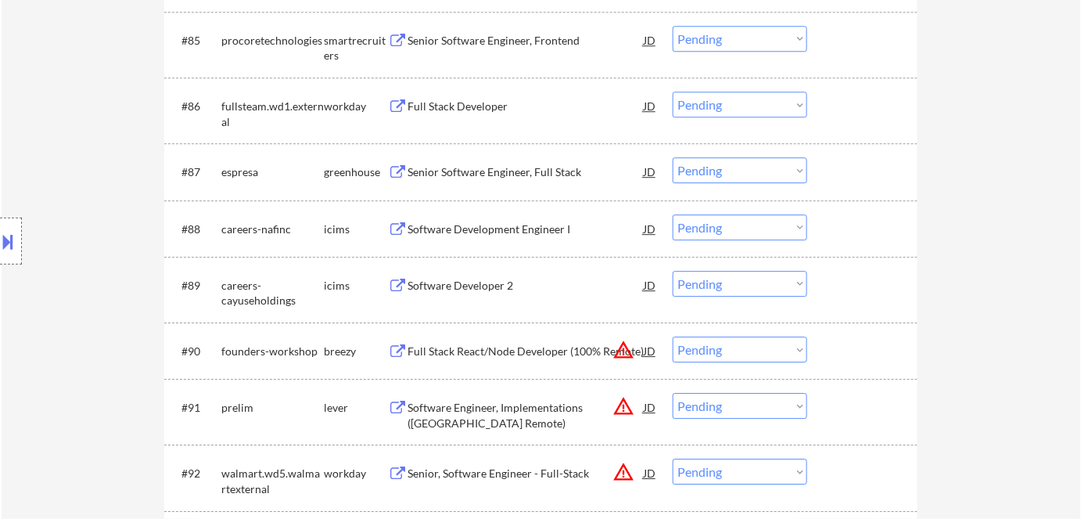
click at [475, 173] on div "Senior Software Engineer, Full Stack" at bounding box center [526, 172] width 236 height 16
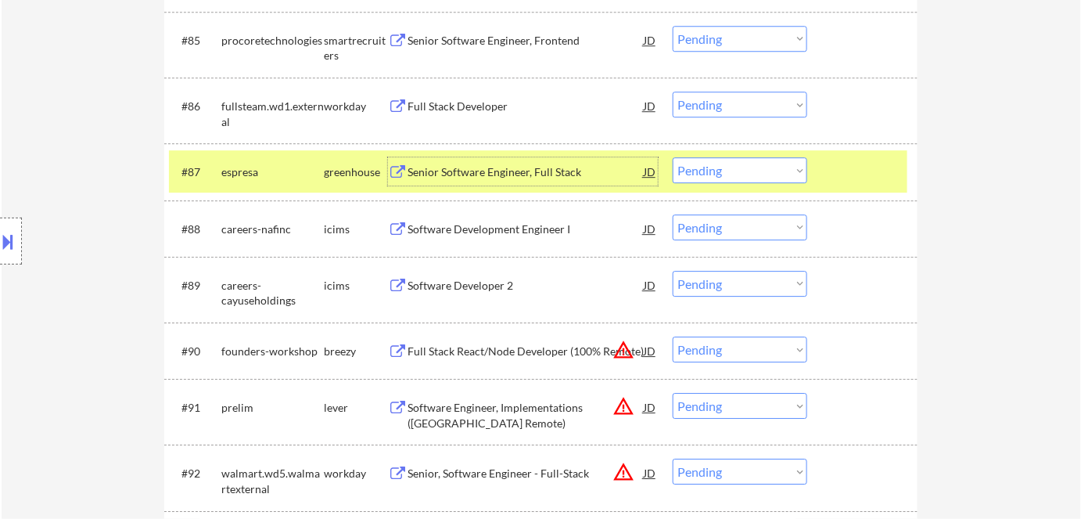
click at [709, 173] on select "Choose an option... Pending Applied Excluded (Questions) Excluded (Expired) Exc…" at bounding box center [740, 170] width 135 height 26
click at [673, 157] on select "Choose an option... Pending Applied Excluded (Questions) Excluded (Expired) Exc…" at bounding box center [740, 170] width 135 height 26
select select ""pending""
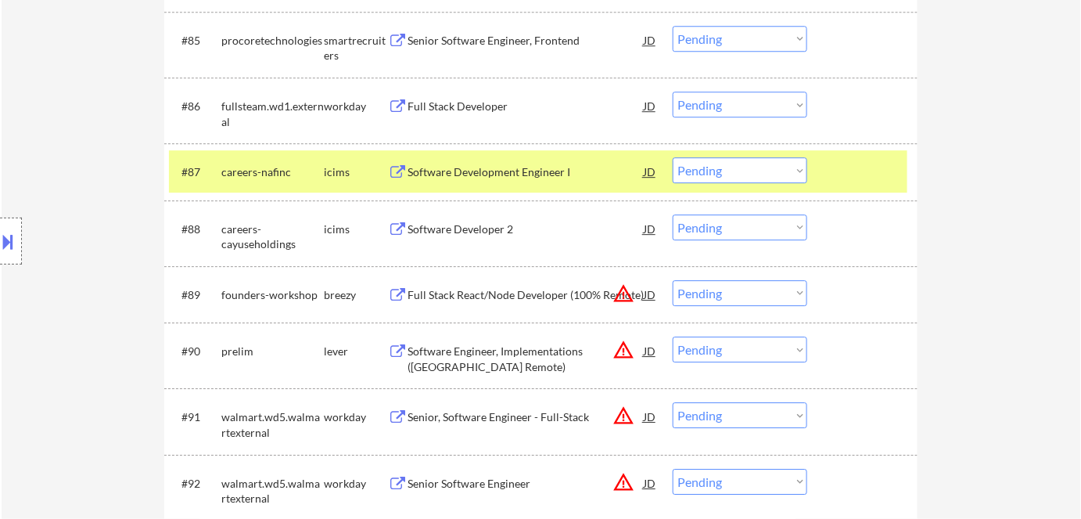
click at [306, 155] on div "#87 careers-nafinc icims Software Development Engineer I JD Choose an option...…" at bounding box center [538, 171] width 738 height 42
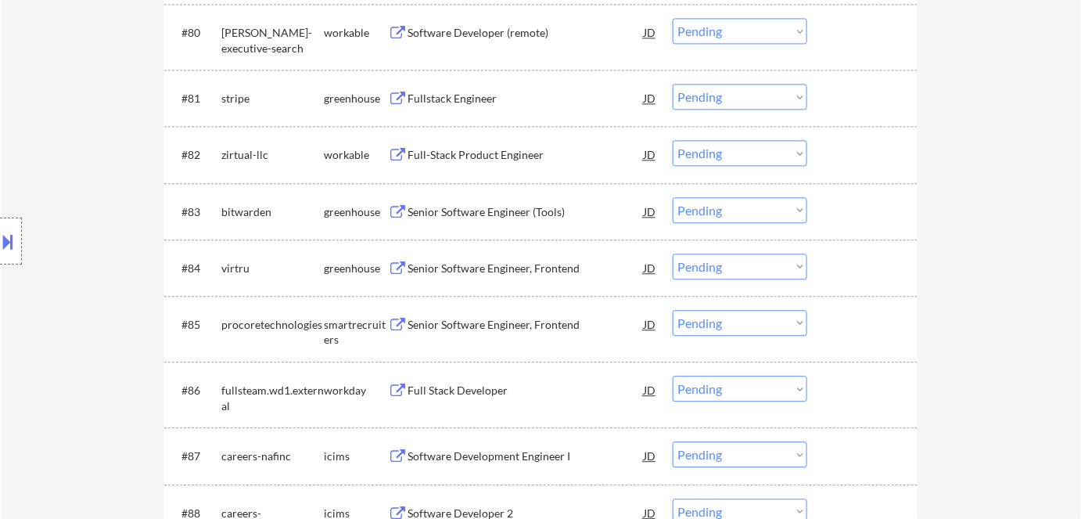
scroll to position [5116, 0]
click at [509, 325] on div "Senior Software Engineer, Frontend" at bounding box center [526, 326] width 236 height 16
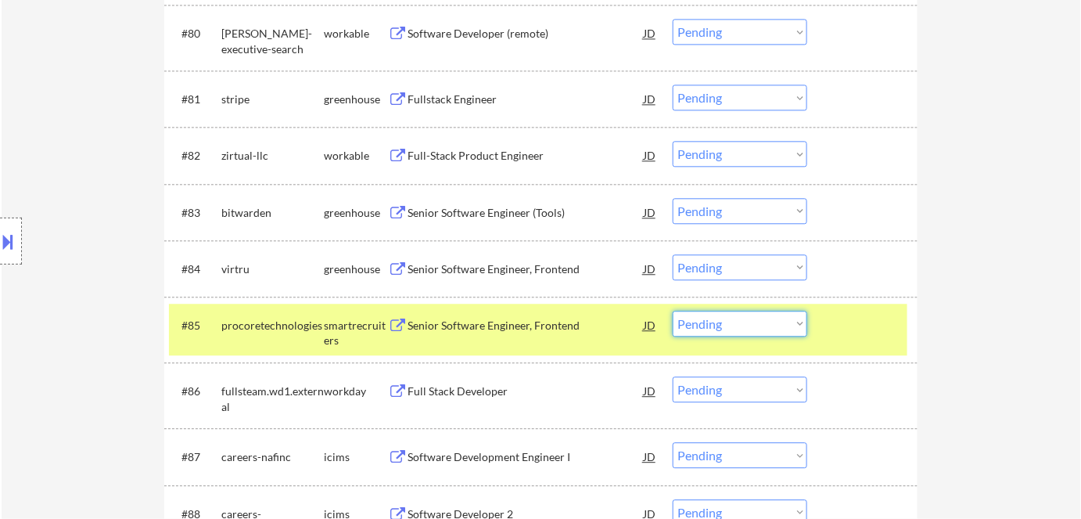
click at [714, 319] on select "Choose an option... Pending Applied Excluded (Questions) Excluded (Expired) Exc…" at bounding box center [740, 324] width 135 height 26
click at [673, 311] on select "Choose an option... Pending Applied Excluded (Questions) Excluded (Expired) Exc…" at bounding box center [740, 324] width 135 height 26
select select ""pending""
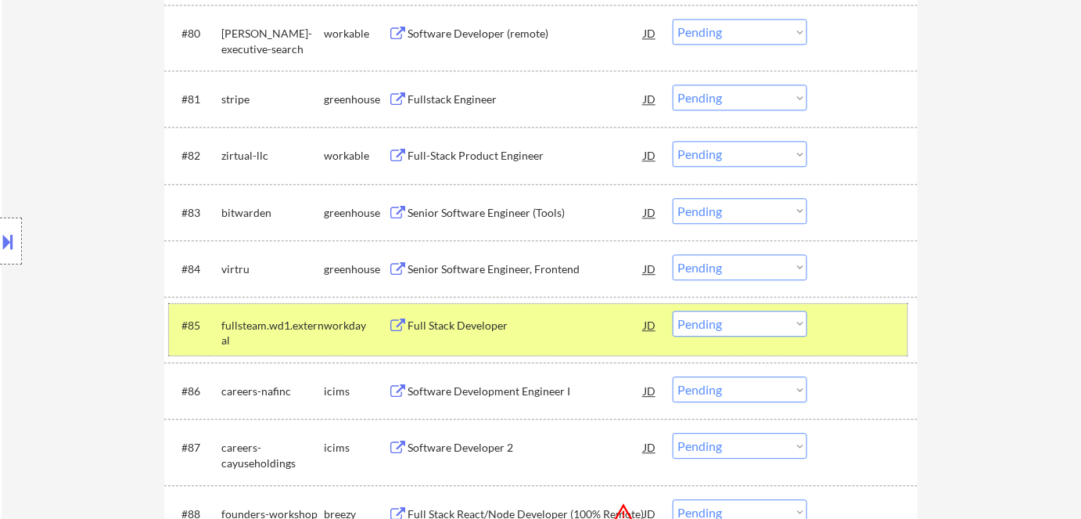
click at [320, 325] on div "fullsteam.wd1.external" at bounding box center [272, 333] width 102 height 31
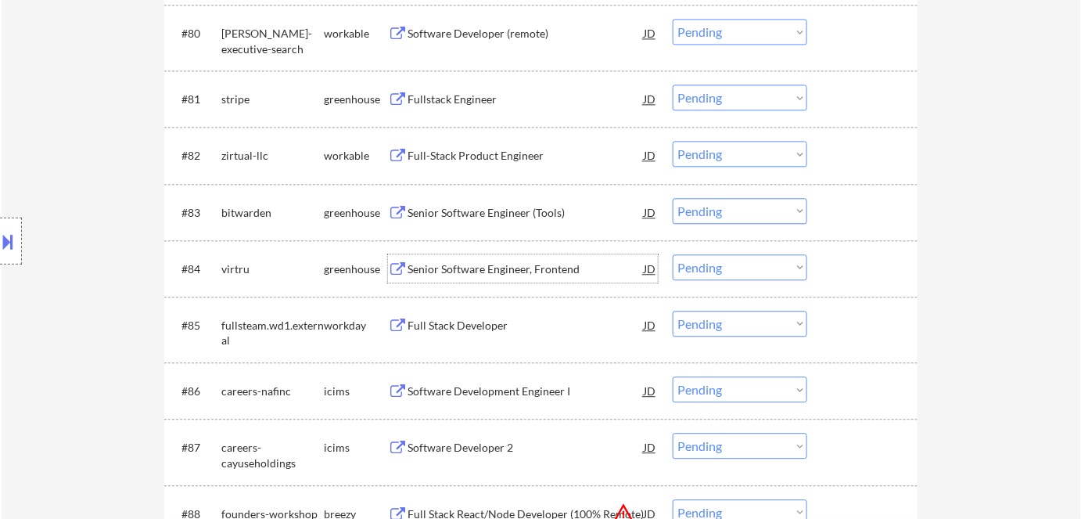
click at [463, 264] on div "Senior Software Engineer, Frontend" at bounding box center [526, 269] width 236 height 16
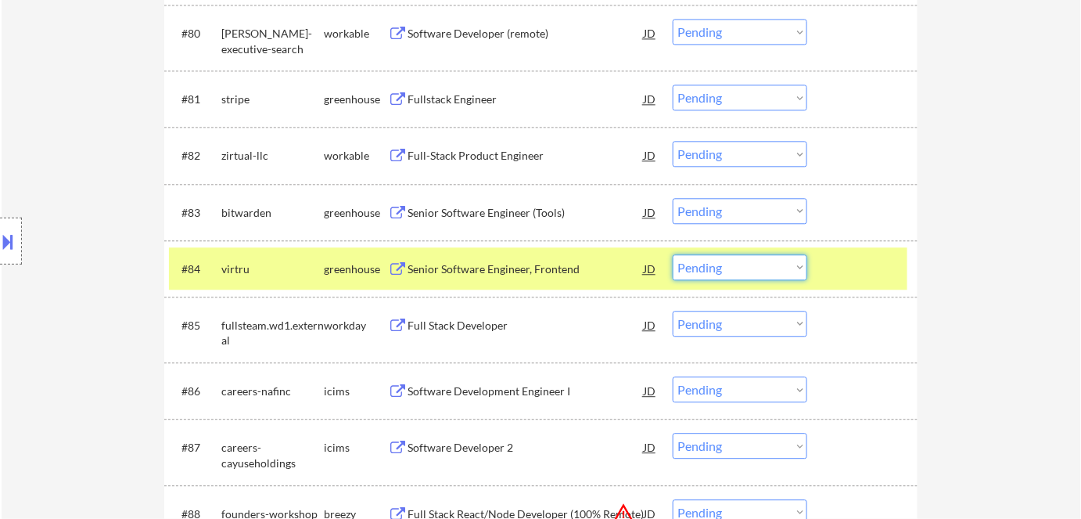
click at [706, 268] on select "Choose an option... Pending Applied Excluded (Questions) Excluded (Expired) Exc…" at bounding box center [740, 267] width 135 height 26
click at [673, 254] on select "Choose an option... Pending Applied Excluded (Questions) Excluded (Expired) Exc…" at bounding box center [740, 267] width 135 height 26
select select ""pending""
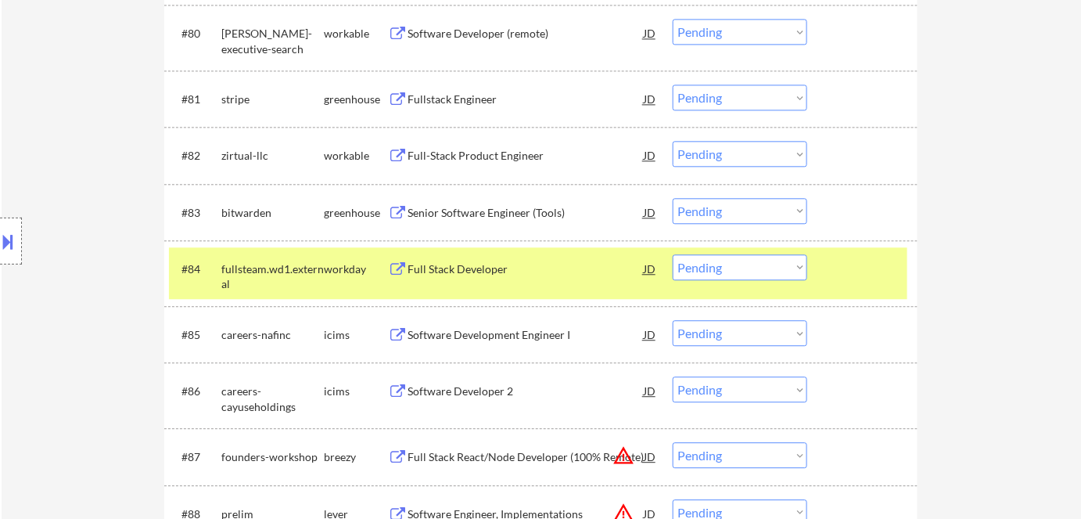
drag, startPoint x: 336, startPoint y: 271, endPoint x: 346, endPoint y: 266, distance: 11.2
click at [339, 270] on div "workday" at bounding box center [356, 269] width 64 height 16
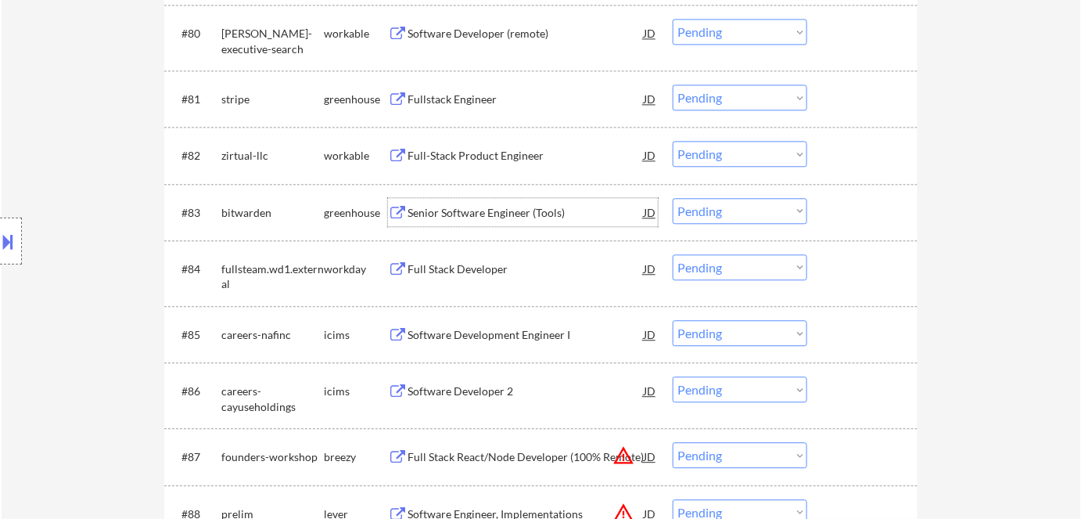
click at [524, 211] on div "Senior Software Engineer (Tools)" at bounding box center [526, 213] width 236 height 16
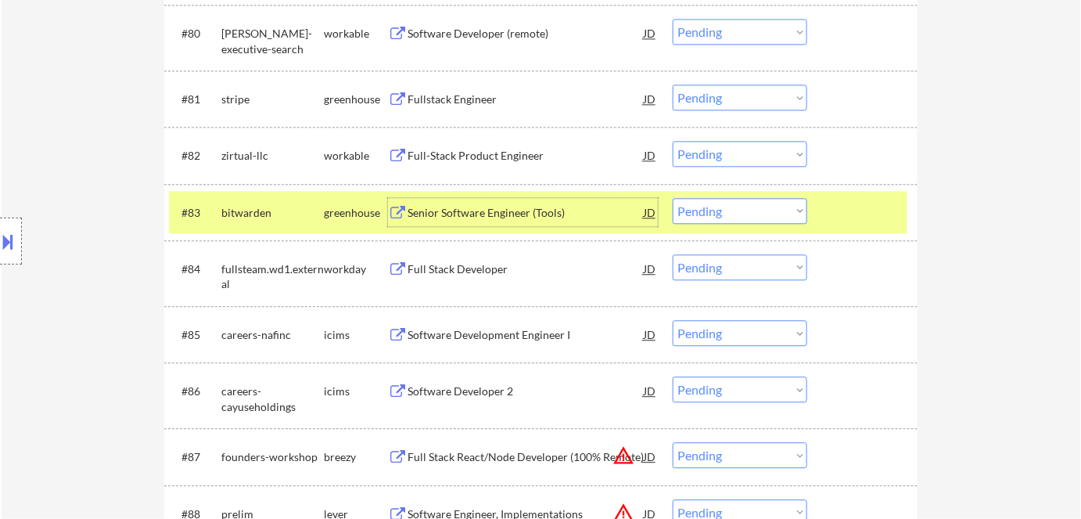
click at [759, 206] on select "Choose an option... Pending Applied Excluded (Questions) Excluded (Expired) Exc…" at bounding box center [740, 211] width 135 height 26
click at [673, 198] on select "Choose an option... Pending Applied Excluded (Questions) Excluded (Expired) Exc…" at bounding box center [740, 211] width 135 height 26
select select ""pending""
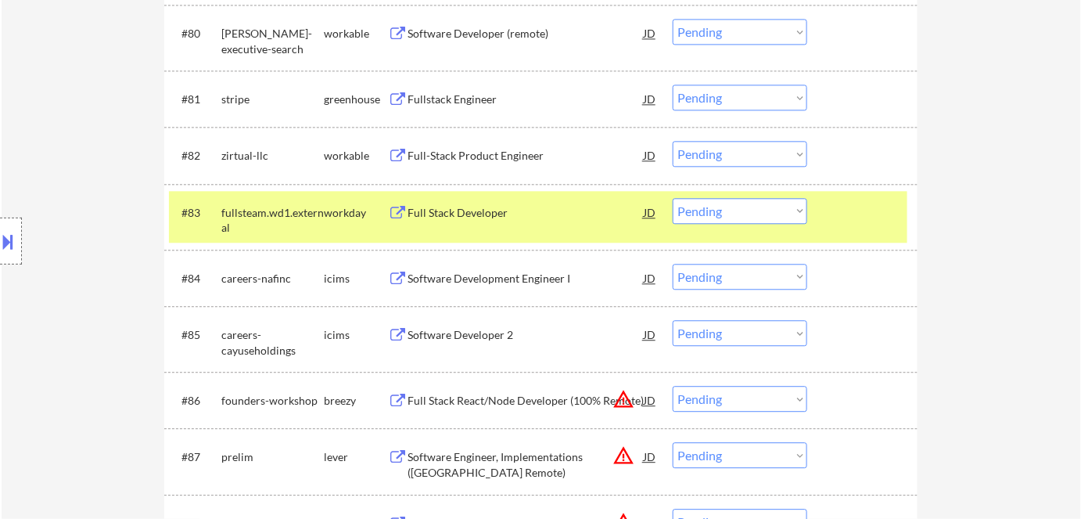
drag, startPoint x: 325, startPoint y: 205, endPoint x: 374, endPoint y: 181, distance: 53.9
click at [327, 205] on div "workday" at bounding box center [356, 213] width 64 height 16
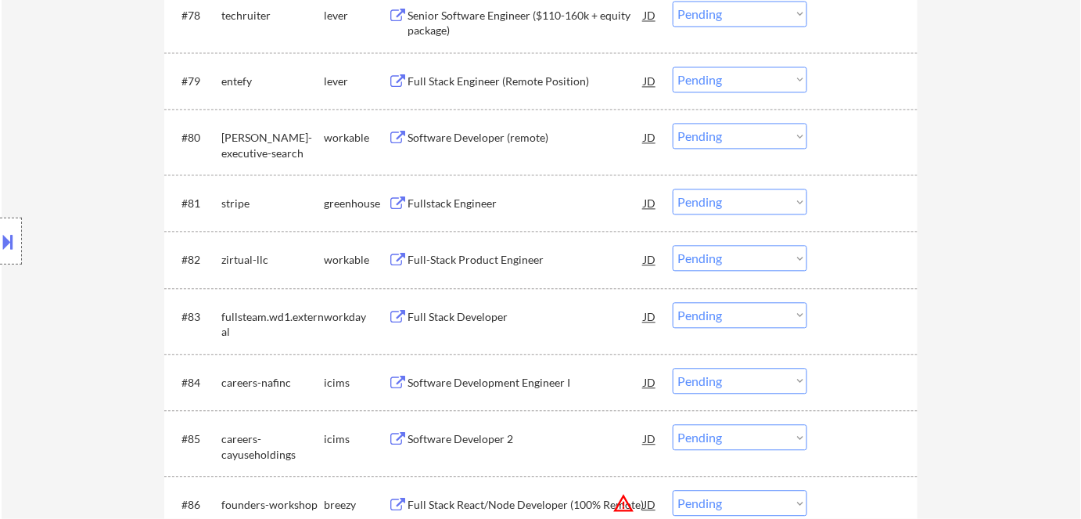
scroll to position [4902, 0]
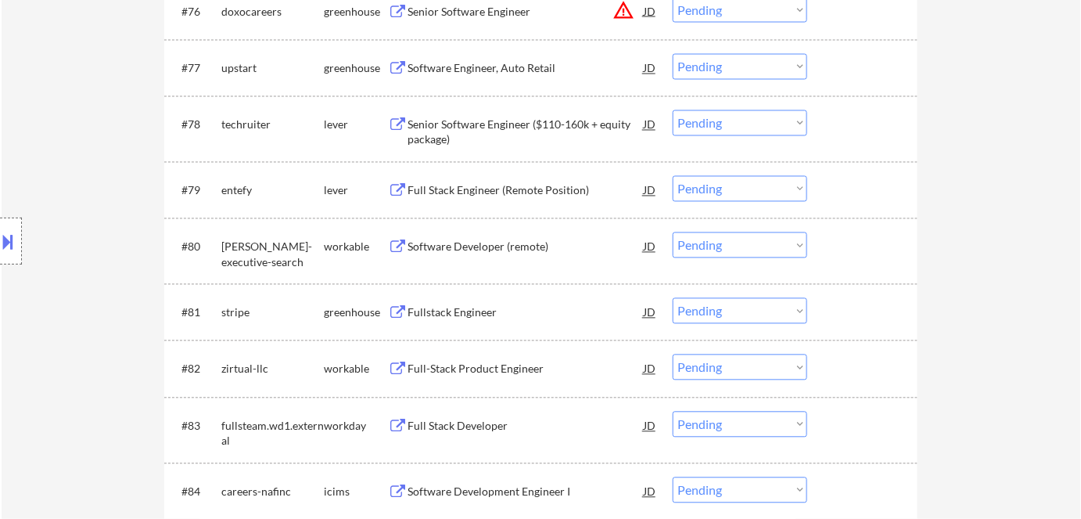
click at [489, 366] on div "Full-Stack Product Engineer" at bounding box center [526, 369] width 236 height 16
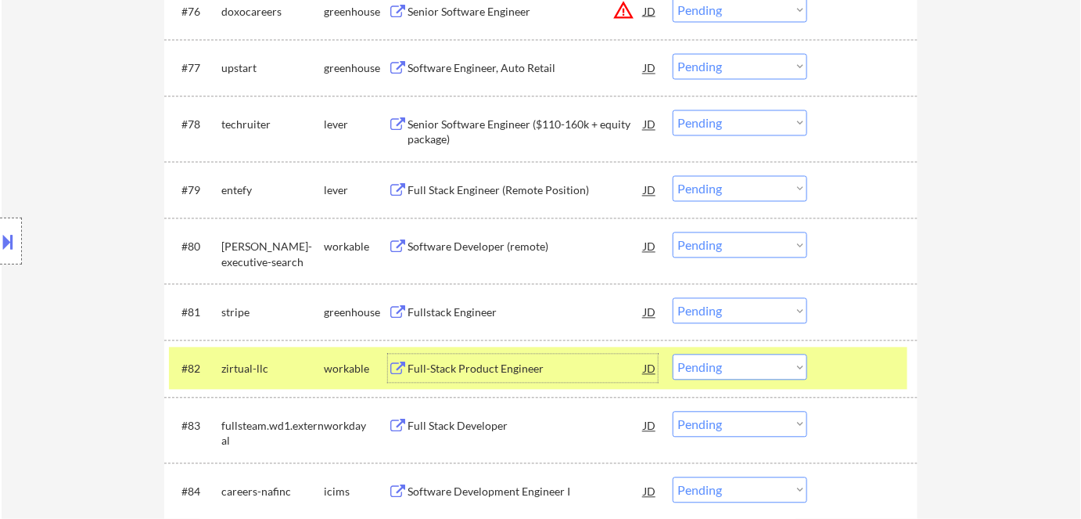
click at [726, 365] on select "Choose an option... Pending Applied Excluded (Questions) Excluded (Expired) Exc…" at bounding box center [740, 367] width 135 height 26
click at [673, 354] on select "Choose an option... Pending Applied Excluded (Questions) Excluded (Expired) Exc…" at bounding box center [740, 367] width 135 height 26
select select ""pending""
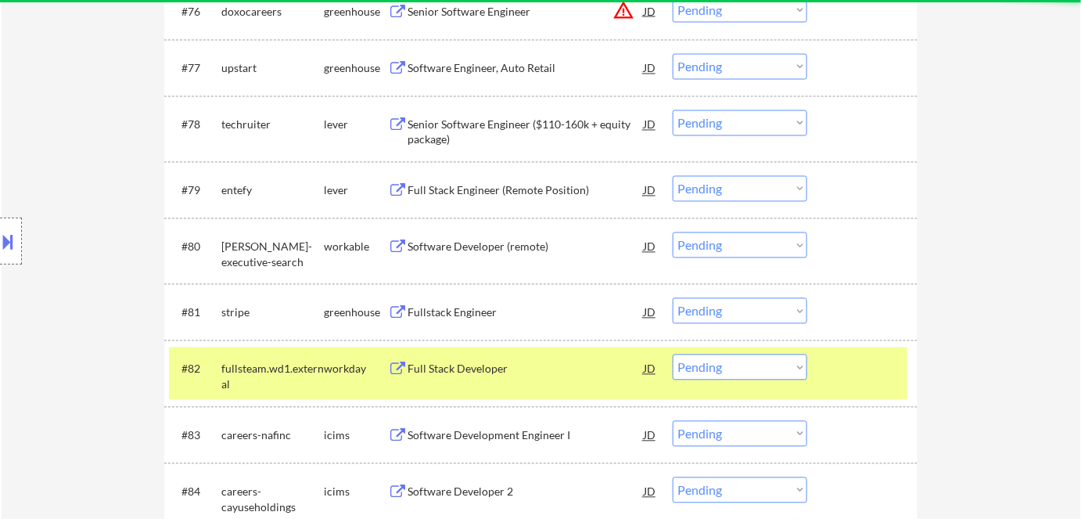
drag, startPoint x: 313, startPoint y: 371, endPoint x: 320, endPoint y: 365, distance: 8.9
click at [313, 369] on div "fullsteam.wd1.external" at bounding box center [272, 376] width 102 height 31
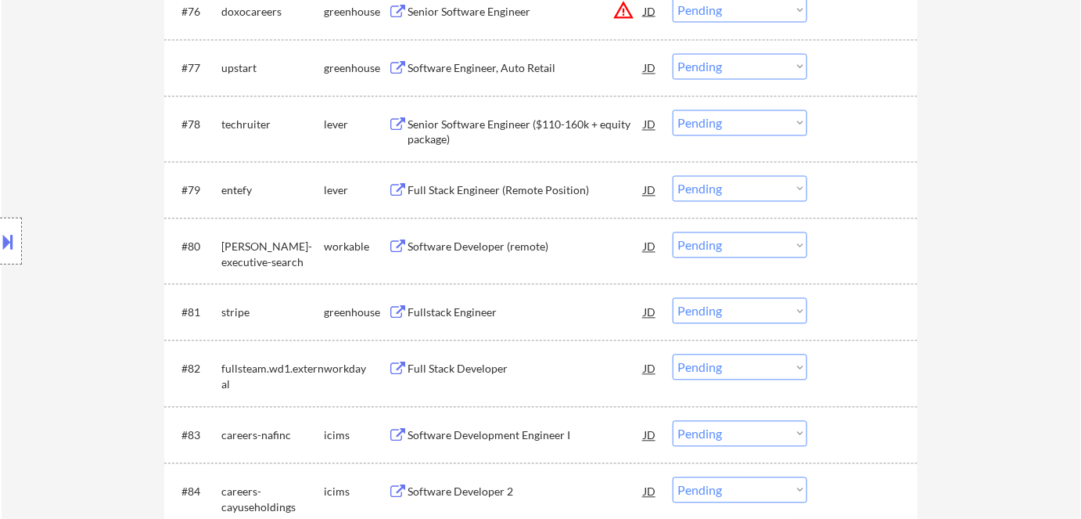
click at [426, 315] on div "Fullstack Engineer" at bounding box center [526, 313] width 236 height 16
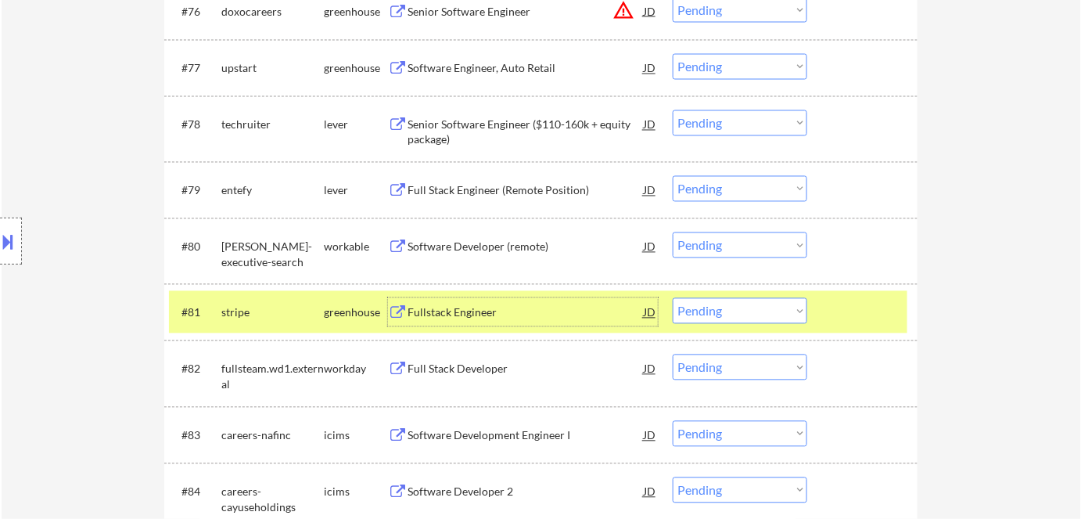
click at [761, 318] on select "Choose an option... Pending Applied Excluded (Questions) Excluded (Expired) Exc…" at bounding box center [740, 311] width 135 height 26
click at [673, 298] on select "Choose an option... Pending Applied Excluded (Questions) Excluded (Expired) Exc…" at bounding box center [740, 311] width 135 height 26
select select ""pending""
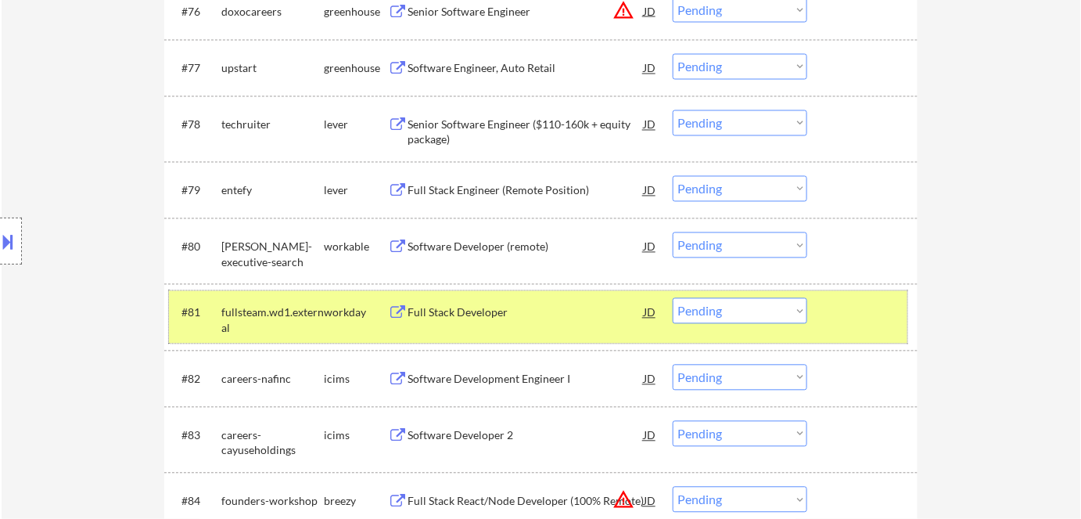
click at [355, 309] on div "workday" at bounding box center [356, 313] width 64 height 16
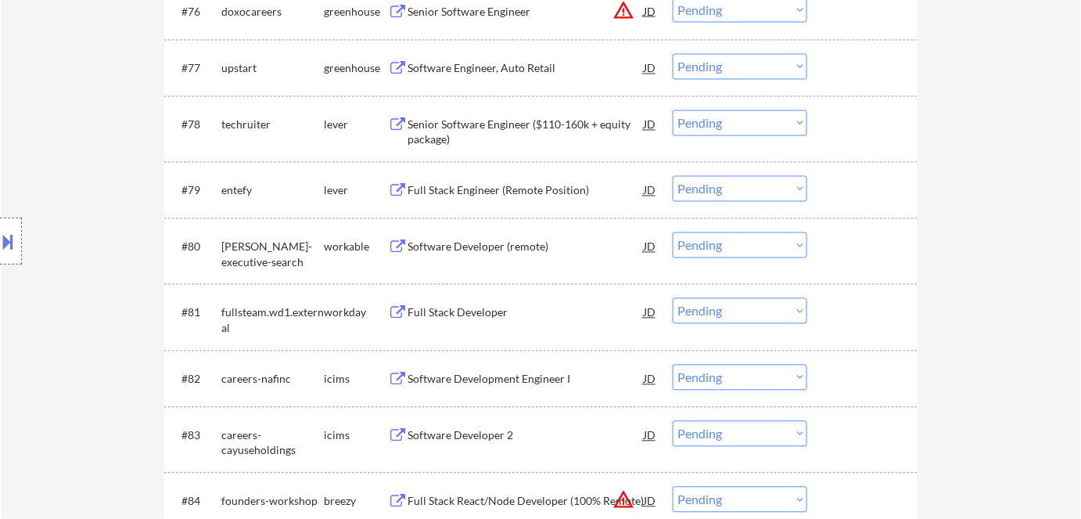
click at [481, 244] on div "Software Developer (remote)" at bounding box center [526, 247] width 236 height 16
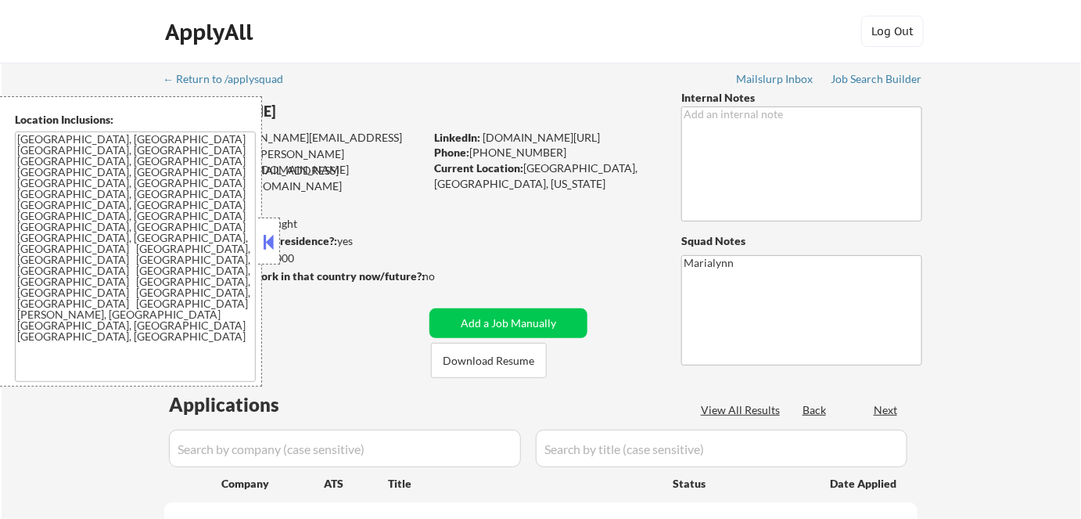
click at [264, 253] on div at bounding box center [269, 240] width 22 height 47
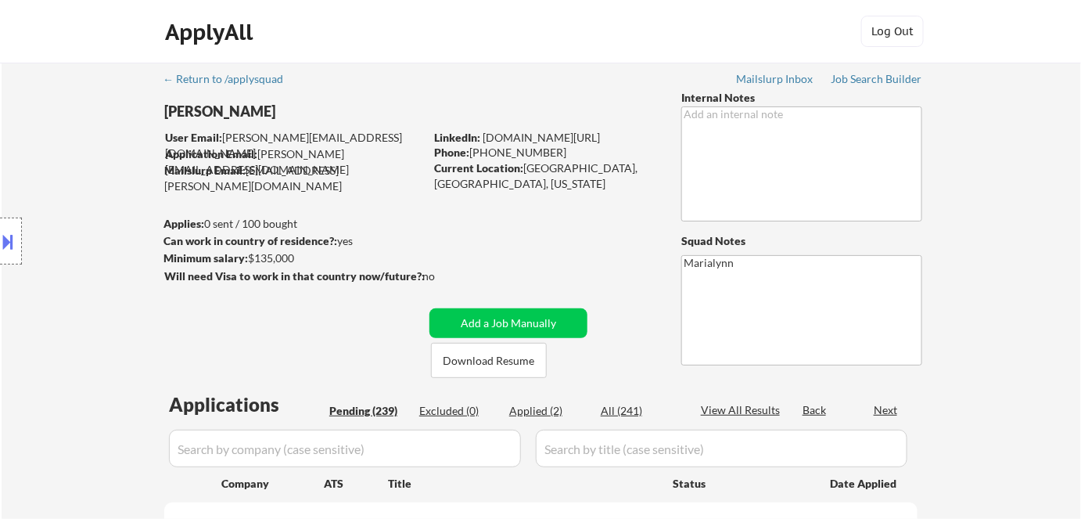
click at [443, 447] on input "input" at bounding box center [345, 448] width 352 height 38
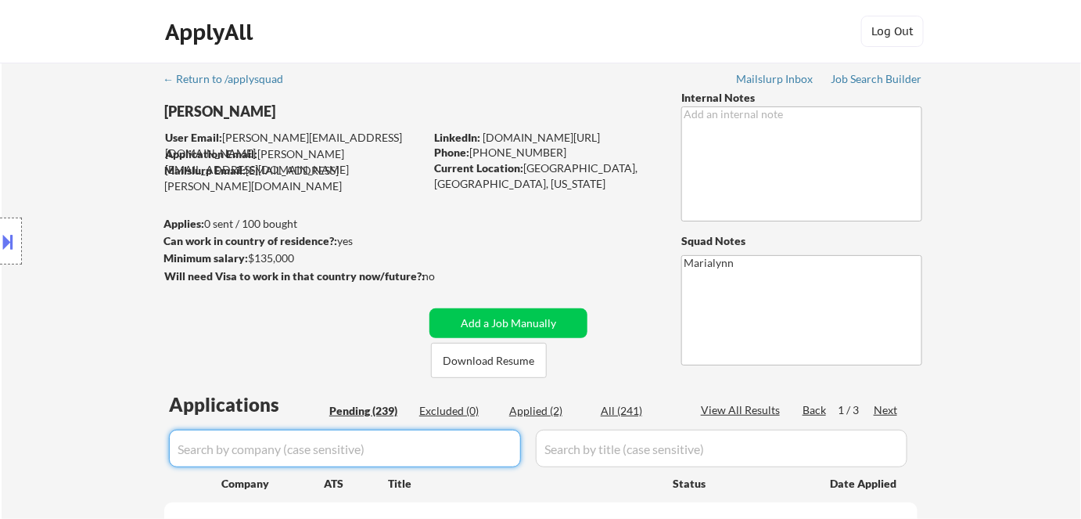
paste input "comcast"
type input "comcast"
select select ""pending""
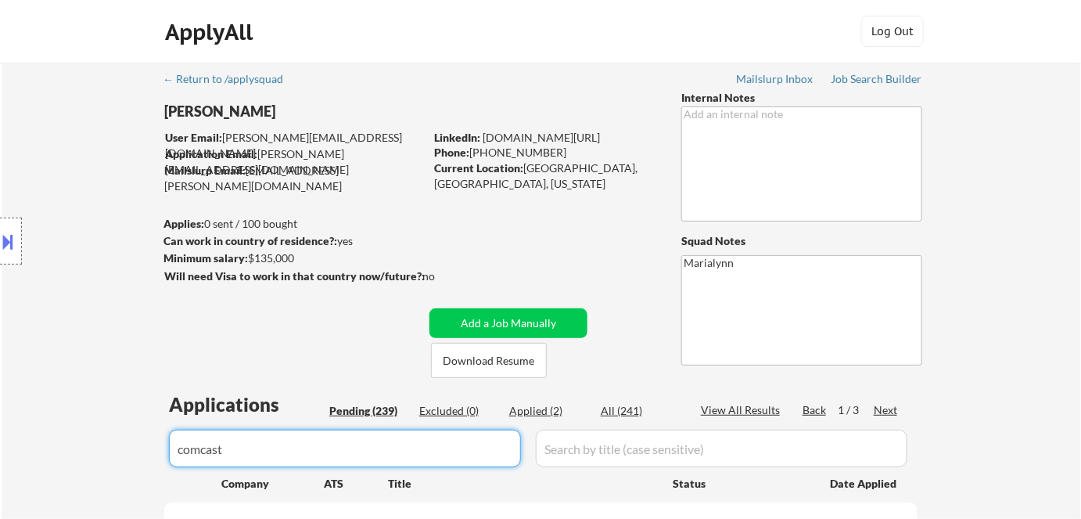
select select ""pending""
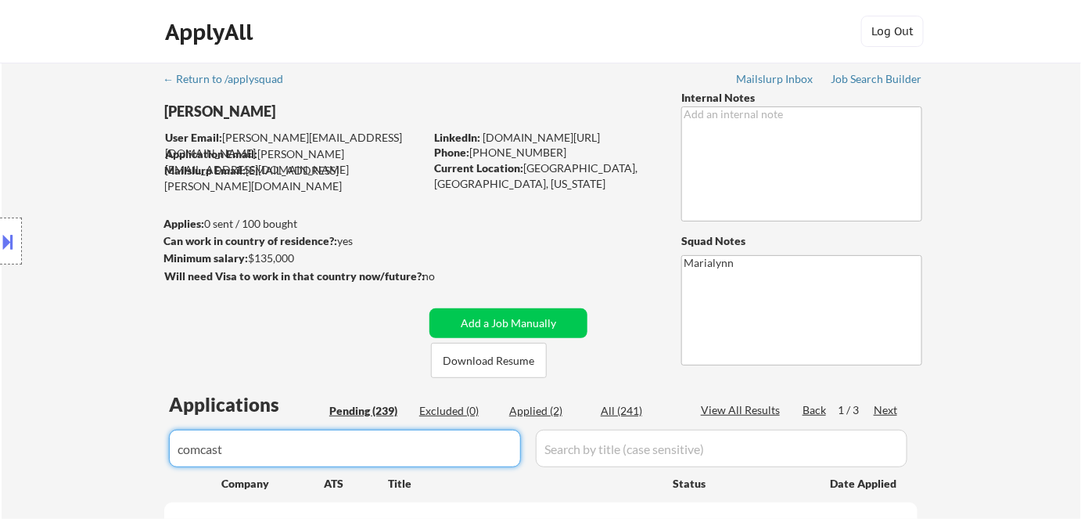
select select ""pending""
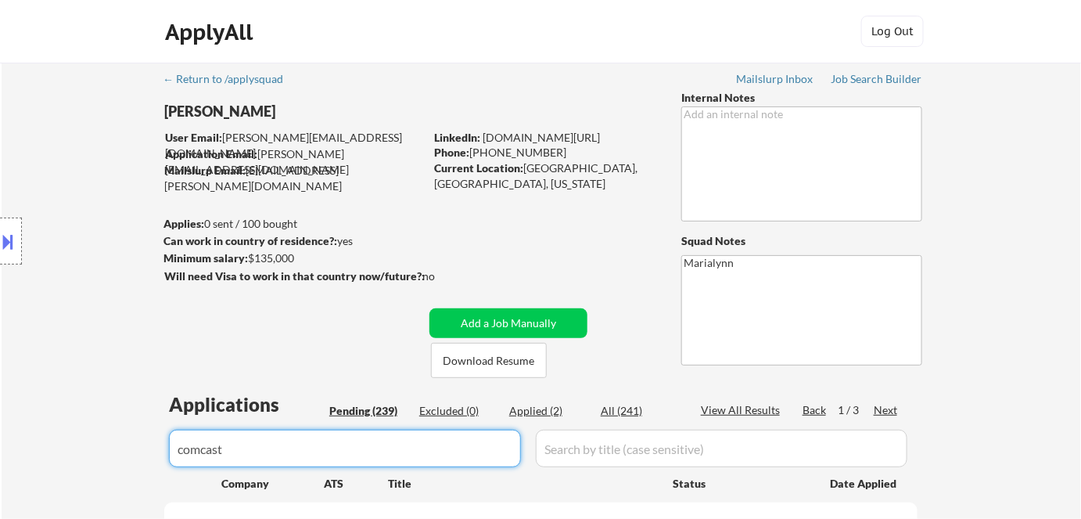
select select ""pending""
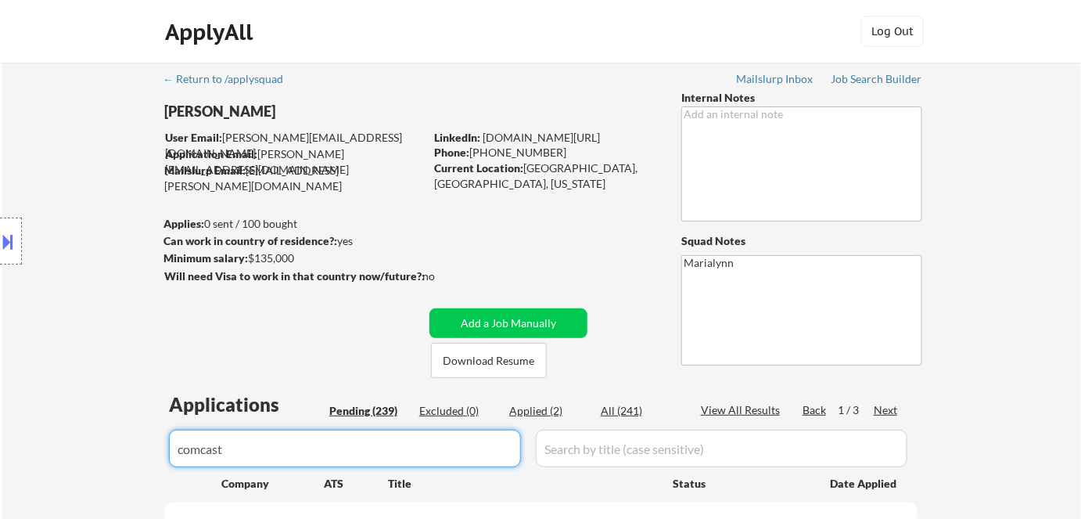
select select ""pending""
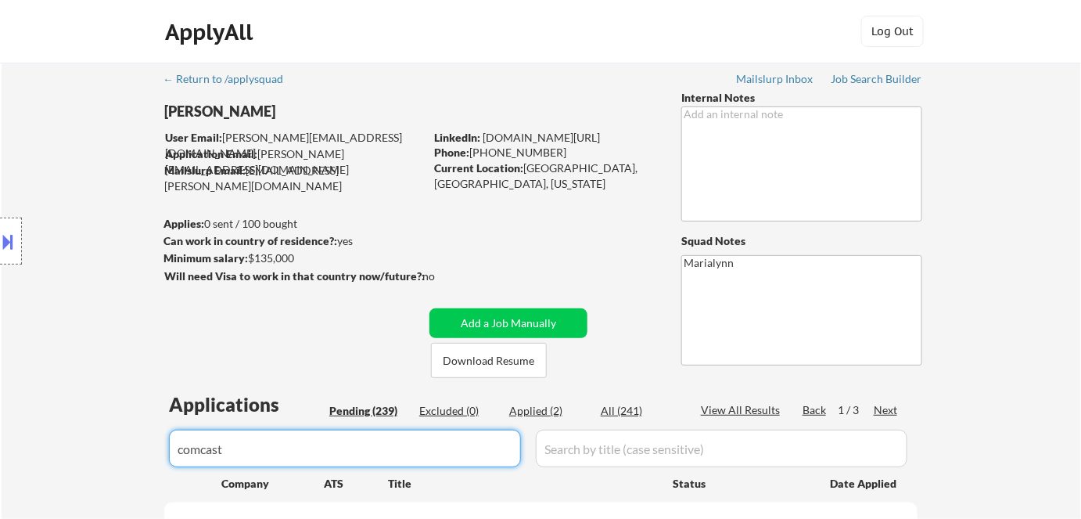
select select ""pending""
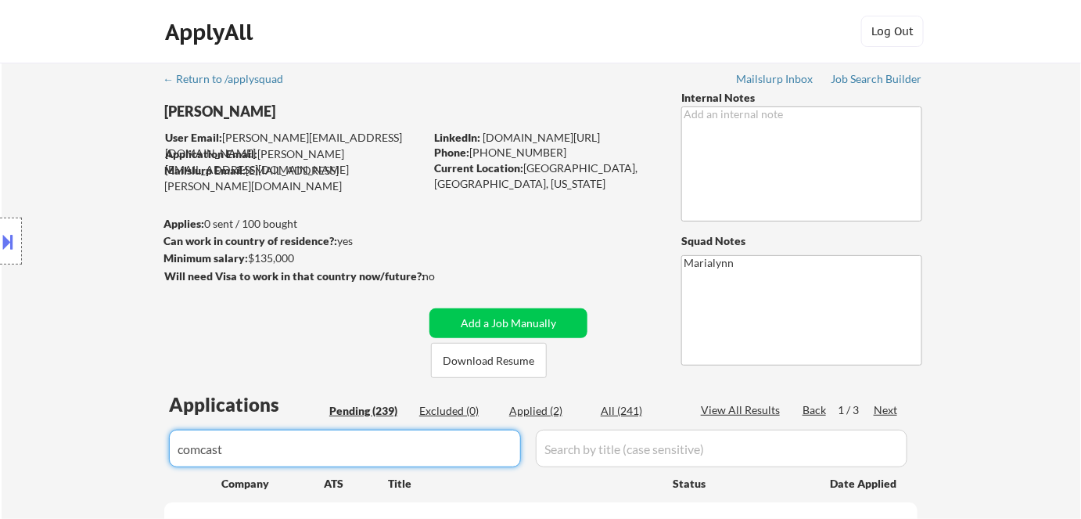
select select ""pending""
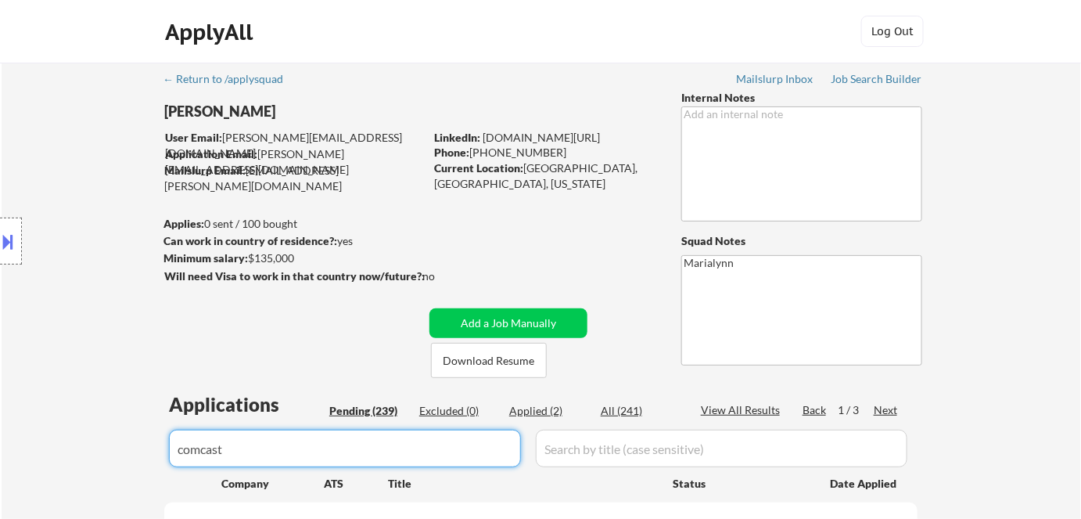
select select ""pending""
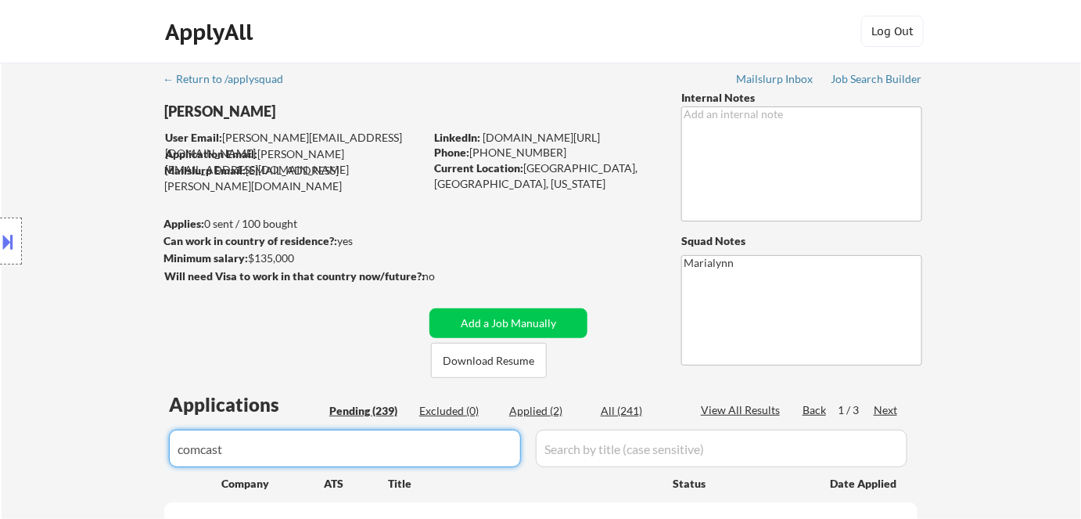
select select ""pending""
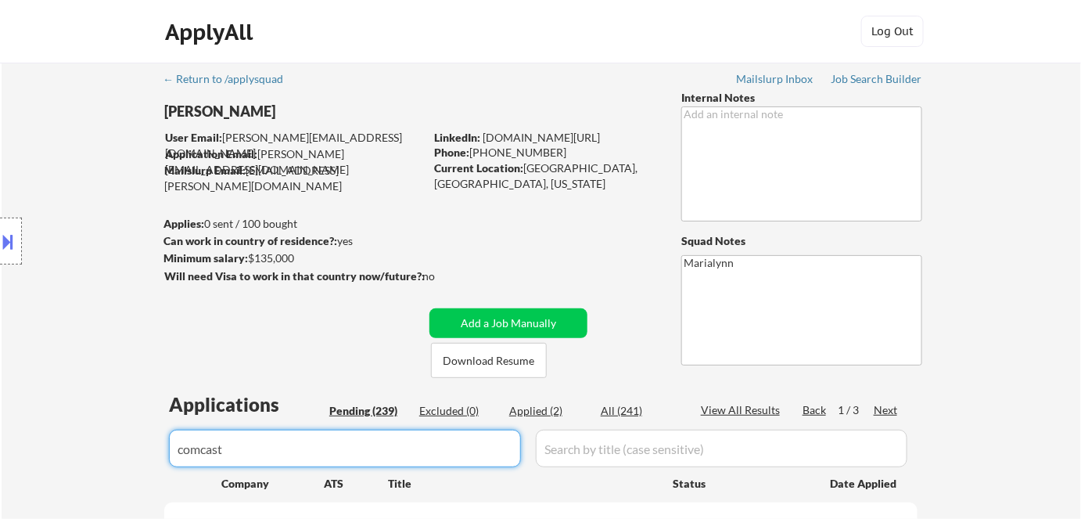
select select ""pending""
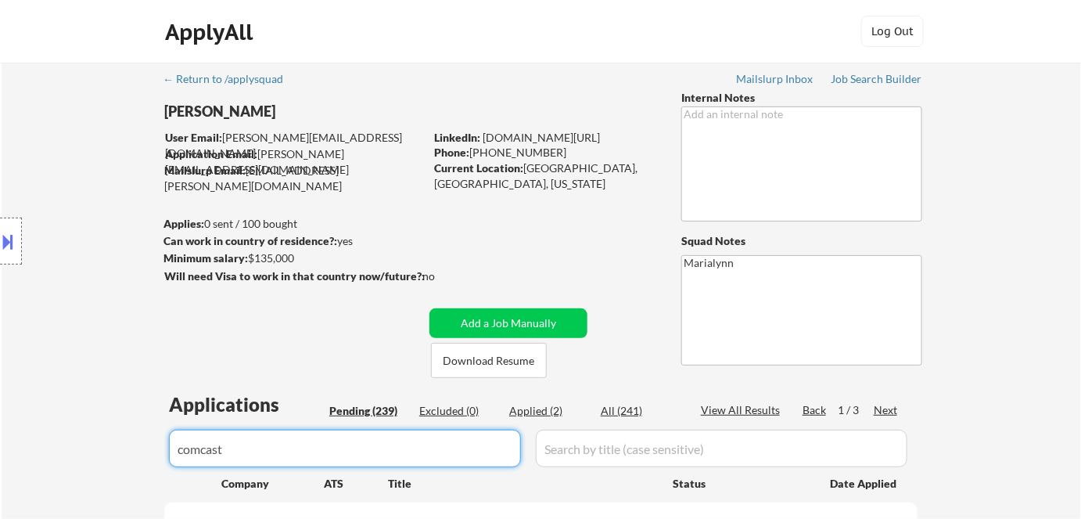
select select ""pending""
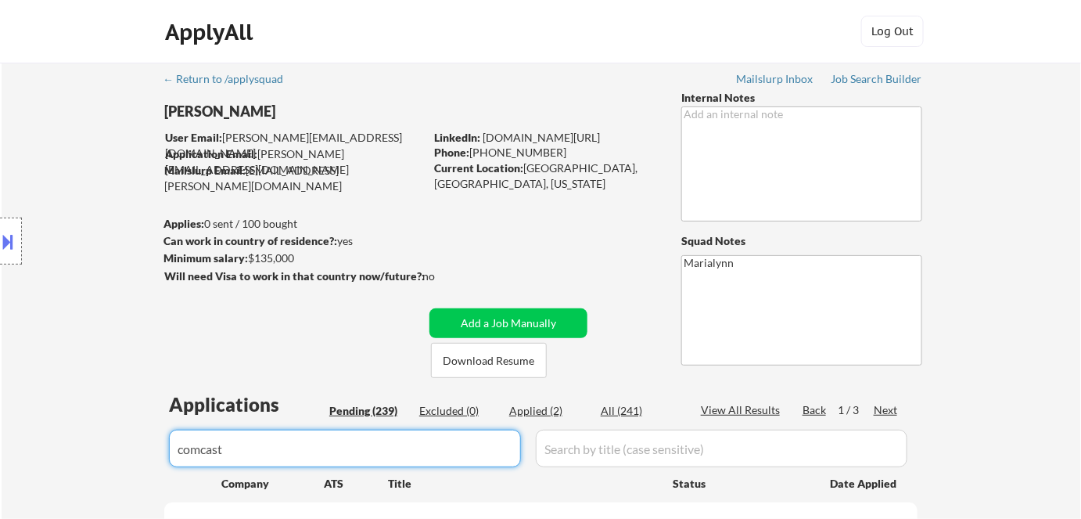
select select ""pending""
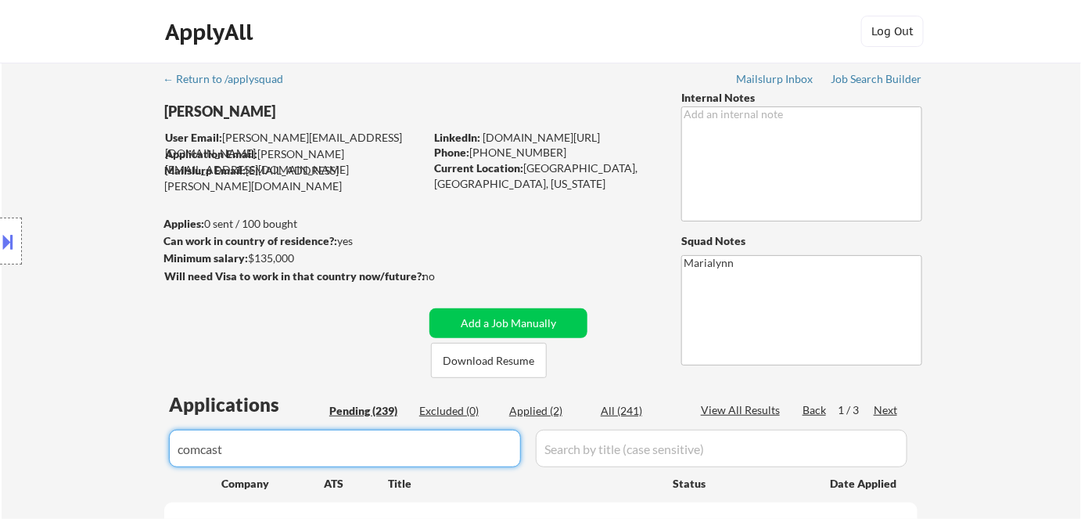
select select ""pending""
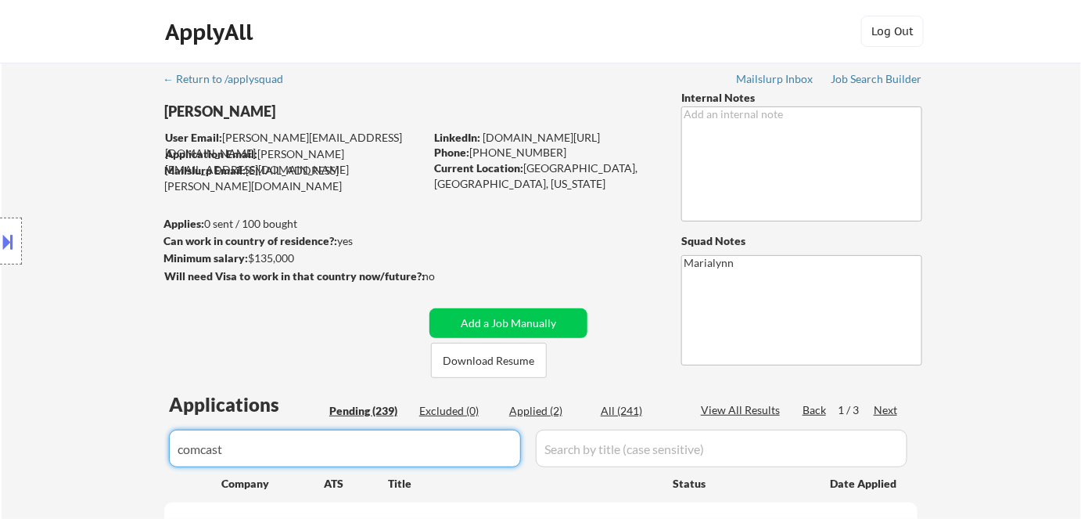
select select ""pending""
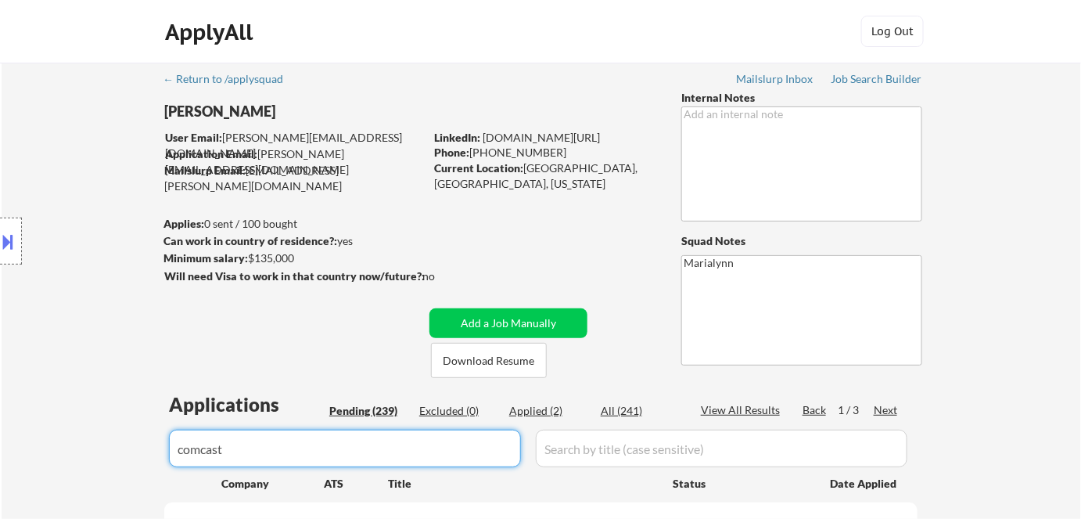
select select ""pending""
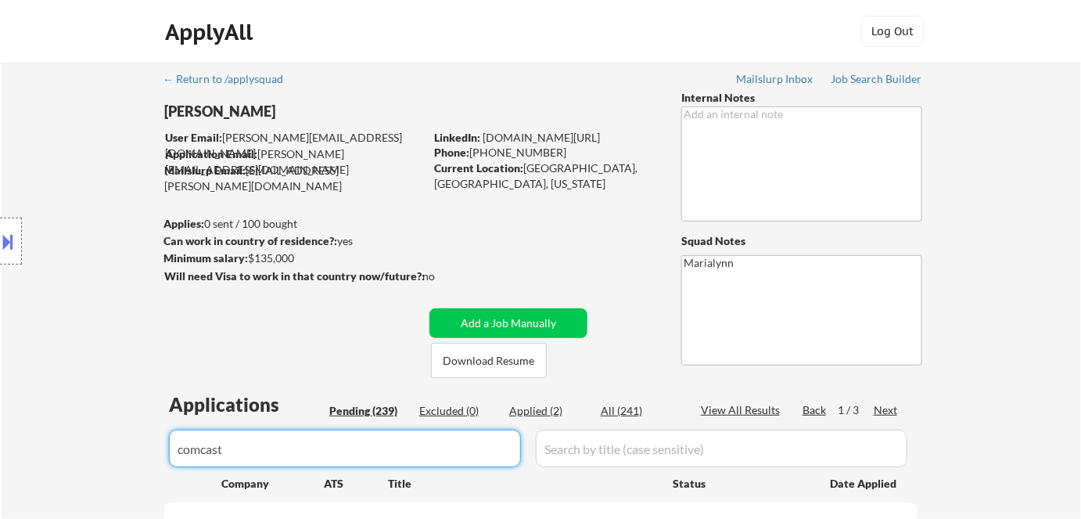
select select ""pending""
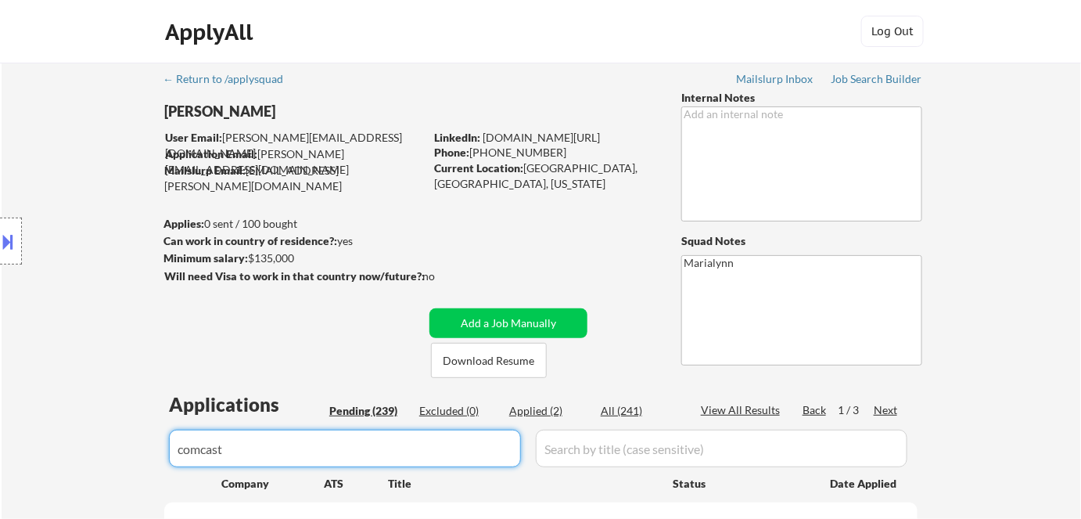
select select ""pending""
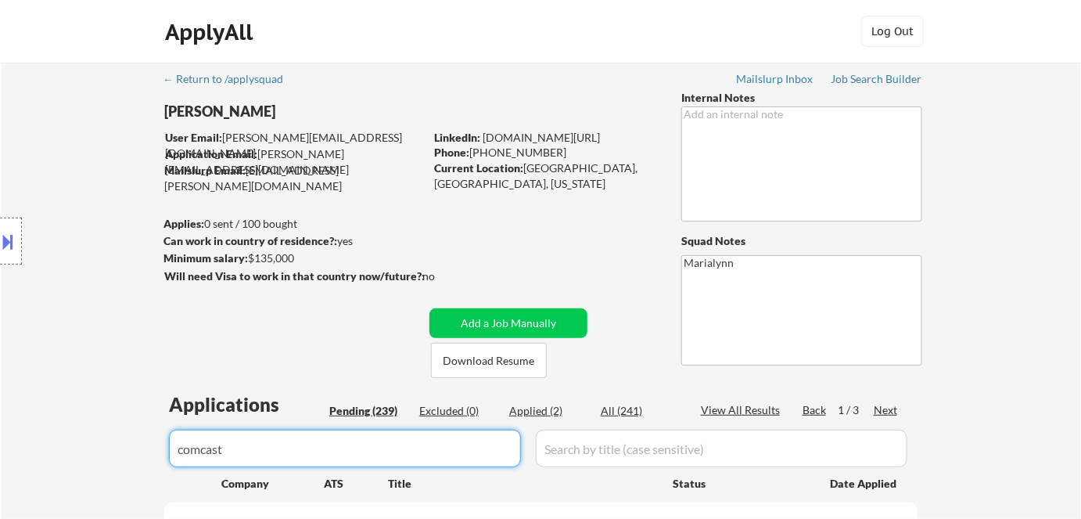
select select ""pending""
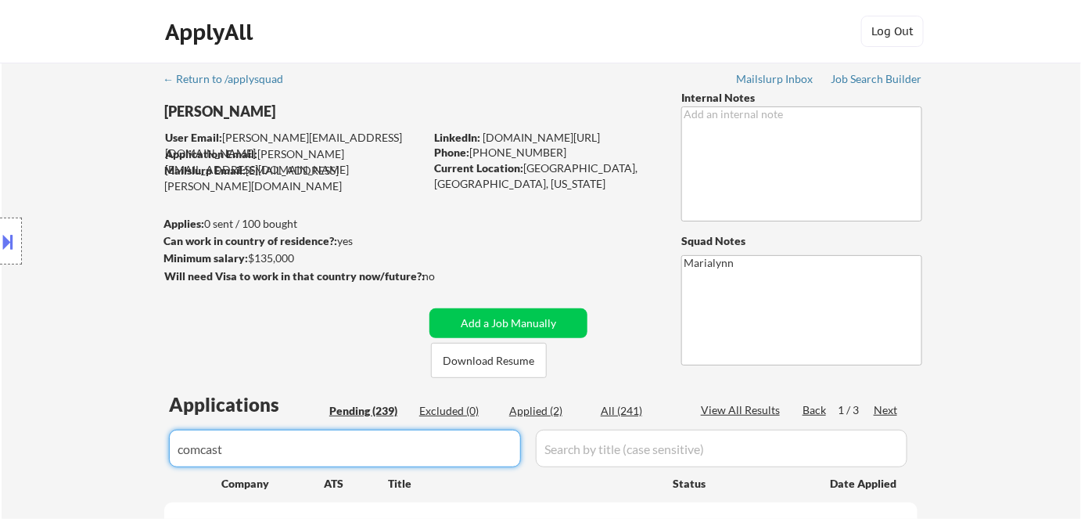
select select ""pending""
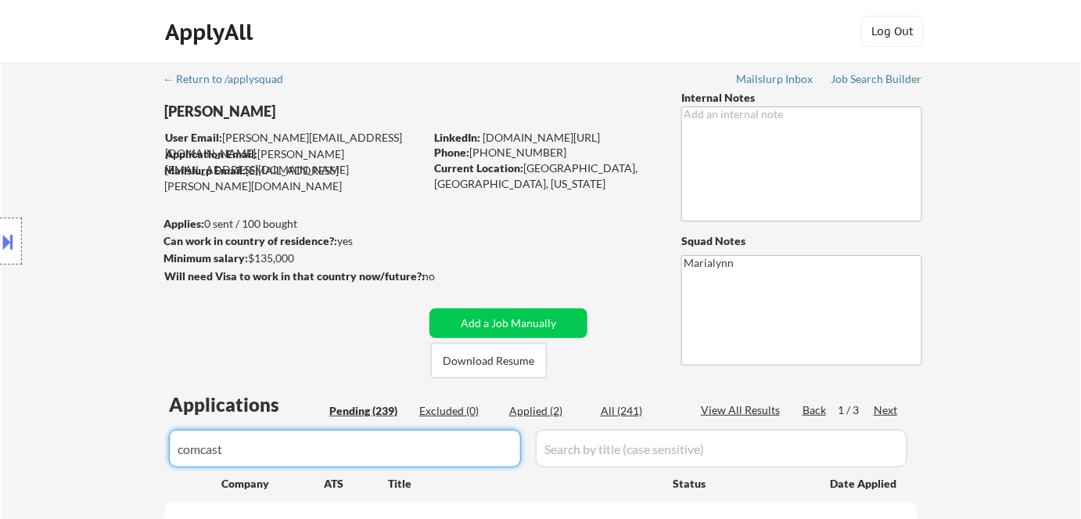
select select ""pending""
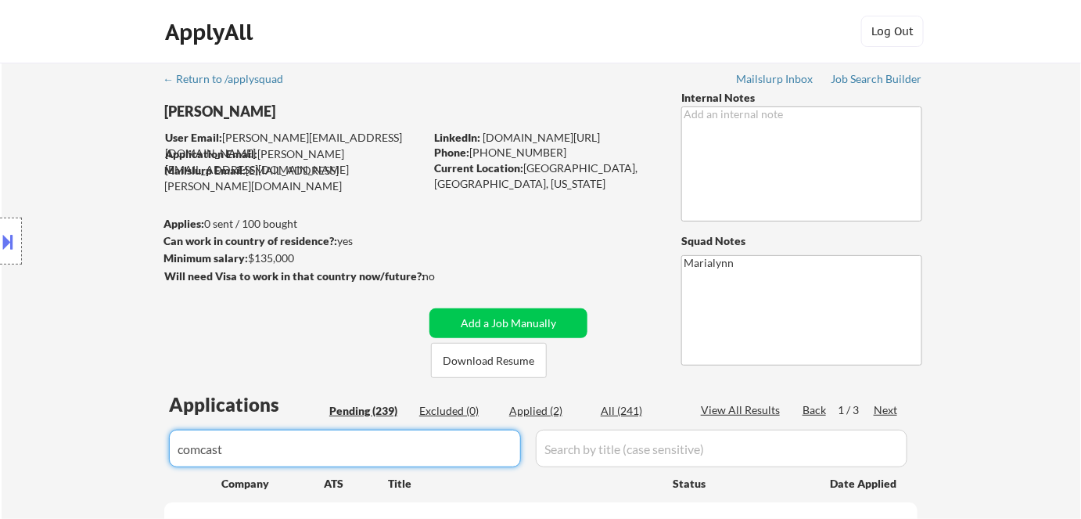
select select ""pending""
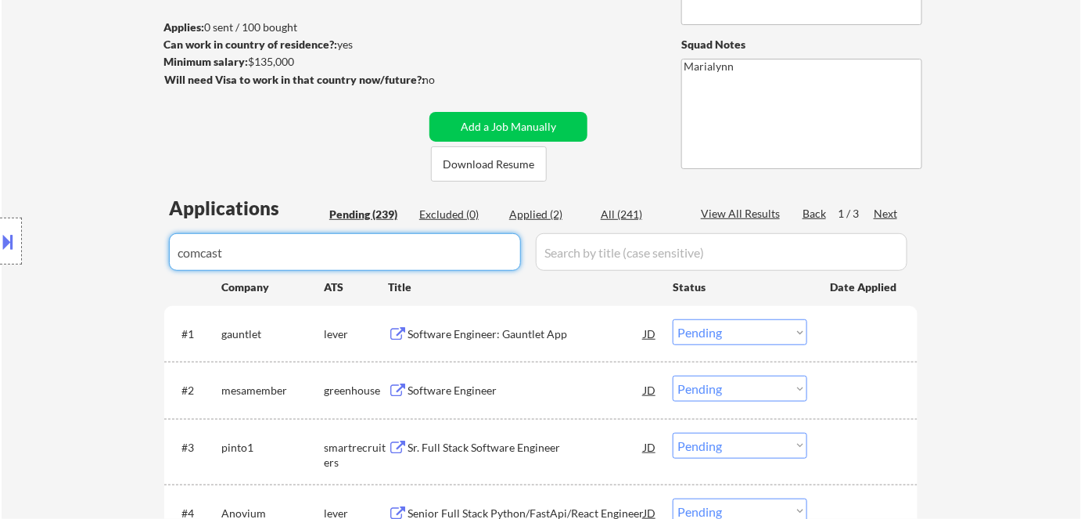
scroll to position [284, 0]
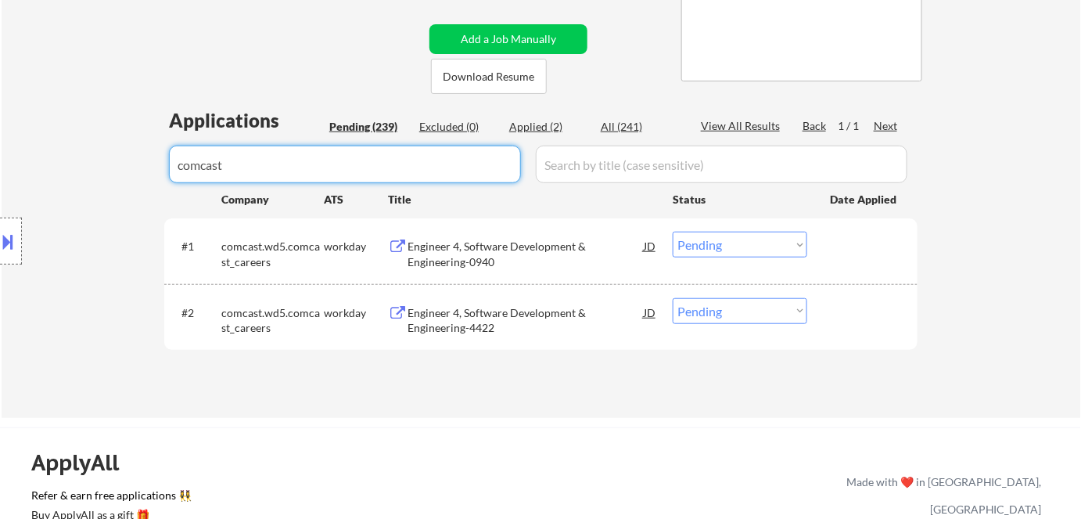
type input "comcast"
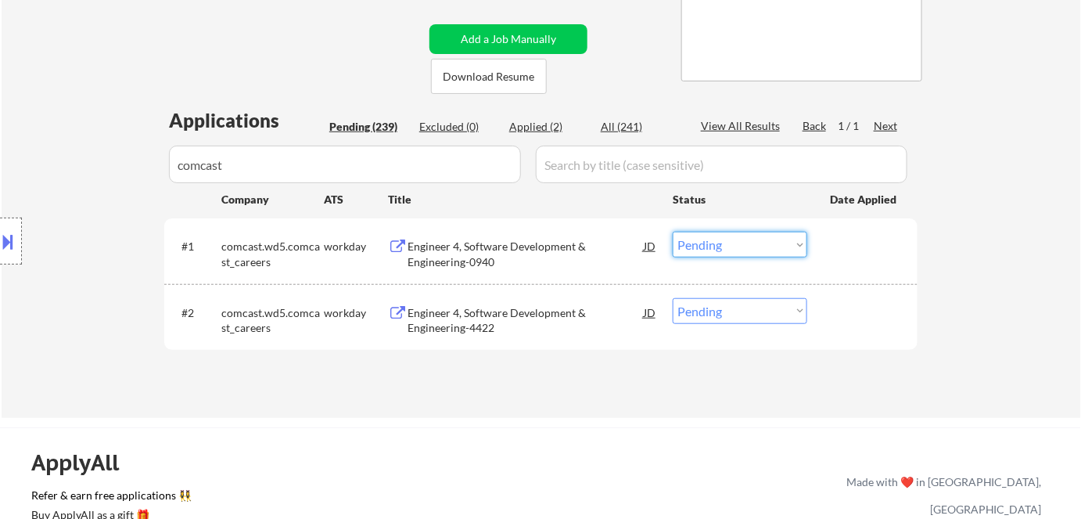
click at [721, 236] on select "Choose an option... Pending Applied Excluded (Questions) Excluded (Expired) Exc…" at bounding box center [740, 245] width 135 height 26
click at [673, 232] on select "Choose an option... Pending Applied Excluded (Questions) Excluded (Expired) Exc…" at bounding box center [740, 245] width 135 height 26
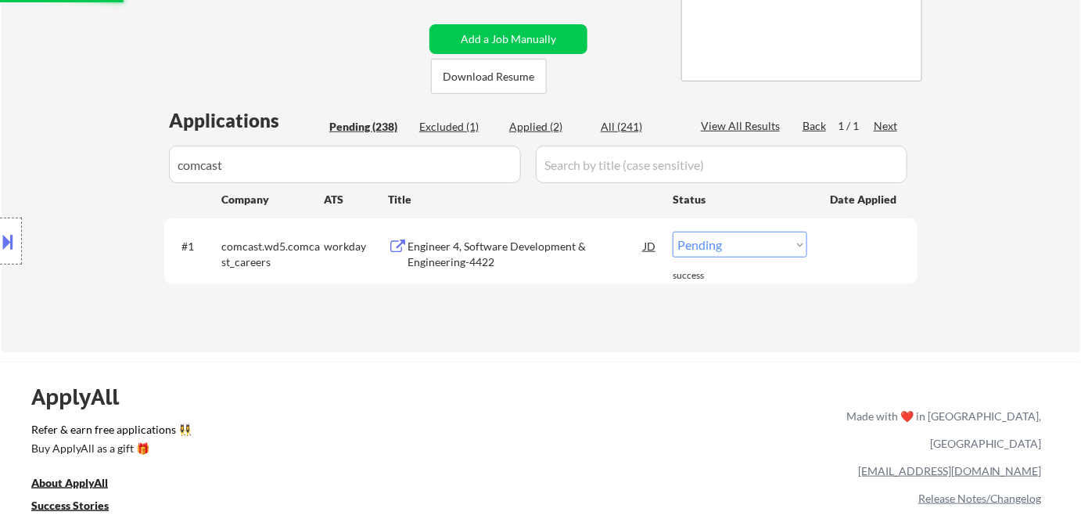
click at [456, 258] on div "Engineer 4, Software Development & Engineering-4422" at bounding box center [526, 254] width 236 height 31
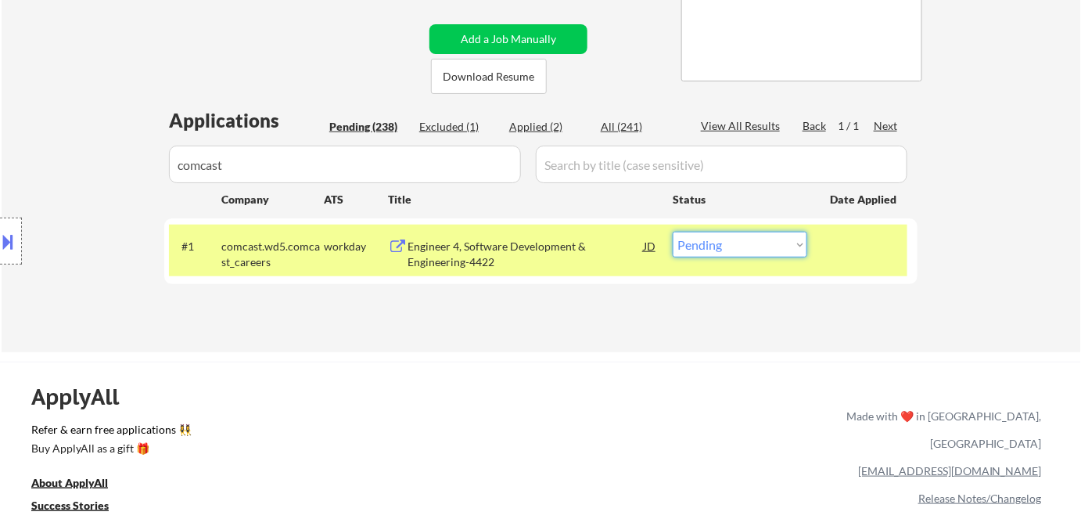
click at [802, 246] on select "Choose an option... Pending Applied Excluded (Questions) Excluded (Expired) Exc…" at bounding box center [740, 245] width 135 height 26
select select ""excluded__expired_""
click at [673, 232] on select "Choose an option... Pending Applied Excluded (Questions) Excluded (Expired) Exc…" at bounding box center [740, 245] width 135 height 26
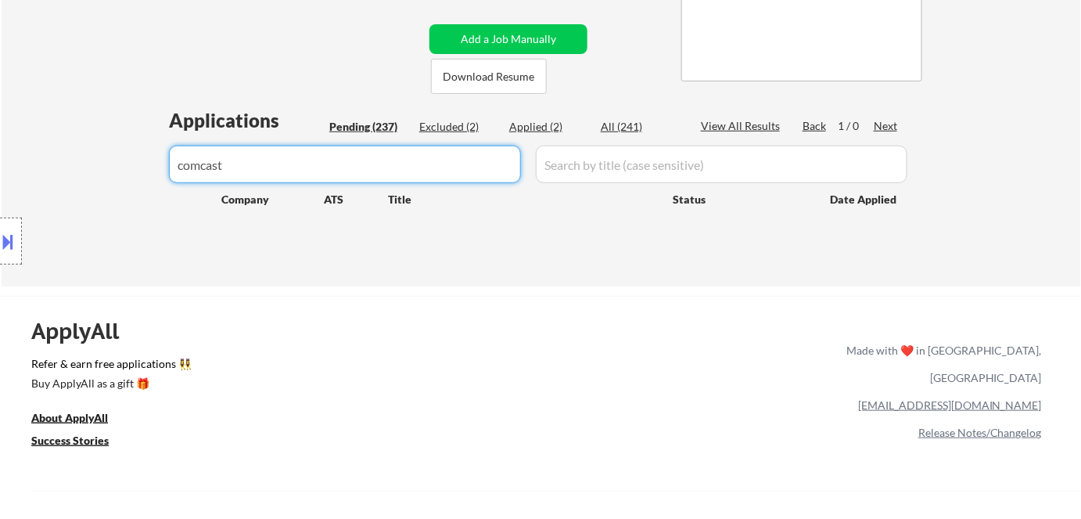
drag, startPoint x: 411, startPoint y: 163, endPoint x: 0, endPoint y: 271, distance: 424.6
paste input "clickhouse"
type input "clickhouse"
select select ""pending""
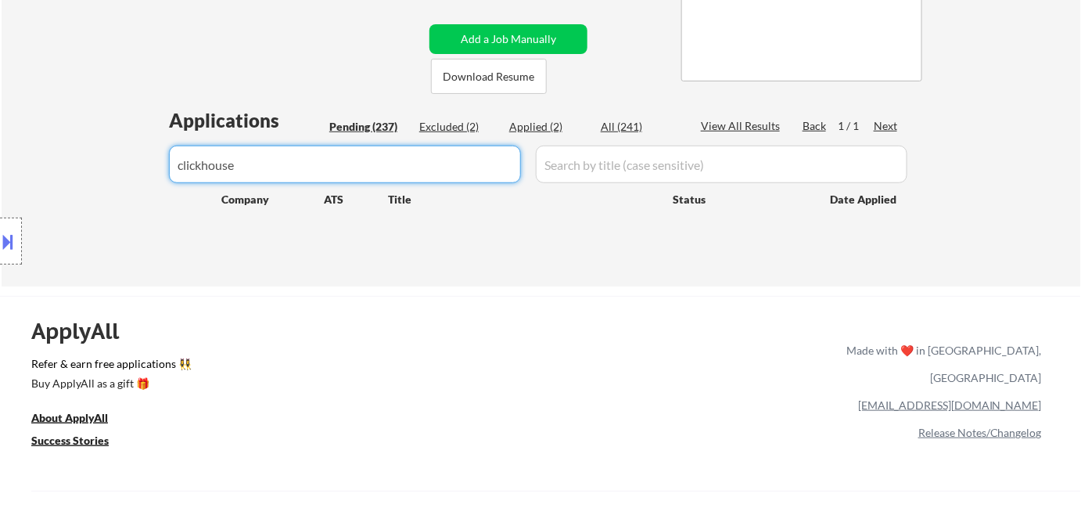
select select ""pending""
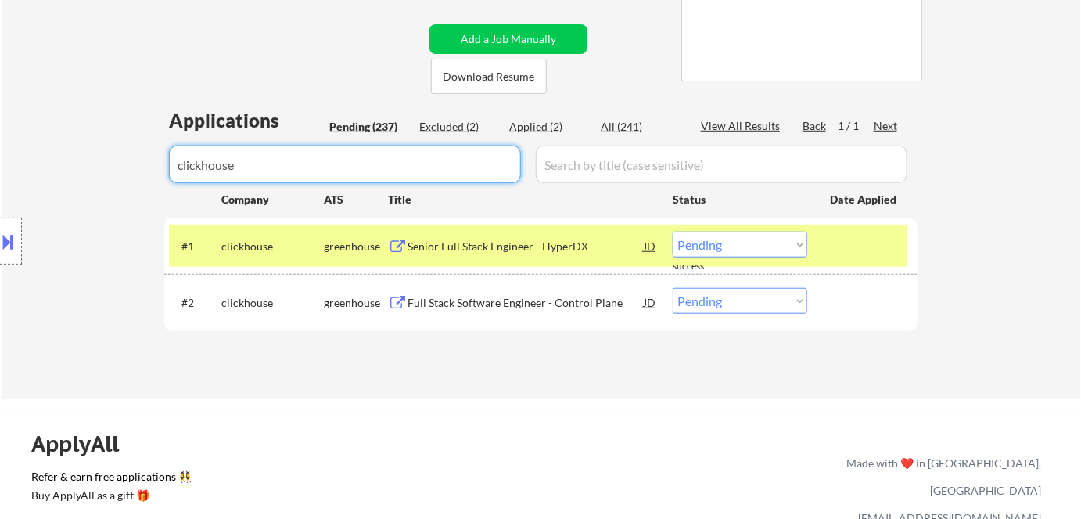
type input "clickhouse"
click at [703, 299] on select "Choose an option... Pending Applied Excluded (Questions) Excluded (Expired) Exc…" at bounding box center [740, 301] width 135 height 26
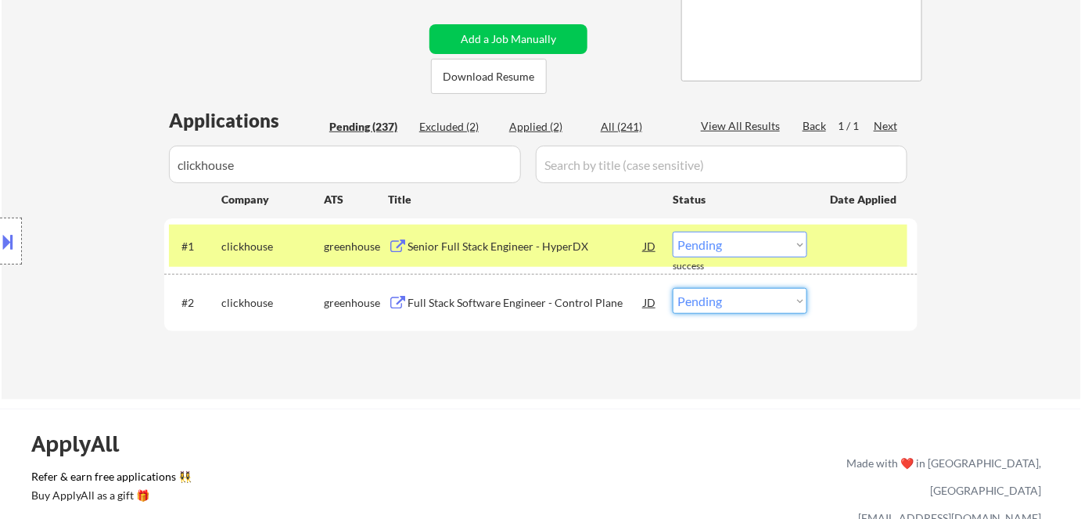
select select ""applied""
click at [673, 288] on select "Choose an option... Pending Applied Excluded (Questions) Excluded (Expired) Exc…" at bounding box center [740, 301] width 135 height 26
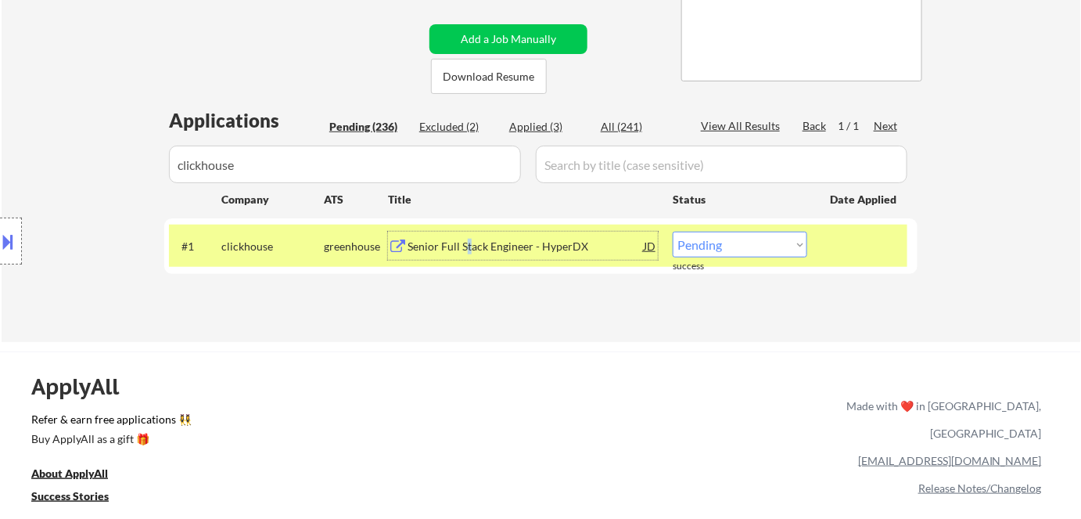
click at [469, 250] on div "Senior Full Stack Engineer - HyperDX" at bounding box center [526, 247] width 236 height 16
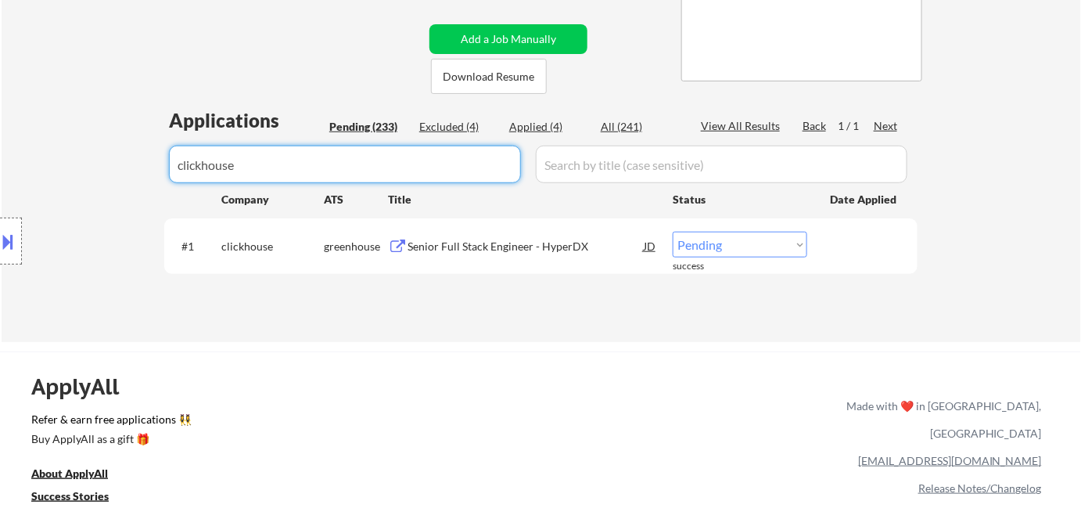
drag, startPoint x: 285, startPoint y: 163, endPoint x: 0, endPoint y: 261, distance: 301.3
select select ""pending""
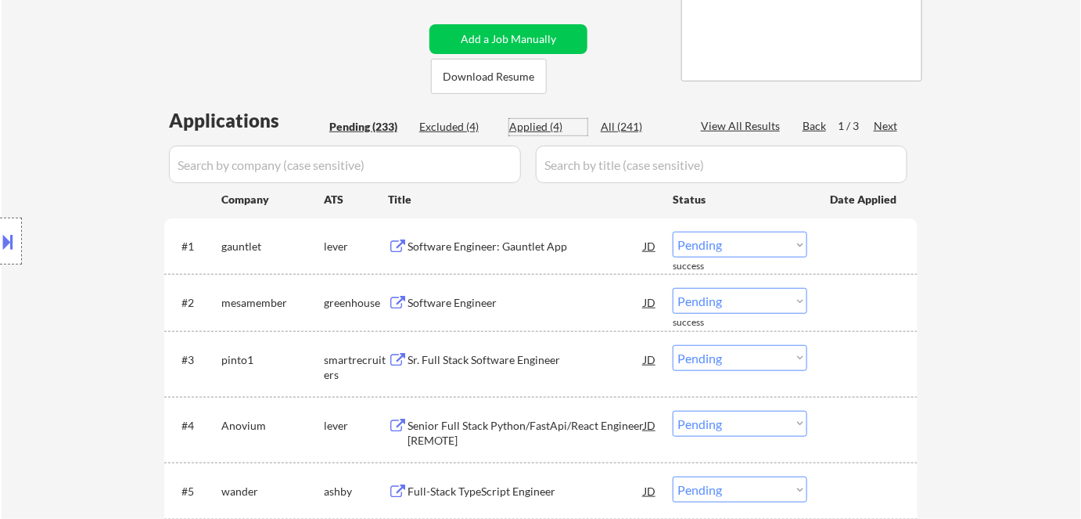
click at [551, 126] on div "Applied (4)" at bounding box center [548, 127] width 78 height 16
select select ""applied""
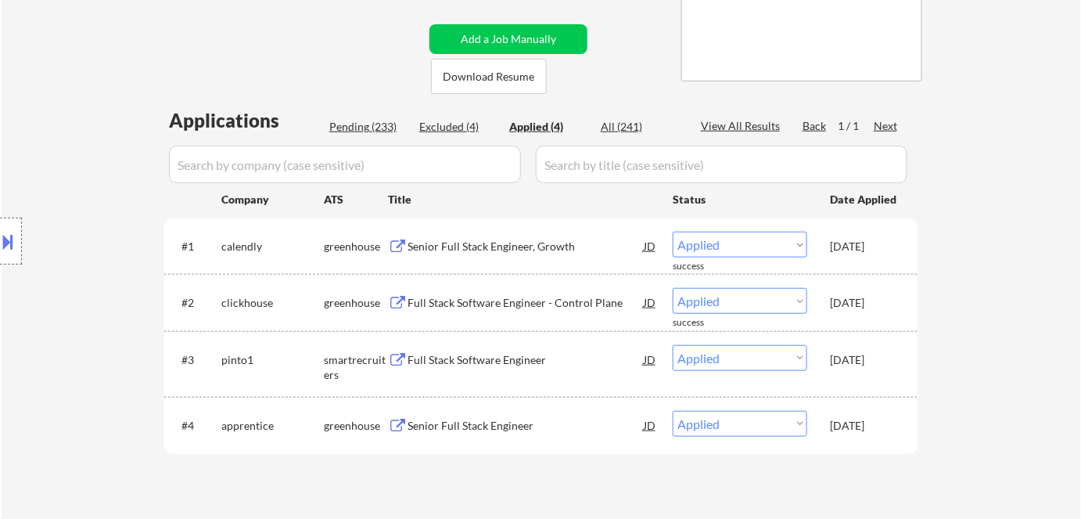
select select ""applied""
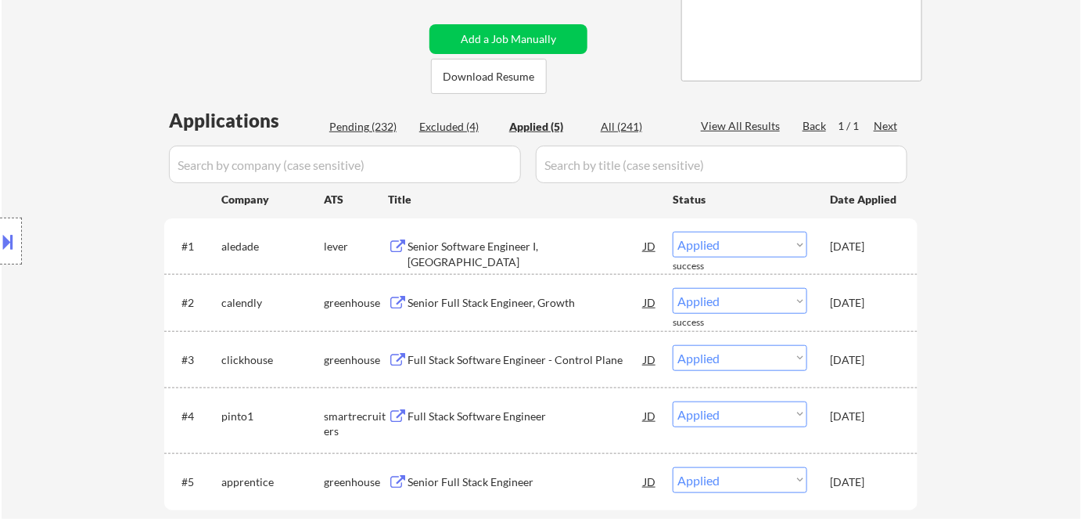
select select ""applied""
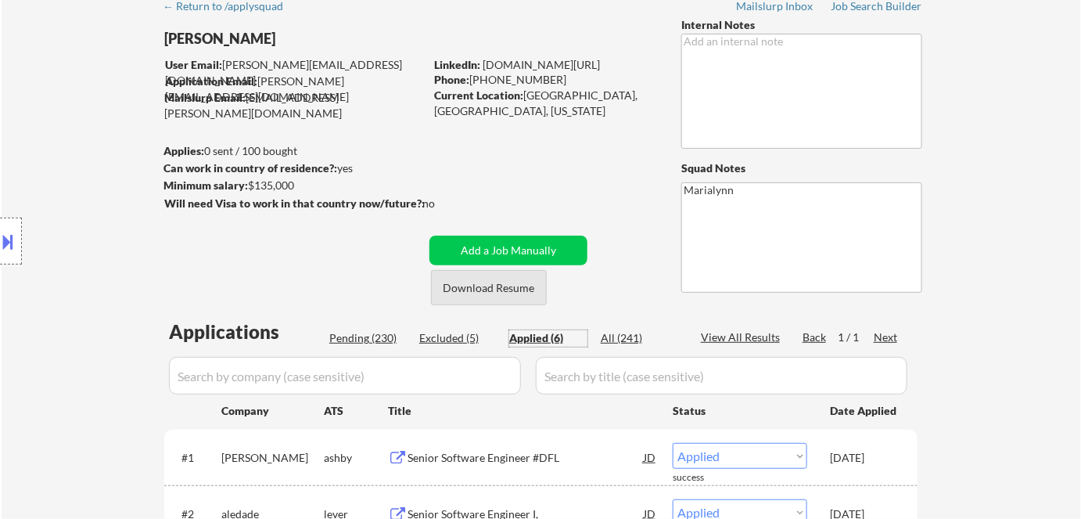
scroll to position [70, 0]
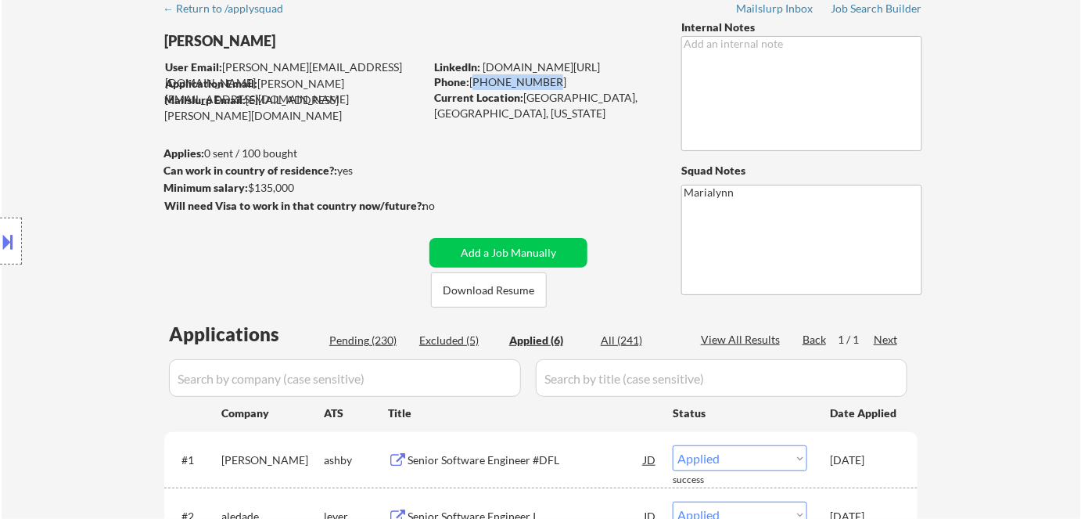
drag, startPoint x: 472, startPoint y: 81, endPoint x: 540, endPoint y: 74, distance: 67.7
click at [540, 74] on div "Phone: 832-633-2822" at bounding box center [544, 82] width 221 height 16
copy div "[PHONE_NUMBER]"
select select ""applied""
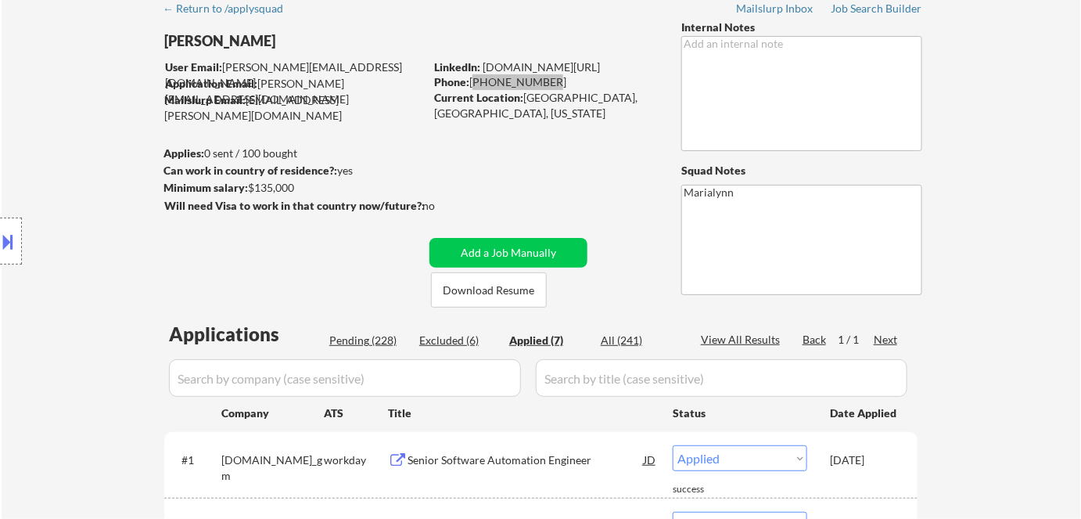
select select ""applied""
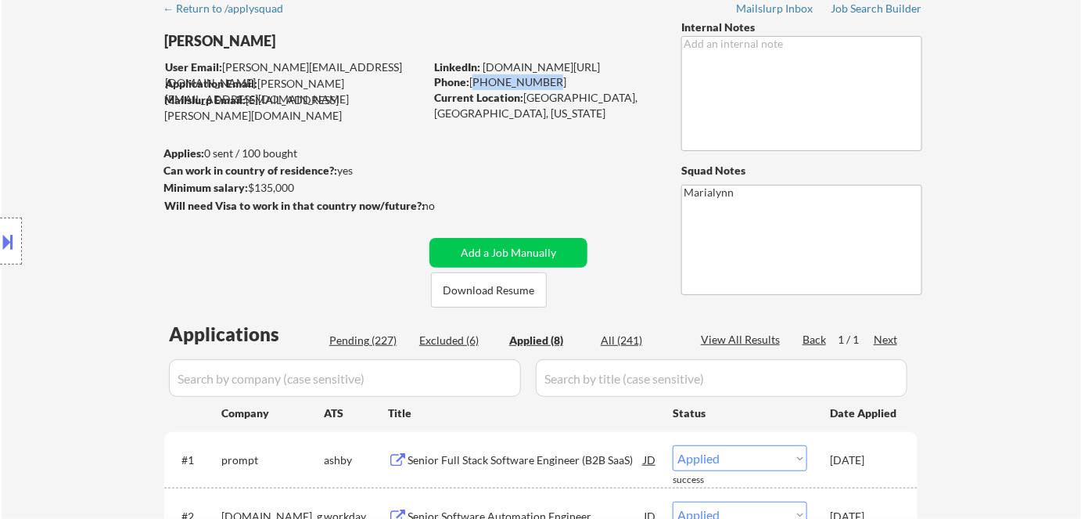
copy div "[PHONE_NUMBER]"
select select ""applied""
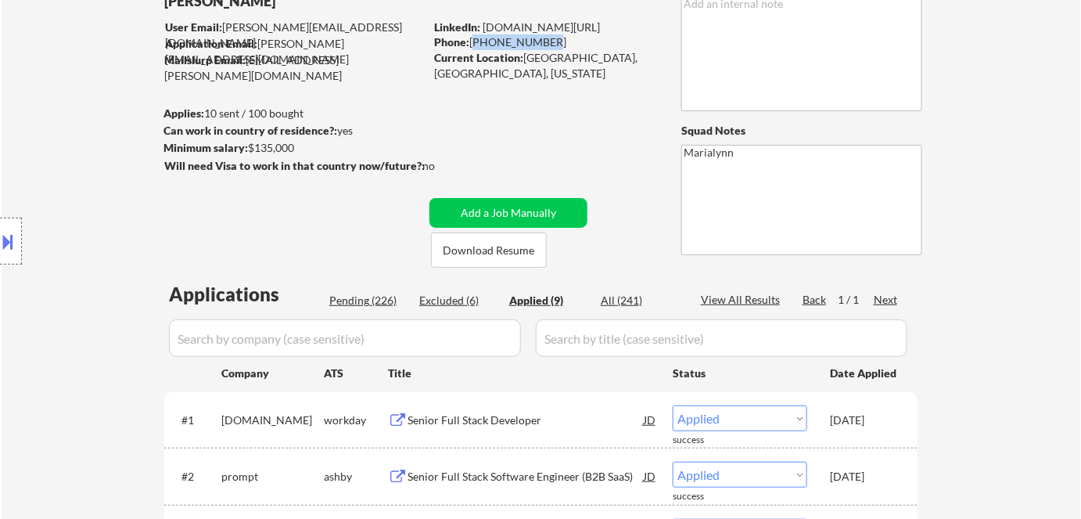
scroll to position [142, 0]
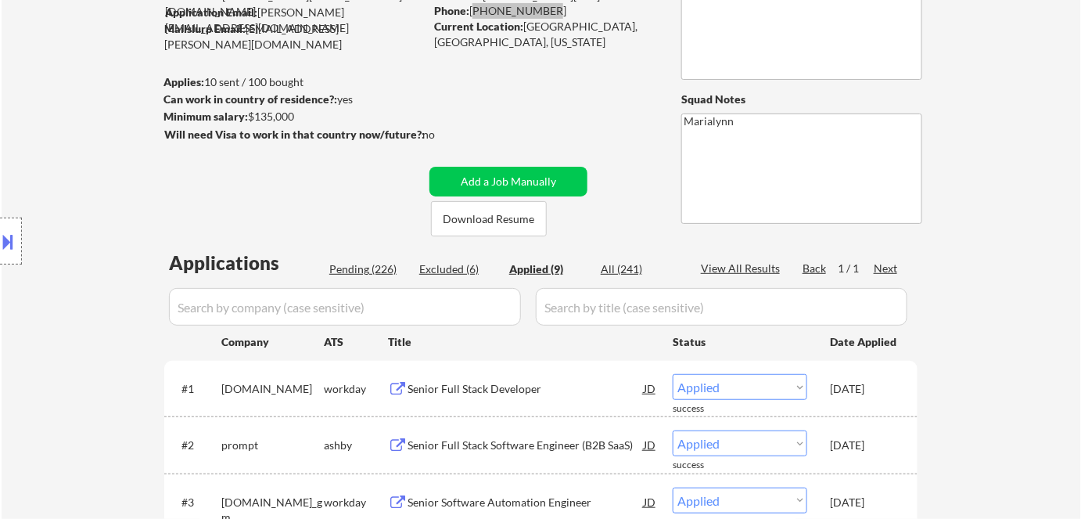
select select ""applied""
